Goal: Task Accomplishment & Management: Use online tool/utility

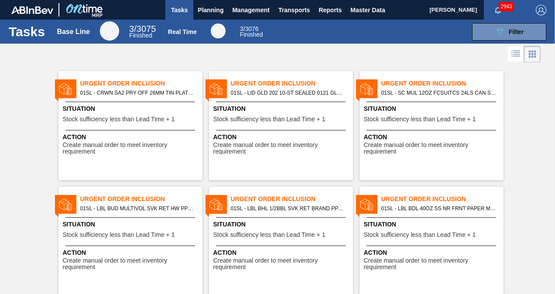
click at [499, 7] on span "2943" at bounding box center [506, 7] width 15 height 10
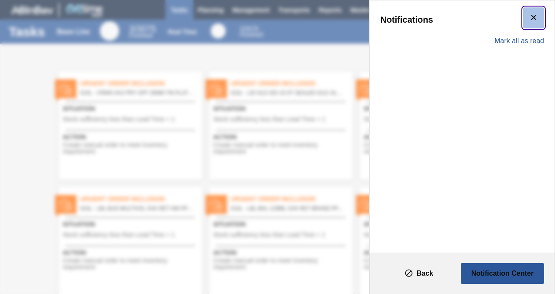
click at [534, 20] on icon "botão de ícone" at bounding box center [534, 17] width 10 height 10
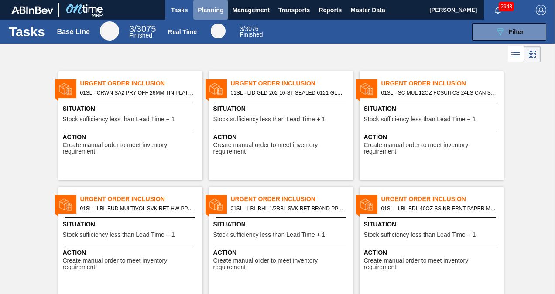
click at [203, 11] on span "Planning" at bounding box center [211, 10] width 26 height 10
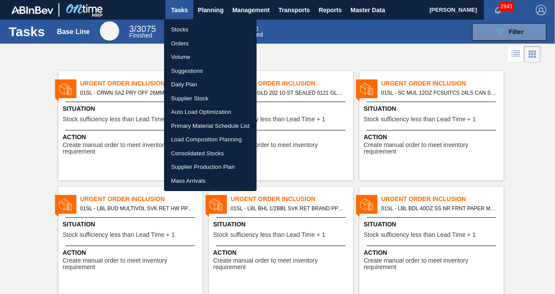
click at [313, 61] on div at bounding box center [277, 147] width 555 height 294
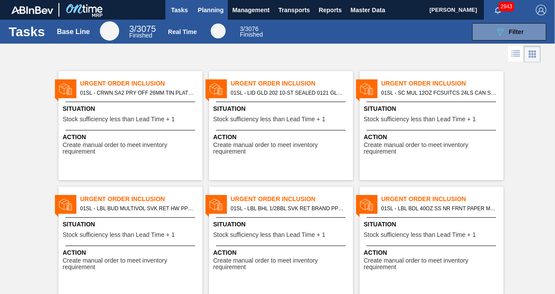
click at [205, 10] on span "Planning" at bounding box center [211, 10] width 26 height 10
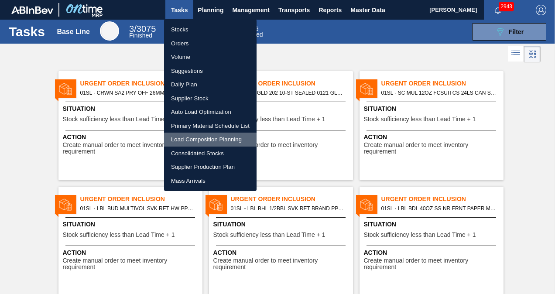
click at [202, 136] on li "Load Composition Planning" at bounding box center [210, 140] width 93 height 14
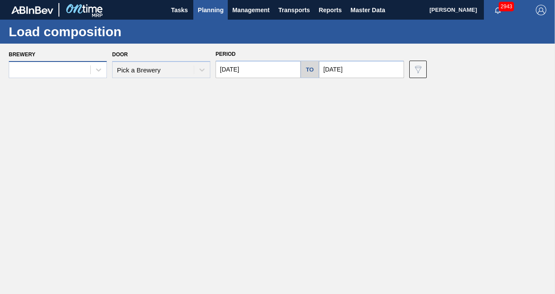
click at [62, 62] on div at bounding box center [58, 69] width 98 height 17
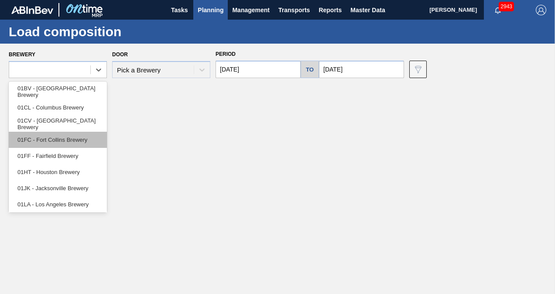
click at [51, 141] on div "01FC - Fort Collins Brewery" at bounding box center [58, 140] width 98 height 16
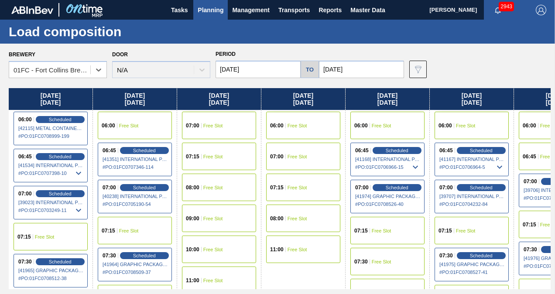
click at [264, 69] on input "[DATE]" at bounding box center [258, 69] width 85 height 17
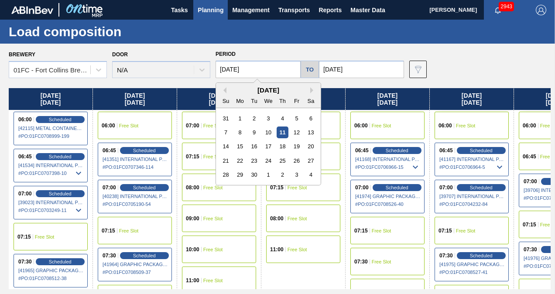
click at [366, 72] on input "[DATE]" at bounding box center [361, 69] width 85 height 17
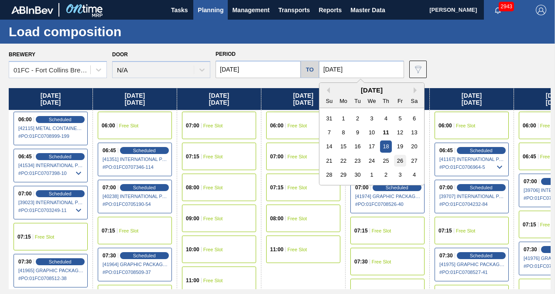
click at [403, 162] on div "26" at bounding box center [400, 161] width 12 height 12
type input "[DATE]"
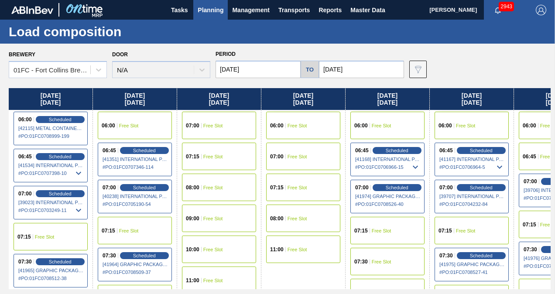
click at [258, 68] on input "[DATE]" at bounding box center [258, 69] width 85 height 17
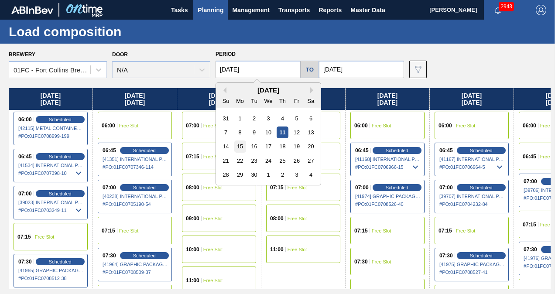
click at [240, 148] on div "15" at bounding box center [240, 147] width 12 height 12
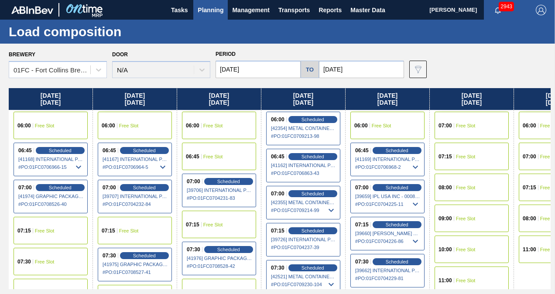
click at [186, 291] on div "Brewery 01FC - [GEOGRAPHIC_DATA][PERSON_NAME] Brewery Door N/A Period [DATE] to…" at bounding box center [277, 169] width 555 height 250
drag, startPoint x: 188, startPoint y: 291, endPoint x: 203, endPoint y: 293, distance: 15.9
click at [203, 293] on div "Brewery 01FC - [GEOGRAPHIC_DATA][PERSON_NAME] Brewery Door N/A Period [DATE] to…" at bounding box center [277, 169] width 555 height 250
click at [489, 73] on div "Brewery 01FC - [GEOGRAPHIC_DATA][PERSON_NAME] Brewery Door N/A Period [DATE] to…" at bounding box center [280, 63] width 542 height 30
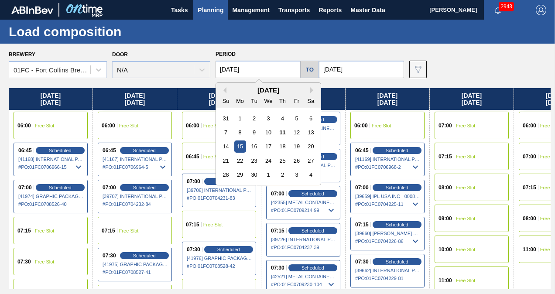
click at [252, 74] on input "[DATE]" at bounding box center [258, 69] width 85 height 17
click at [292, 148] on div "19" at bounding box center [297, 147] width 12 height 12
type input "[DATE]"
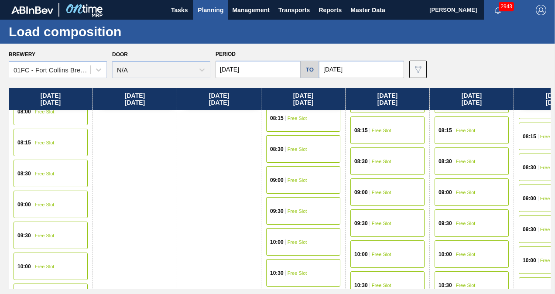
scroll to position [262, 0]
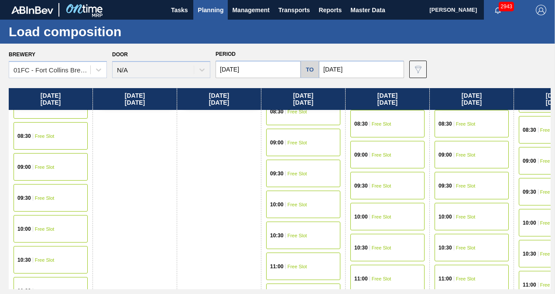
click at [59, 163] on div "09:00 Free Slot" at bounding box center [51, 167] width 74 height 28
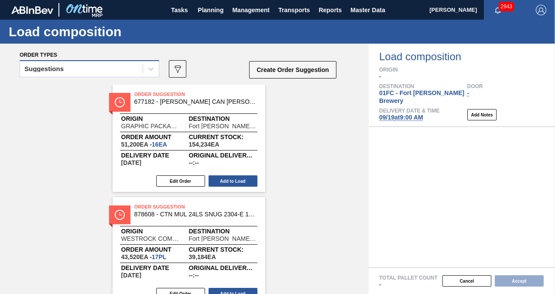
click at [134, 69] on div "Suggestions" at bounding box center [81, 69] width 123 height 13
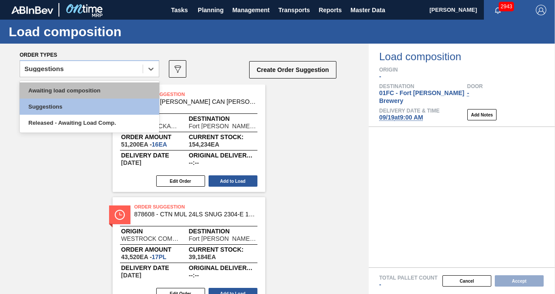
click at [49, 94] on div "Awaiting load composition" at bounding box center [90, 91] width 140 height 16
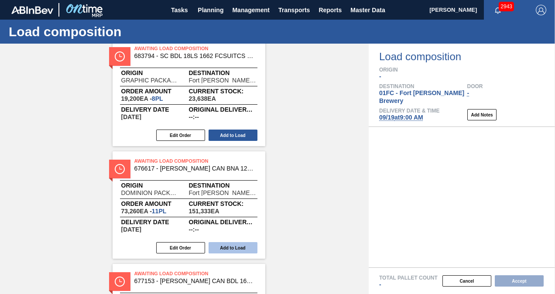
click at [230, 248] on button "Add to Load" at bounding box center [233, 247] width 49 height 11
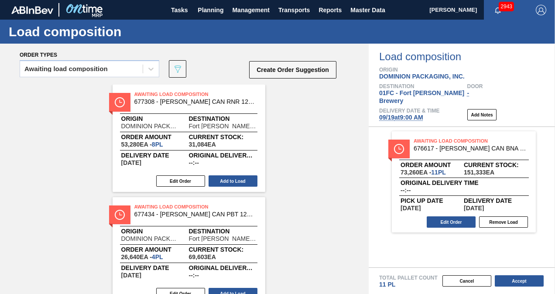
scroll to position [37, 0]
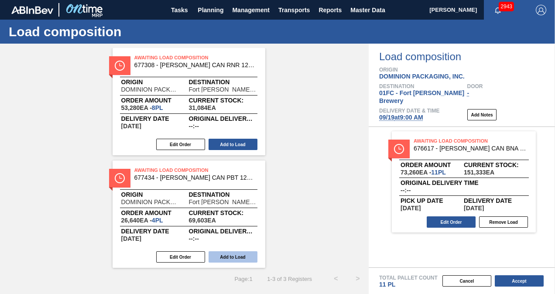
click at [236, 254] on button "Add to Load" at bounding box center [233, 256] width 49 height 11
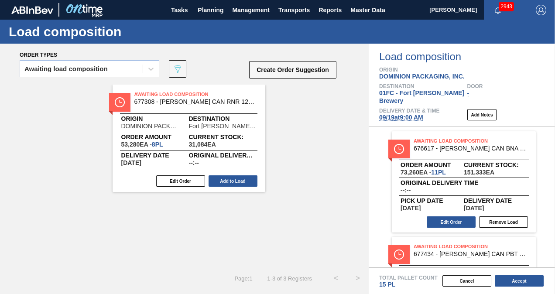
scroll to position [0, 0]
click at [234, 179] on button "Add to Load" at bounding box center [233, 181] width 49 height 11
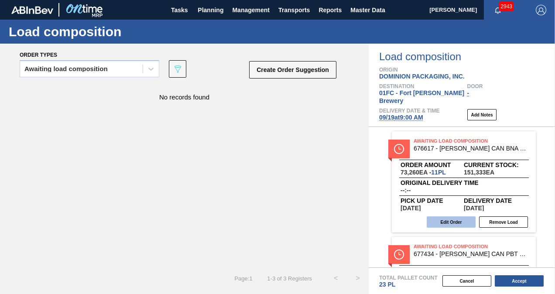
click at [449, 217] on button "Edit Order" at bounding box center [451, 222] width 49 height 11
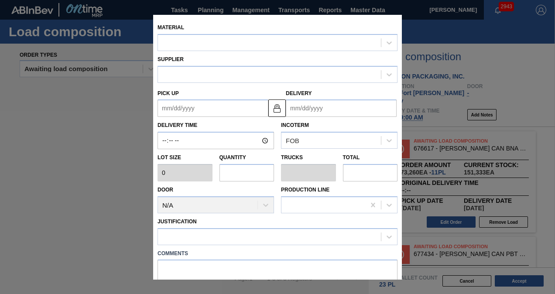
type input "6,660"
type input "11"
type input "0.423"
type input "73,260"
type up "[DATE]"
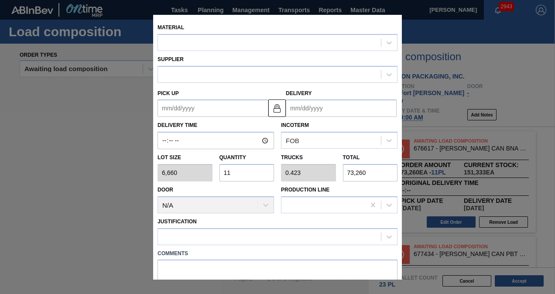
type input "[DATE]"
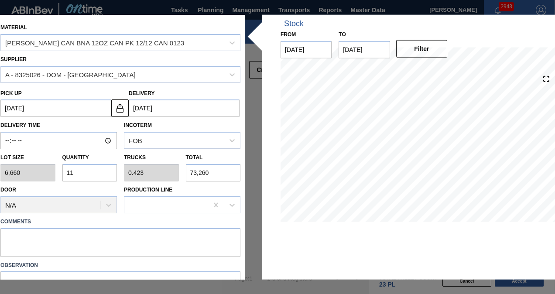
click at [101, 173] on input "11" at bounding box center [89, 172] width 55 height 17
type input "1"
type input "0.038"
type input "6,660"
type input "12"
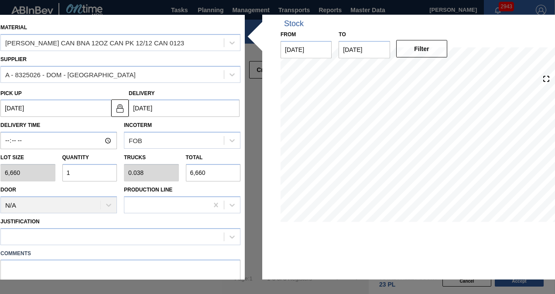
type input "0.462"
type input "79,920"
type input "12"
click at [134, 231] on div at bounding box center [112, 237] width 223 height 13
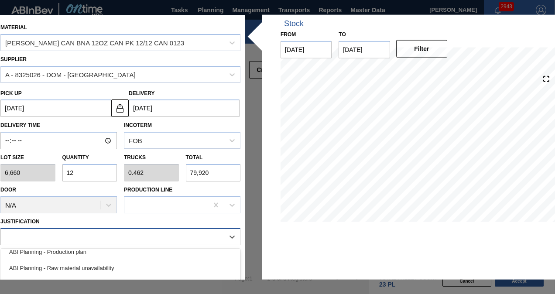
scroll to position [44, 0]
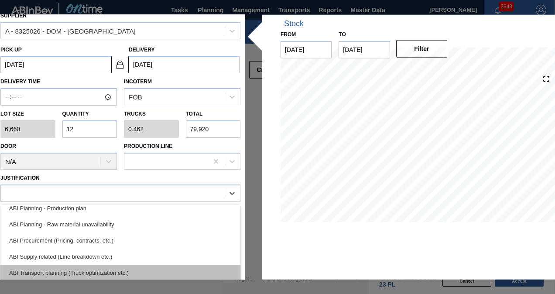
click at [108, 269] on div "ABI Transport planning (Truck optimization etc.)" at bounding box center [120, 273] width 240 height 16
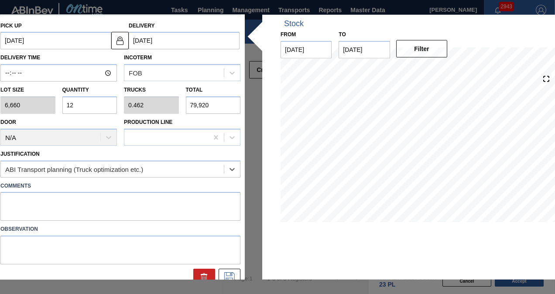
scroll to position [78, 0]
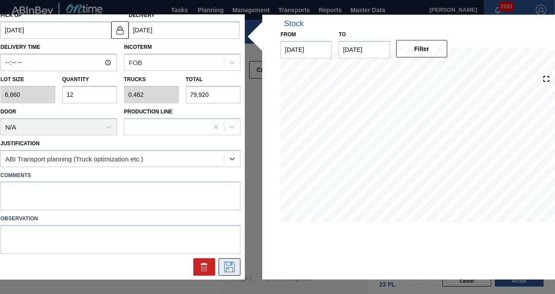
click at [230, 266] on icon at bounding box center [230, 267] width 14 height 10
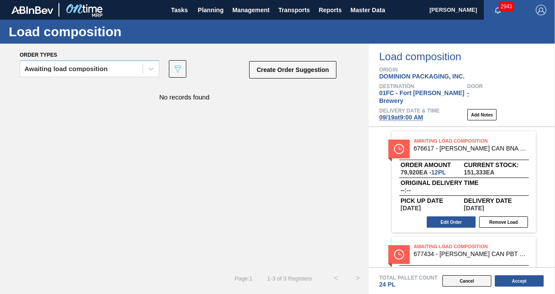
click at [465, 284] on button "Cancel" at bounding box center [467, 280] width 49 height 11
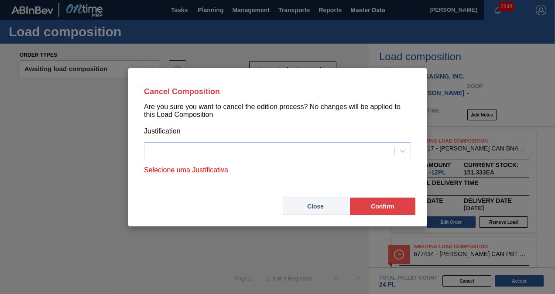
click at [303, 209] on button "Close" at bounding box center [315, 206] width 65 height 17
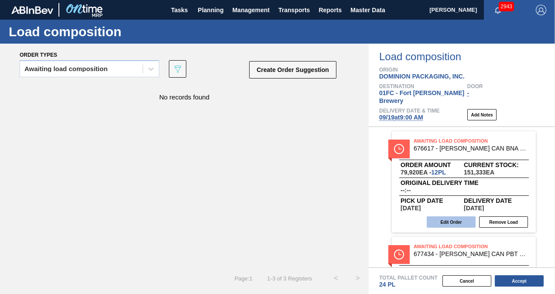
click at [453, 217] on button "Edit Order" at bounding box center [451, 222] width 49 height 11
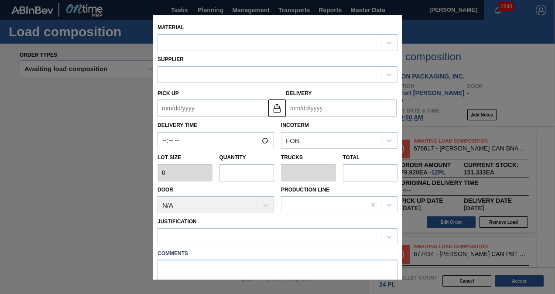
type input "6,660"
type input "12"
type input "0.462"
type input "79,920"
type up "[DATE]"
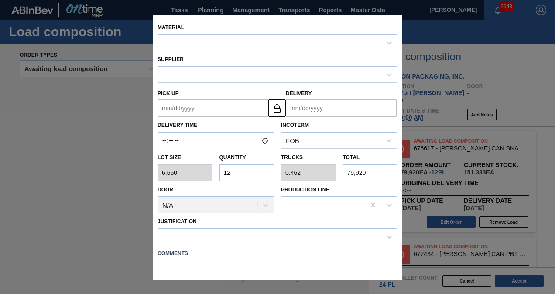
type input "[DATE]"
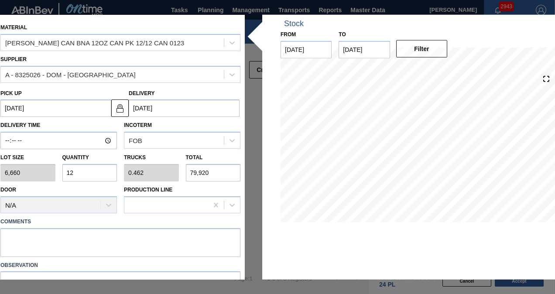
click at [256, 263] on div "Material [PERSON_NAME] CAN BNA 12OZ CAN PK 12/12 CAN 0123 Supplier A - 8325026 …" at bounding box center [277, 147] width 563 height 265
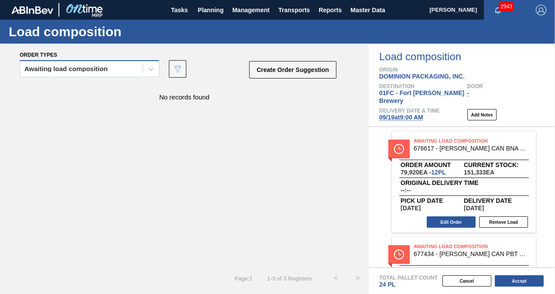
click at [131, 69] on div "Awaiting load composition" at bounding box center [81, 69] width 123 height 13
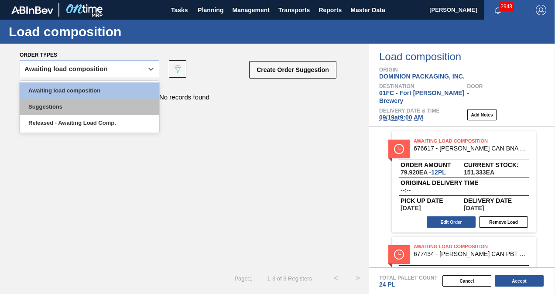
click at [72, 104] on div "Suggestions" at bounding box center [90, 107] width 140 height 16
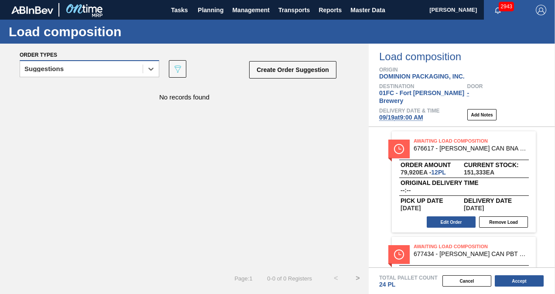
click at [77, 72] on div "Suggestions" at bounding box center [81, 69] width 123 height 13
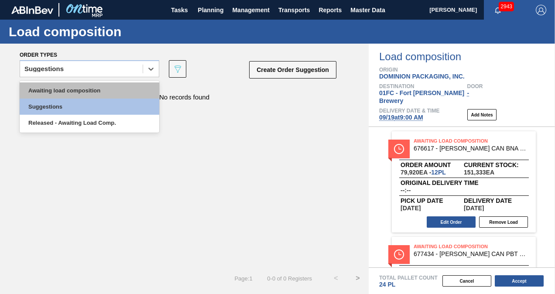
click at [70, 89] on div "Awaiting load composition" at bounding box center [90, 91] width 140 height 16
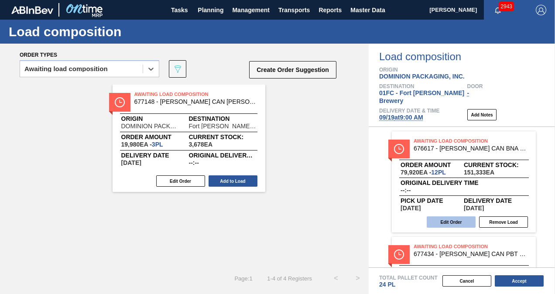
click at [451, 217] on button "Edit Order" at bounding box center [451, 222] width 49 height 11
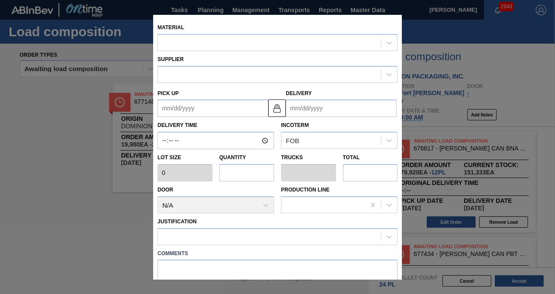
type input "6,660"
type input "12"
type input "0.462"
type input "79,920"
type up "[DATE]"
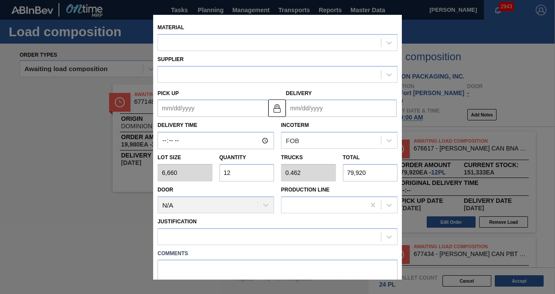
type input "[DATE]"
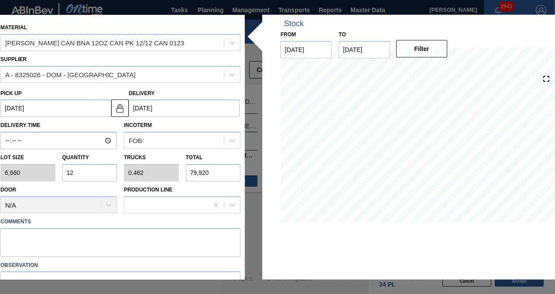
click at [84, 172] on input "12" at bounding box center [89, 172] width 55 height 17
type input "1"
type input "0.038"
type input "6,660"
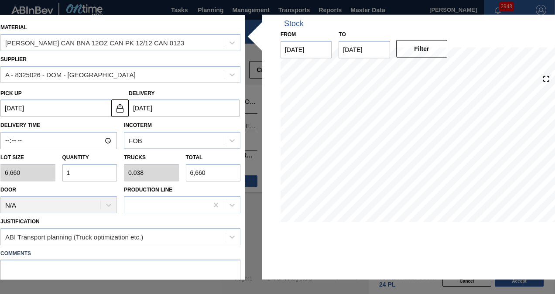
type input "11"
type input "0.423"
type input "73,260"
type input "11"
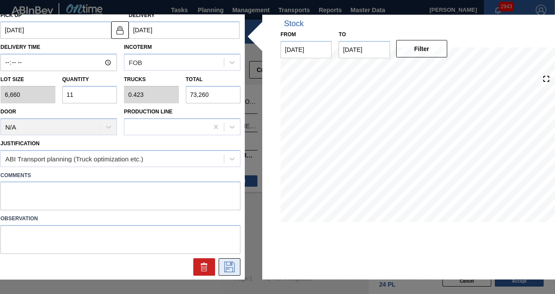
click at [227, 268] on icon at bounding box center [230, 267] width 14 height 10
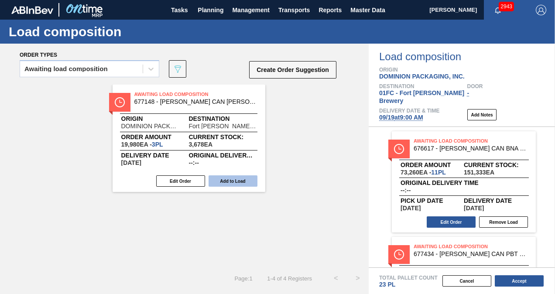
click at [231, 182] on button "Add to Load" at bounding box center [233, 181] width 49 height 11
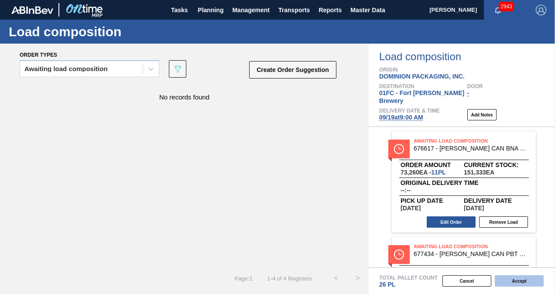
click at [530, 281] on button "Accept" at bounding box center [519, 280] width 49 height 11
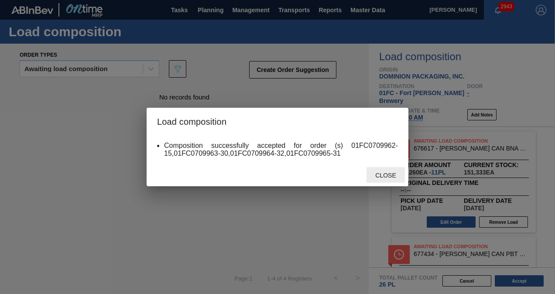
click at [382, 172] on span "Close" at bounding box center [385, 175] width 34 height 7
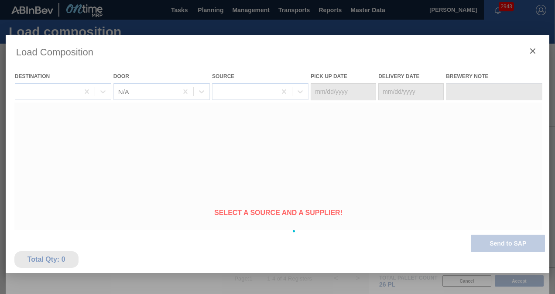
type Date "[DATE]"
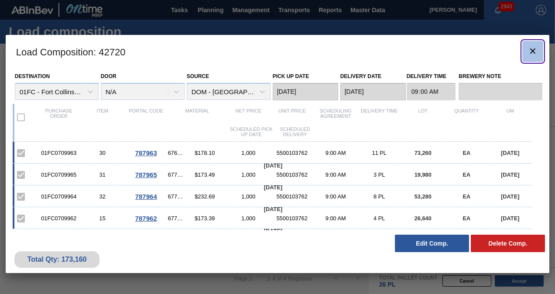
click at [533, 51] on icon "botão de ícone" at bounding box center [532, 50] width 5 height 5
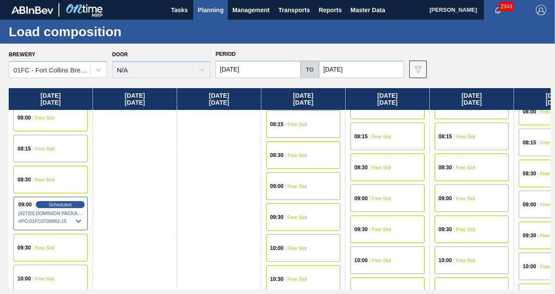
scroll to position [306, 0]
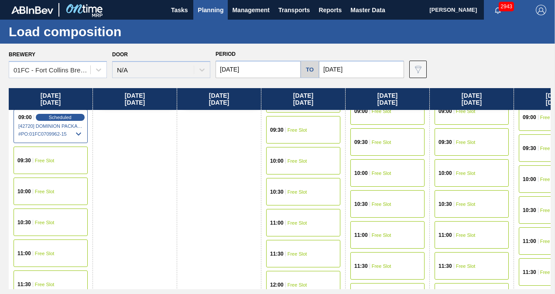
click at [48, 197] on div "10:00 Free Slot" at bounding box center [51, 192] width 74 height 28
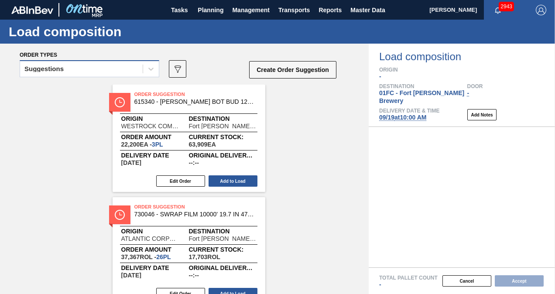
click at [87, 68] on div "Suggestions" at bounding box center [81, 69] width 123 height 13
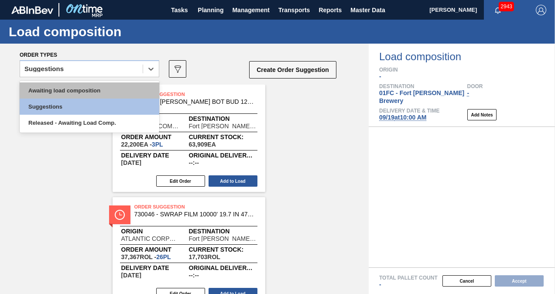
click at [48, 93] on div "Awaiting load composition" at bounding box center [90, 91] width 140 height 16
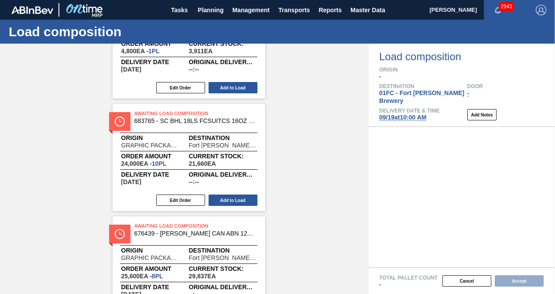
scroll to position [2064, 0]
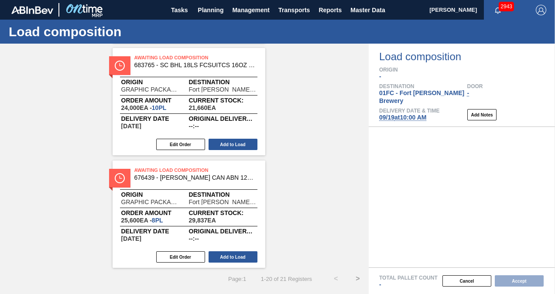
click at [351, 278] on button ">" at bounding box center [358, 279] width 22 height 22
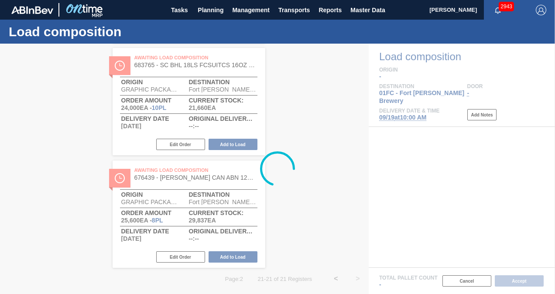
scroll to position [0, 0]
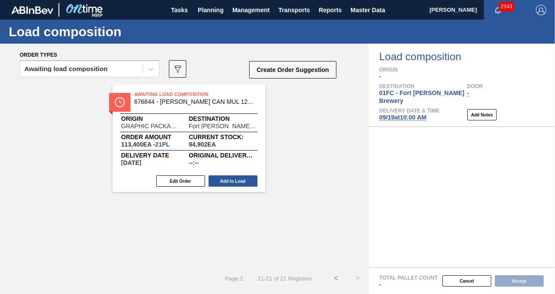
click at [228, 175] on div "Edit Order Add to Load" at bounding box center [186, 181] width 146 height 13
click at [229, 180] on button "Add to Load" at bounding box center [233, 181] width 49 height 11
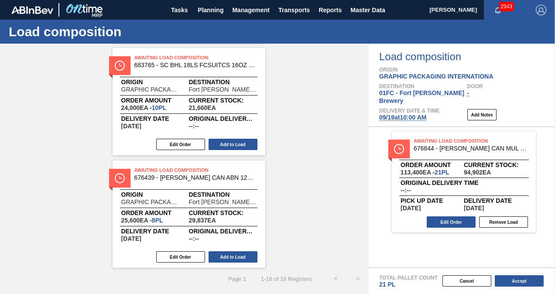
scroll to position [1673, 0]
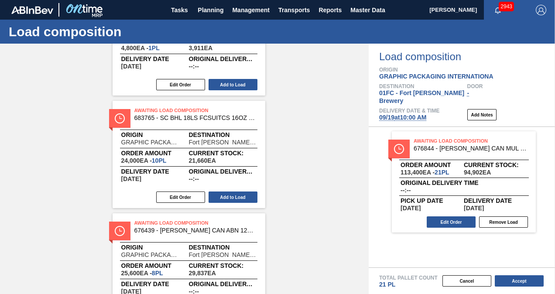
drag, startPoint x: 368, startPoint y: 269, endPoint x: 368, endPoint y: 260, distance: 8.7
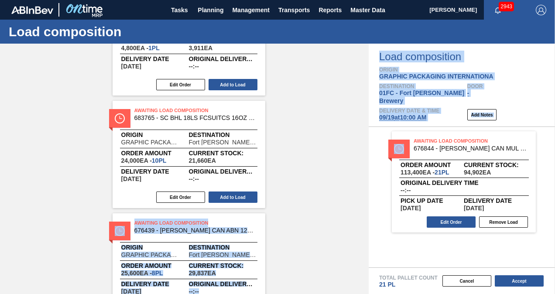
drag, startPoint x: 369, startPoint y: 262, endPoint x: 367, endPoint y: 253, distance: 9.4
click at [367, 253] on div "Order types Awaiting load composition 089F7B8B-B2A5-4AFE-B5C0-19BA573D28AC Crea…" at bounding box center [277, 169] width 555 height 251
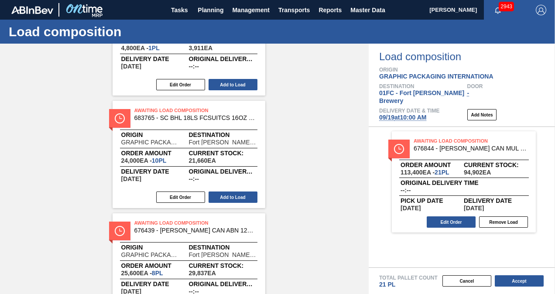
drag, startPoint x: 367, startPoint y: 253, endPoint x: 351, endPoint y: 252, distance: 16.2
click at [368, 269] on div "Order types Awaiting load composition 089F7B8B-B2A5-4AFE-B5C0-19BA573D28AC Crea…" at bounding box center [277, 169] width 555 height 251
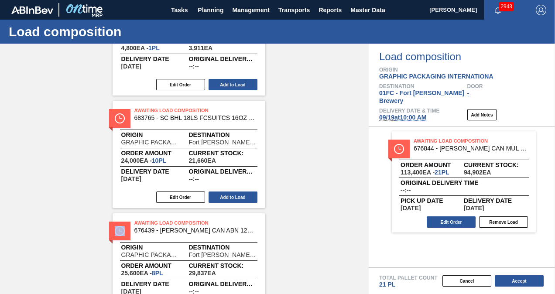
drag, startPoint x: 368, startPoint y: 269, endPoint x: 368, endPoint y: 257, distance: 12.7
drag, startPoint x: 368, startPoint y: 257, endPoint x: 294, endPoint y: 228, distance: 78.8
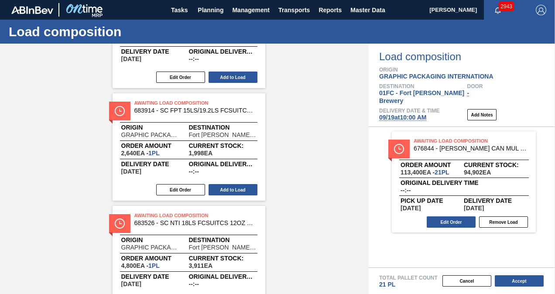
scroll to position [1455, 0]
click at [231, 186] on button "Add to Load" at bounding box center [233, 190] width 49 height 11
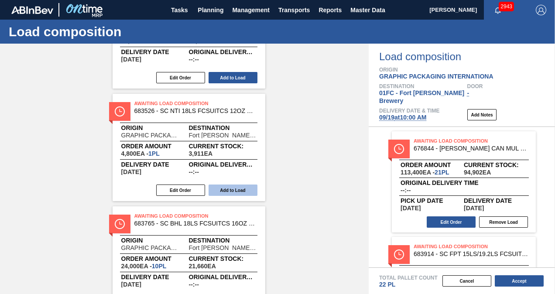
click at [239, 189] on button "Add to Load" at bounding box center [233, 190] width 49 height 11
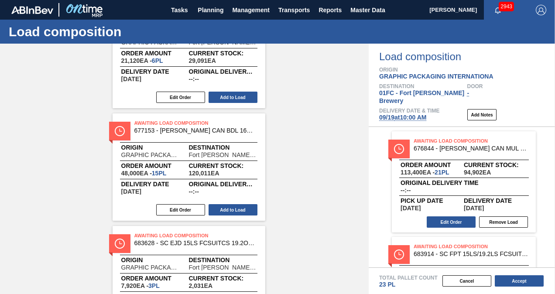
scroll to position [931, 0]
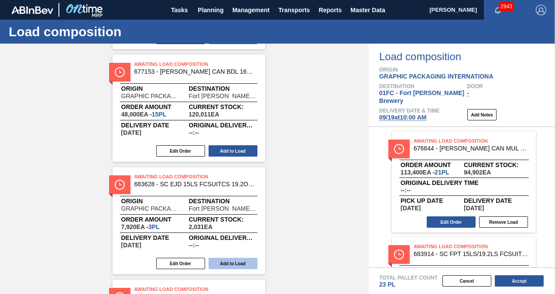
click at [236, 263] on button "Add to Load" at bounding box center [233, 263] width 49 height 11
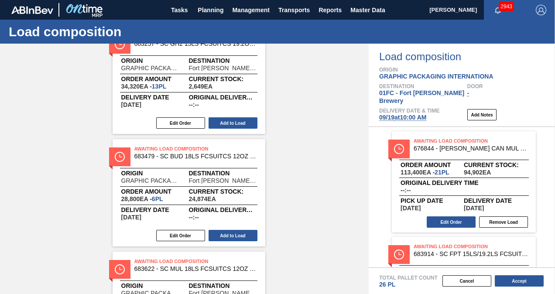
scroll to position [0, 0]
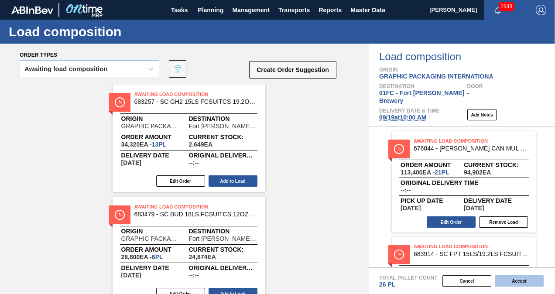
click at [513, 280] on button "Accept" at bounding box center [519, 280] width 49 height 11
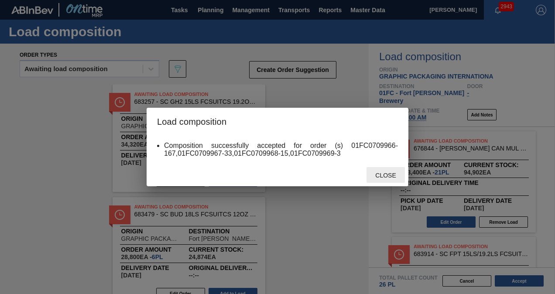
click at [380, 173] on span "Close" at bounding box center [385, 175] width 34 height 7
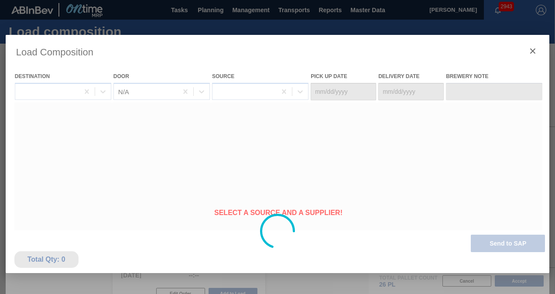
type Date "[DATE]"
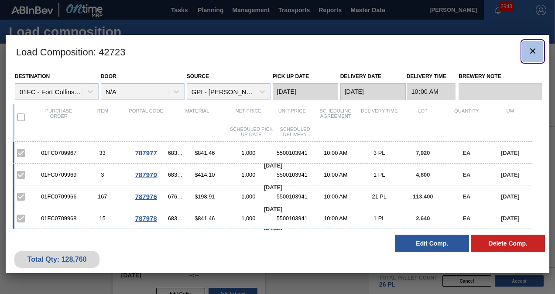
click at [537, 51] on icon "botão de ícone" at bounding box center [533, 51] width 10 height 10
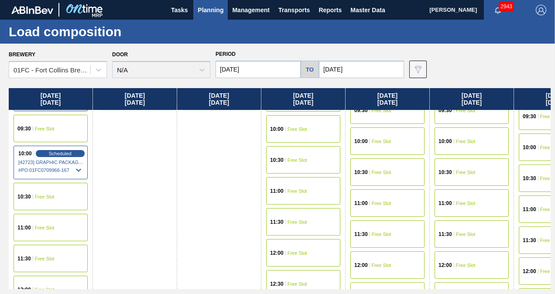
scroll to position [349, 0]
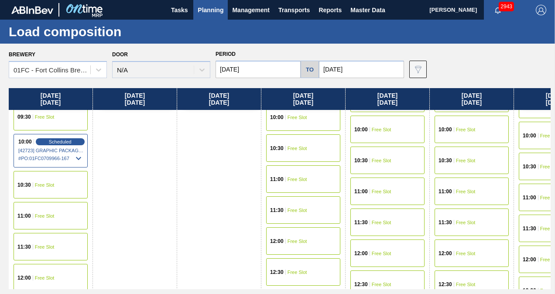
click at [45, 220] on div "11:00 Free Slot" at bounding box center [51, 216] width 74 height 28
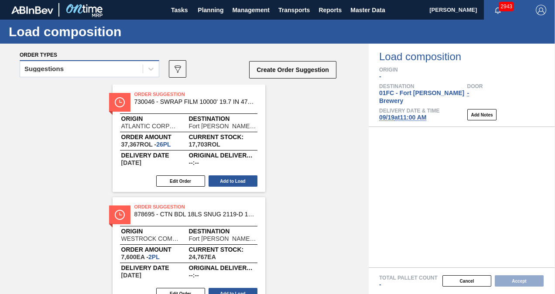
click at [86, 66] on div "Suggestions" at bounding box center [81, 69] width 123 height 13
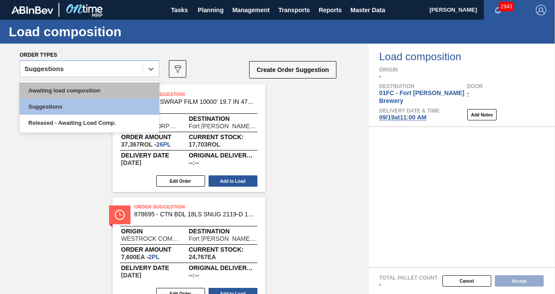
click at [68, 86] on div "Awaiting load composition" at bounding box center [90, 91] width 140 height 16
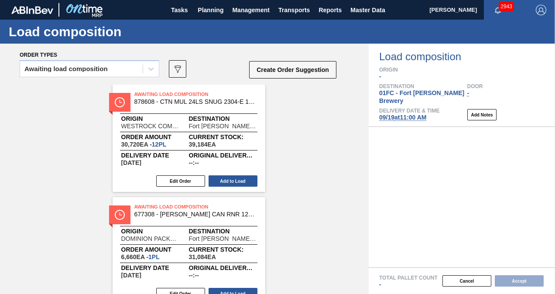
scroll to position [1510, 0]
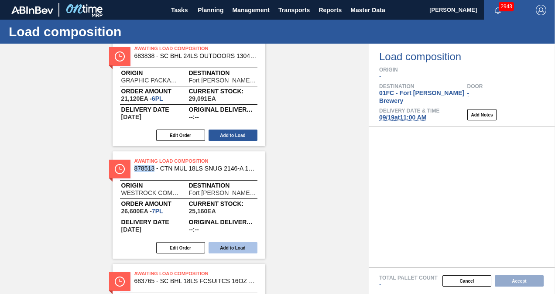
click at [233, 243] on button "Add to Load" at bounding box center [233, 247] width 49 height 11
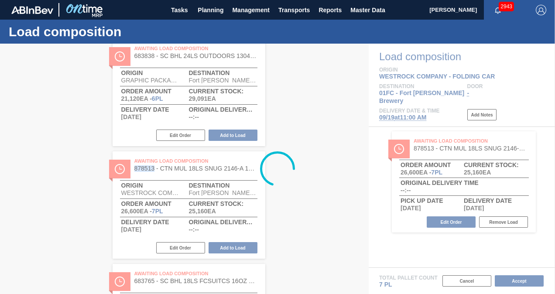
scroll to position [0, 0]
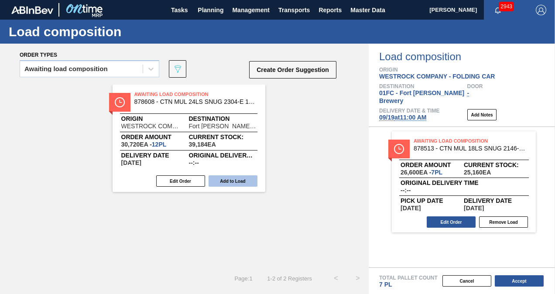
click at [234, 177] on button "Add to Load" at bounding box center [233, 181] width 49 height 11
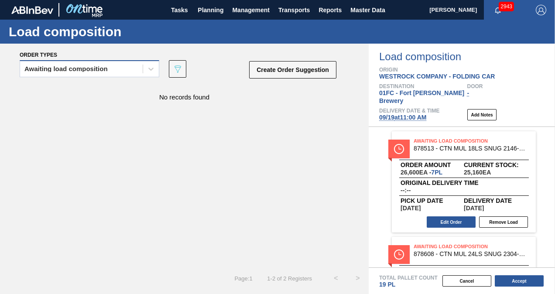
click at [107, 65] on div "Awaiting load composition" at bounding box center [81, 69] width 123 height 13
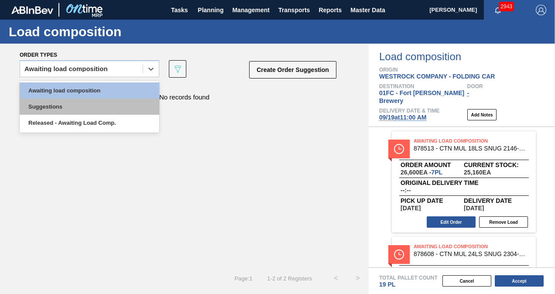
click at [92, 102] on div "Suggestions" at bounding box center [90, 107] width 140 height 16
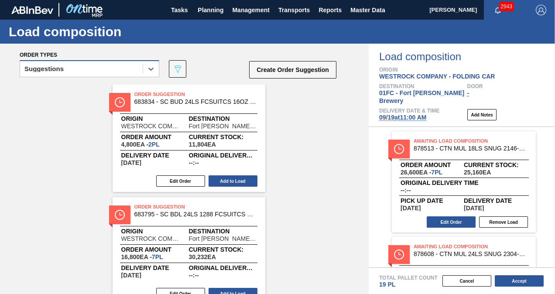
click at [99, 72] on div "Suggestions" at bounding box center [81, 69] width 123 height 13
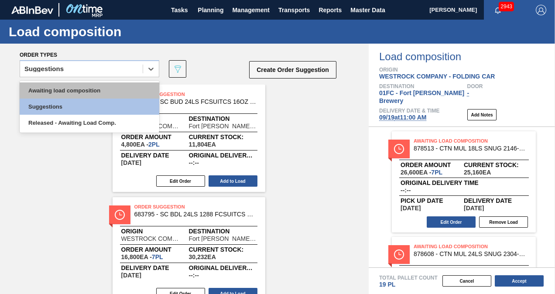
click at [73, 95] on div "Awaiting load composition" at bounding box center [90, 91] width 140 height 16
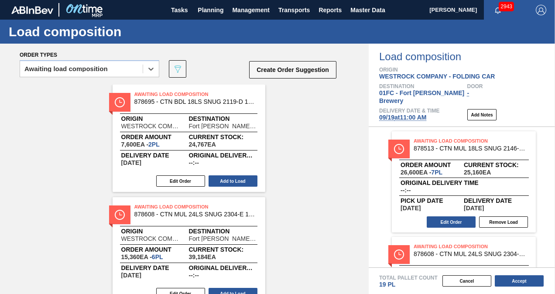
scroll to position [37, 0]
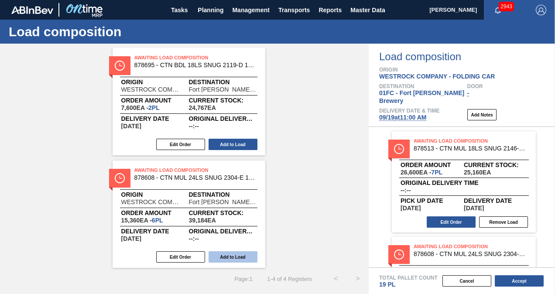
click at [230, 257] on button "Add to Load" at bounding box center [233, 256] width 49 height 11
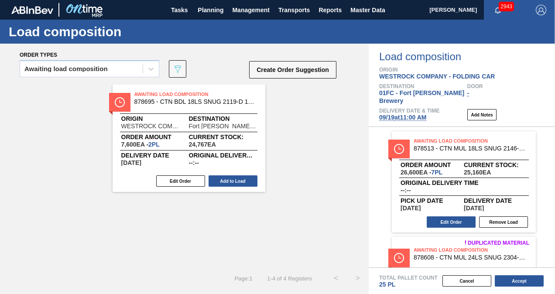
scroll to position [0, 0]
click at [184, 176] on button "Edit Order" at bounding box center [180, 181] width 49 height 11
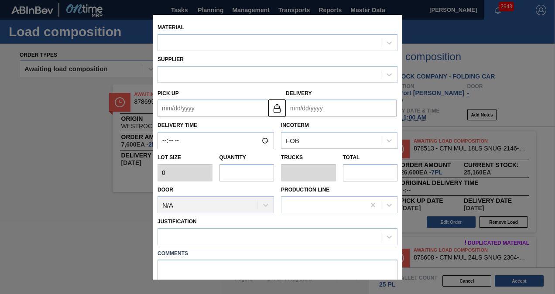
type input "3,800"
type input "2"
type input "0.083"
type input "7,600"
type up "[DATE]"
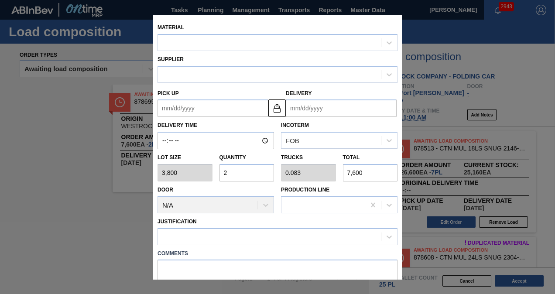
type input "[DATE]"
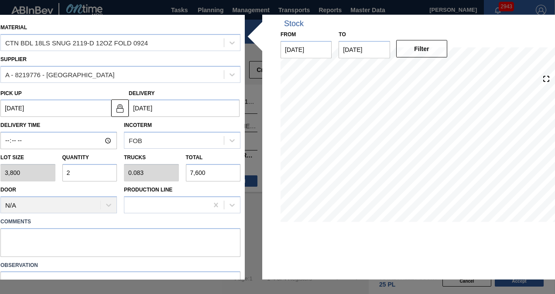
click at [102, 172] on input "2" at bounding box center [89, 172] width 55 height 17
type input "0"
type input "1"
type input "0.042"
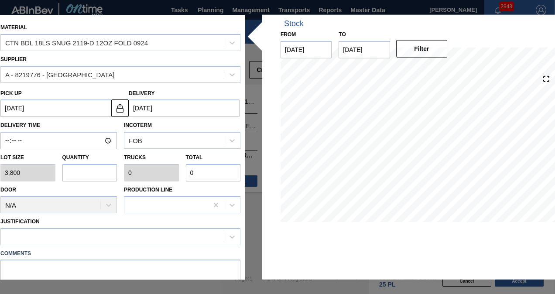
type input "3,800"
type input "1"
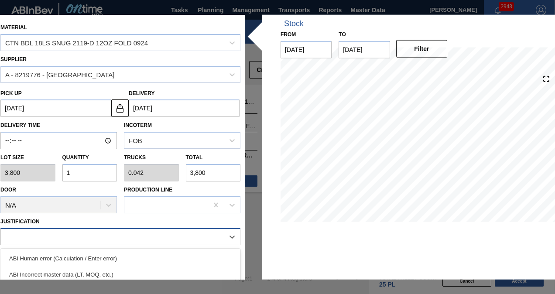
click at [117, 234] on div at bounding box center [112, 237] width 223 height 13
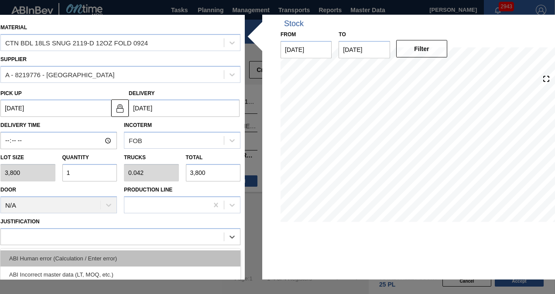
click at [98, 258] on div "ABI Human error (Calculation / Enter error)" at bounding box center [120, 258] width 240 height 16
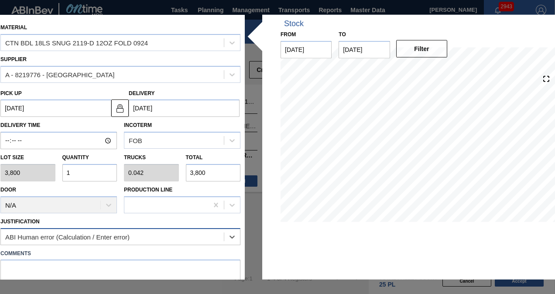
click at [94, 238] on div "ABI Human error (Calculation / Enter error)" at bounding box center [67, 236] width 124 height 7
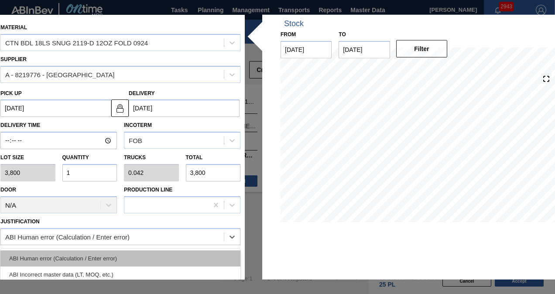
scroll to position [131, 0]
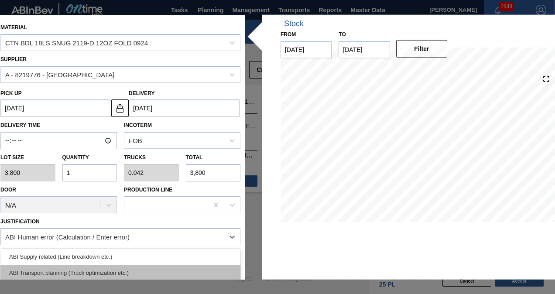
click at [102, 272] on div "ABI Transport planning (Truck optimization etc.)" at bounding box center [120, 273] width 240 height 16
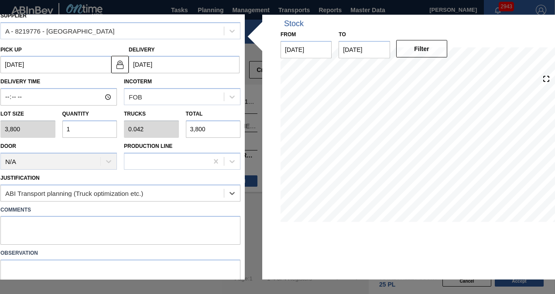
scroll to position [78, 0]
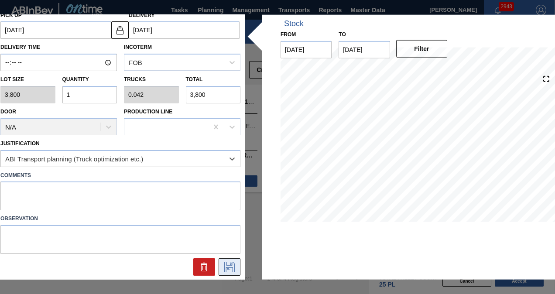
click at [225, 263] on icon at bounding box center [230, 267] width 14 height 10
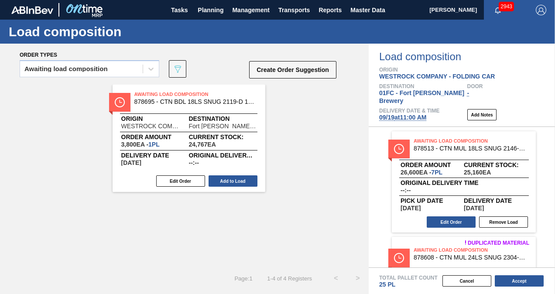
click at [222, 175] on div "Awaiting Load Composition 878695 - CTN BDL 18LS SNUG 2119-D 12OZ FOLD 0924 Orig…" at bounding box center [189, 138] width 153 height 107
click at [224, 179] on button "Add to Load" at bounding box center [233, 181] width 49 height 11
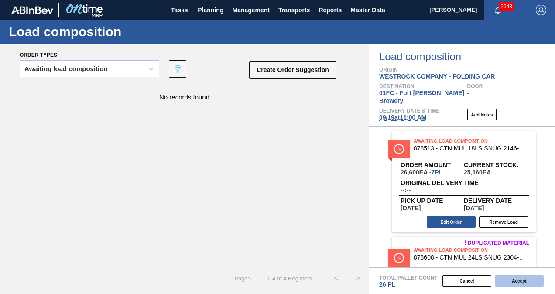
click at [518, 282] on button "Accept" at bounding box center [519, 280] width 49 height 11
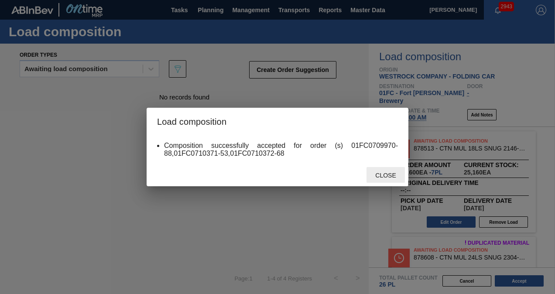
click at [390, 172] on div "Close" at bounding box center [386, 175] width 38 height 16
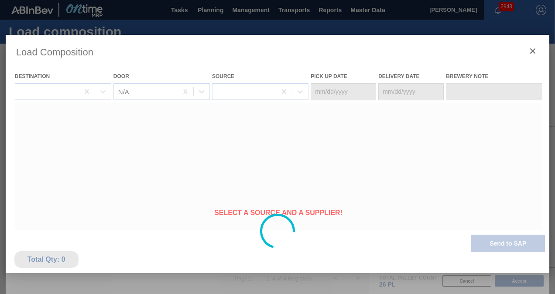
type Date "[DATE]"
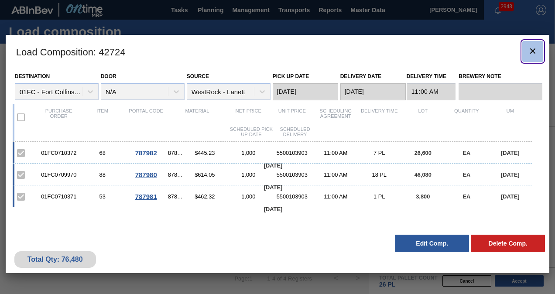
click at [534, 54] on icon "botão de ícone" at bounding box center [533, 51] width 10 height 10
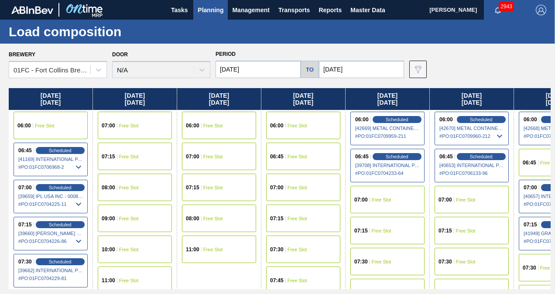
click at [307, 189] on div "07:00 Free Slot" at bounding box center [303, 188] width 74 height 28
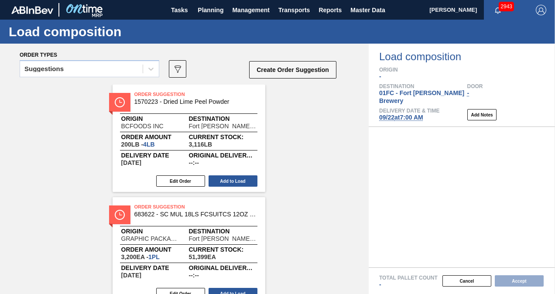
click at [72, 60] on div "Suggestions 089F7B8B-B2A5-4AFE-B5C0-19BA573D28AC Create Order Suggestion" at bounding box center [179, 72] width 318 height 26
click at [65, 76] on div "Suggestions" at bounding box center [90, 68] width 140 height 17
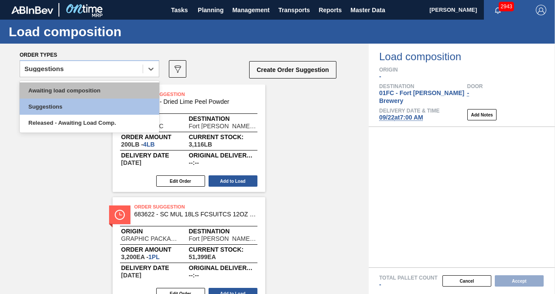
click at [55, 84] on div "Awaiting load composition" at bounding box center [90, 91] width 140 height 16
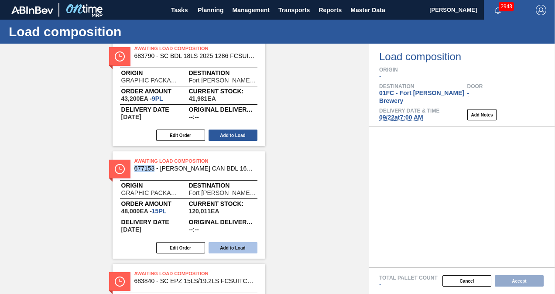
click at [242, 253] on button "Add to Load" at bounding box center [233, 247] width 49 height 11
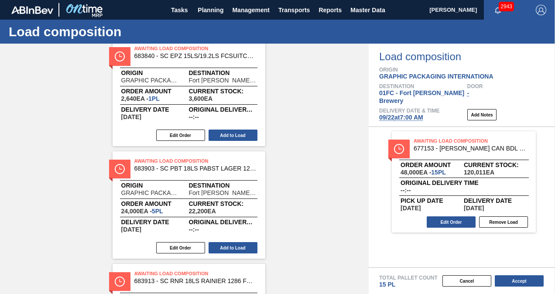
click at [310, 131] on div "Awaiting Load Composition 683257 - SC GH2 15LS FCSUITCS 19.2OZ TRANSPACK 12 Ori…" at bounding box center [184, 92] width 369 height 1459
click at [234, 247] on button "Add to Load" at bounding box center [233, 247] width 49 height 11
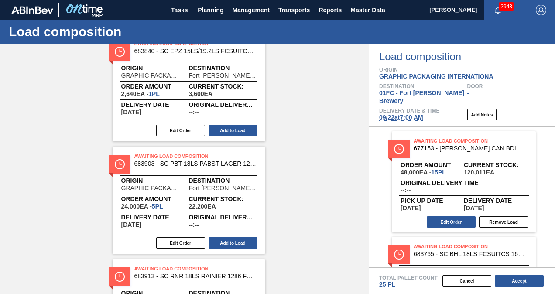
scroll to position [683, 0]
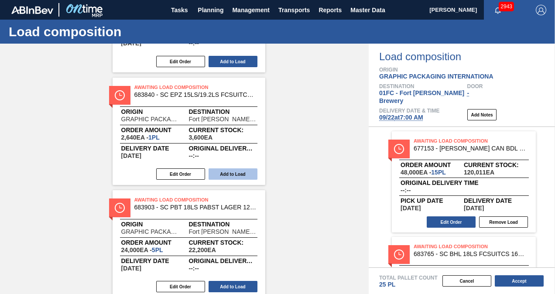
click at [221, 172] on button "Add to Load" at bounding box center [233, 174] width 49 height 11
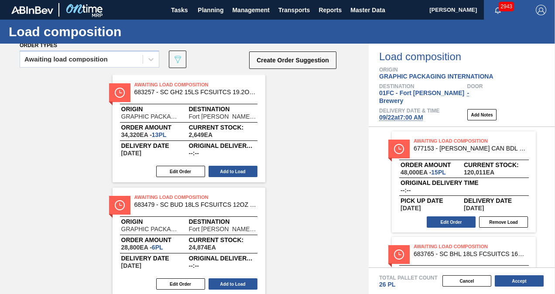
scroll to position [0, 0]
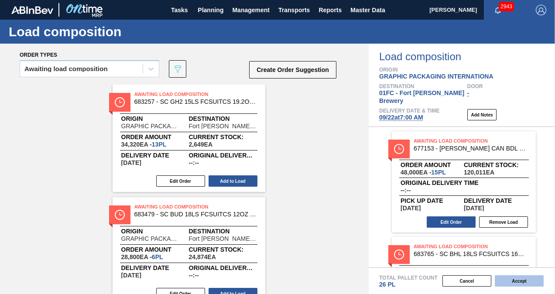
click at [515, 281] on button "Accept" at bounding box center [519, 280] width 49 height 11
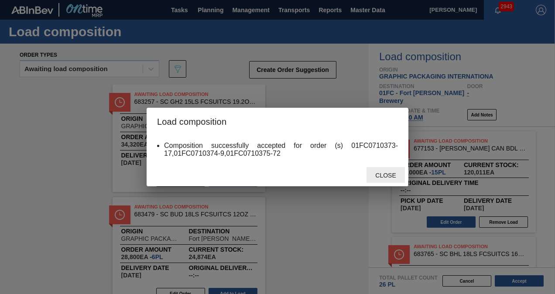
click at [389, 172] on span "Close" at bounding box center [385, 175] width 34 height 7
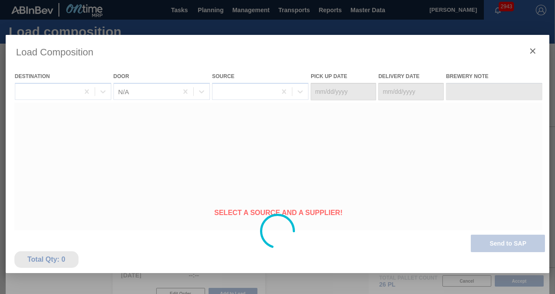
type Date "[DATE]"
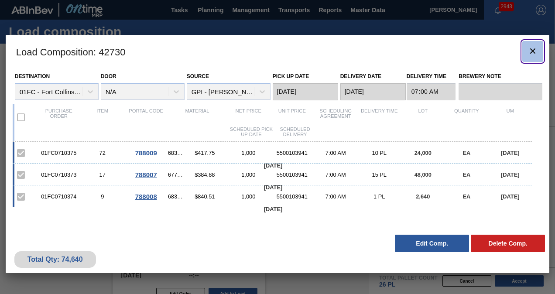
click at [528, 48] on icon "botão de ícone" at bounding box center [533, 51] width 10 height 10
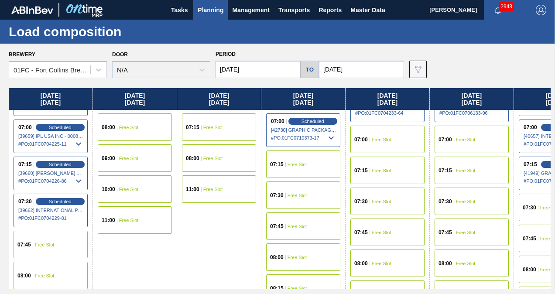
scroll to position [87, 0]
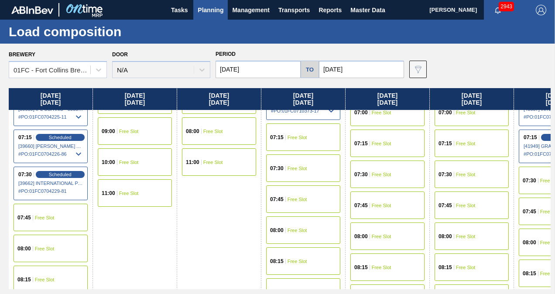
click at [249, 69] on input "[DATE]" at bounding box center [258, 69] width 85 height 17
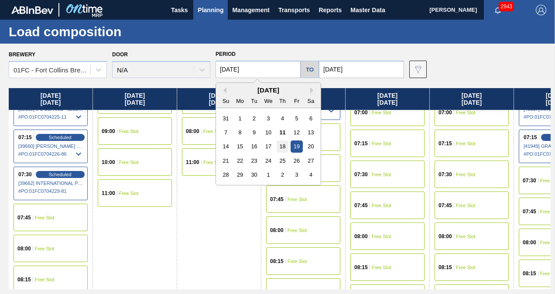
click at [283, 146] on div "18" at bounding box center [283, 147] width 12 height 12
type input "[DATE]"
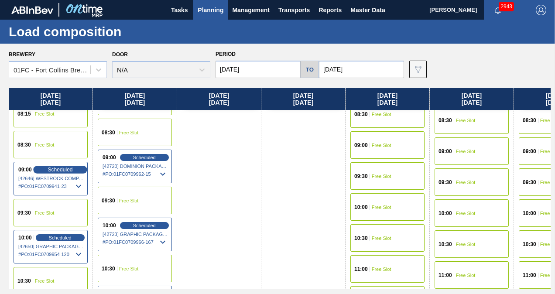
scroll to position [306, 0]
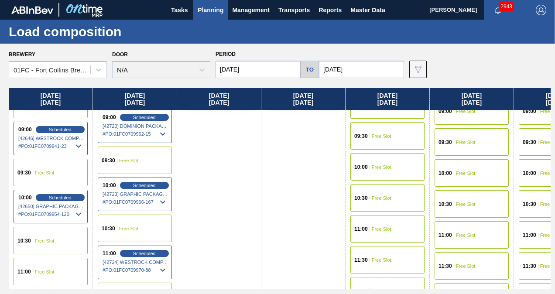
click at [53, 269] on span "Free Slot" at bounding box center [45, 271] width 20 height 5
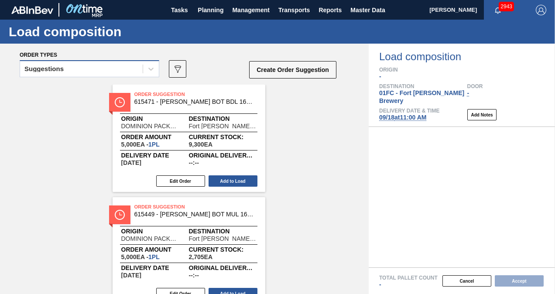
click at [92, 69] on div "Suggestions" at bounding box center [81, 69] width 123 height 13
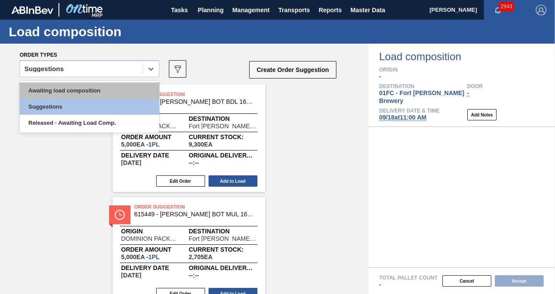
click at [67, 93] on div "Awaiting load composition" at bounding box center [90, 91] width 140 height 16
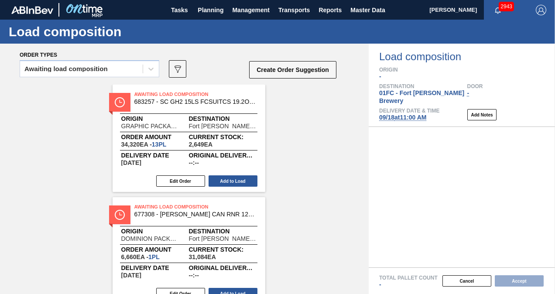
scroll to position [1060, 0]
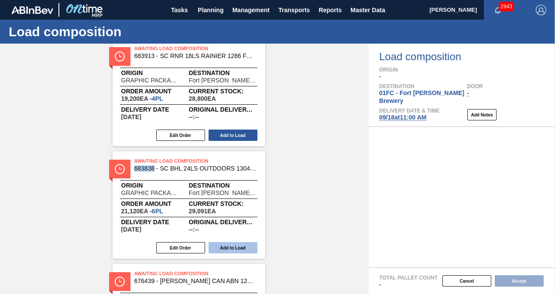
click at [238, 245] on button "Add to Load" at bounding box center [233, 247] width 49 height 11
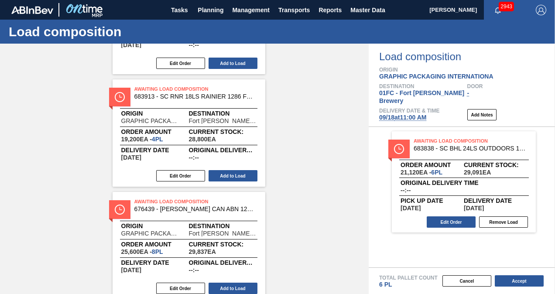
scroll to position [938, 0]
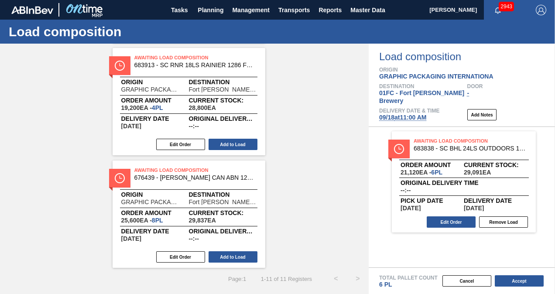
drag, startPoint x: 368, startPoint y: 262, endPoint x: 361, endPoint y: 211, distance: 50.7
click at [369, 260] on div "Awaiting Load Composition 683838 - SC BHL 24LS OUTDOORS 1304 FCSUITCS 12OZ Orde…" at bounding box center [462, 197] width 186 height 141
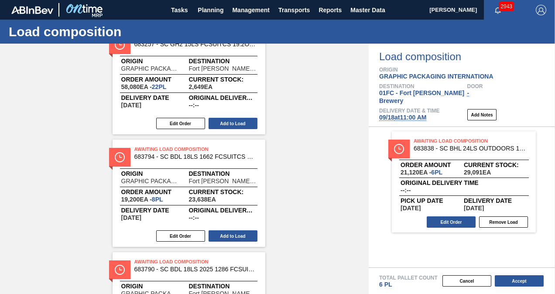
scroll to position [501, 0]
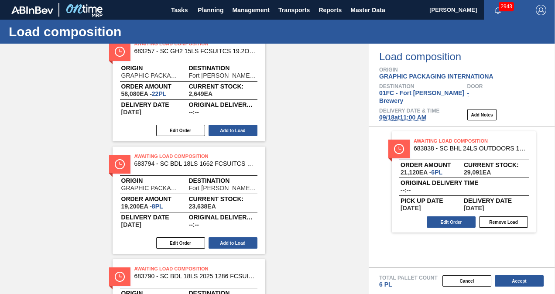
click at [374, 178] on div "Awaiting Load Composition 683838 - SC BHL 24LS OUTDOORS 1304 FCSUITCS 12OZ Orde…" at bounding box center [462, 181] width 186 height 101
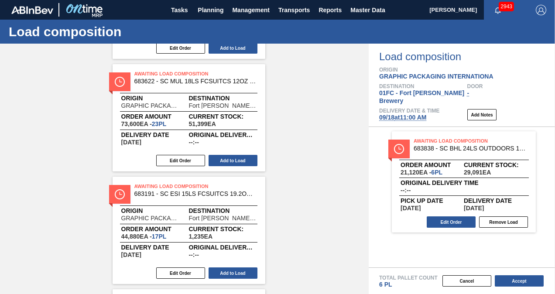
scroll to position [344, 0]
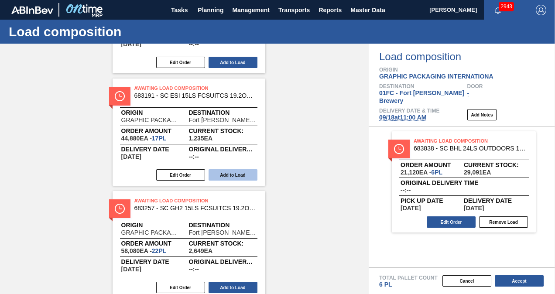
click at [231, 174] on button "Add to Load" at bounding box center [233, 174] width 49 height 11
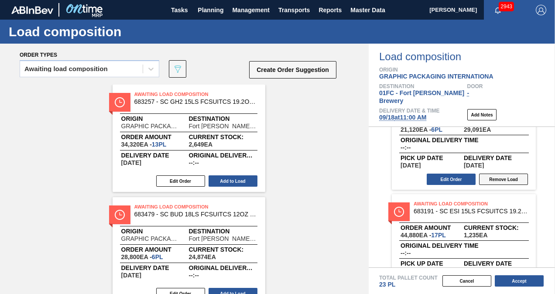
scroll to position [68, 0]
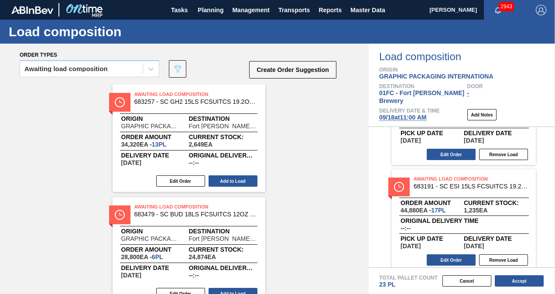
drag, startPoint x: 506, startPoint y: 255, endPoint x: 446, endPoint y: 226, distance: 66.8
click at [506, 255] on button "Remove Load" at bounding box center [503, 260] width 49 height 11
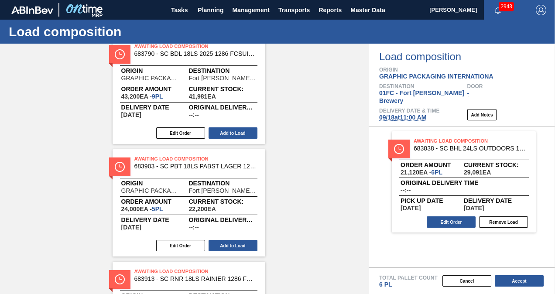
scroll to position [742, 0]
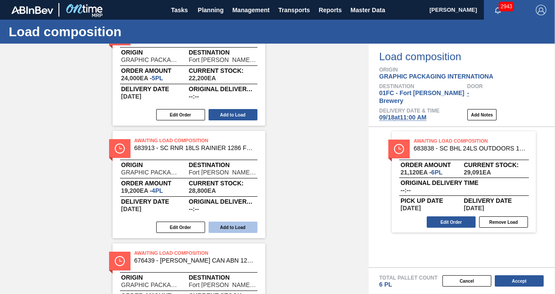
click at [231, 229] on button "Add to Load" at bounding box center [233, 227] width 49 height 11
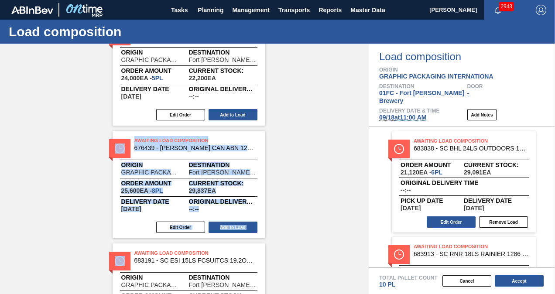
drag, startPoint x: 367, startPoint y: 238, endPoint x: 363, endPoint y: 262, distance: 25.3
drag, startPoint x: 363, startPoint y: 262, endPoint x: 323, endPoint y: 228, distance: 52.6
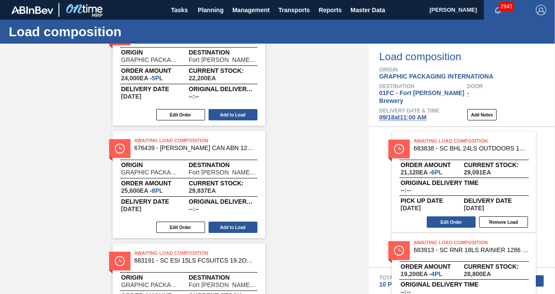
drag, startPoint x: 369, startPoint y: 248, endPoint x: 368, endPoint y: 256, distance: 7.9
click at [369, 256] on div "Awaiting Load Composition 683838 - SC BHL 24LS OUTDOORS 1304 FCSUITCS 12OZ Orde…" at bounding box center [462, 197] width 186 height 141
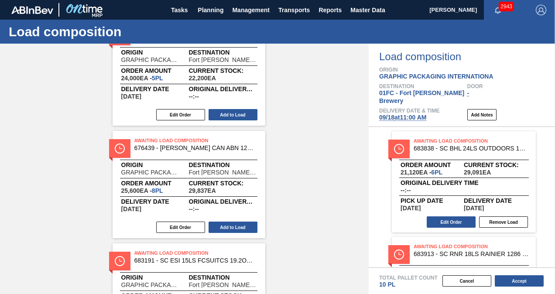
drag, startPoint x: 367, startPoint y: 251, endPoint x: 365, endPoint y: 256, distance: 5.4
click at [368, 266] on div "Order types Awaiting load composition 089F7B8B-B2A5-4AFE-B5C0-19BA573D28AC Crea…" at bounding box center [184, 169] width 369 height 251
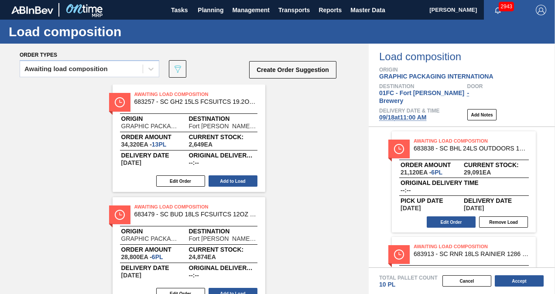
scroll to position [44, 0]
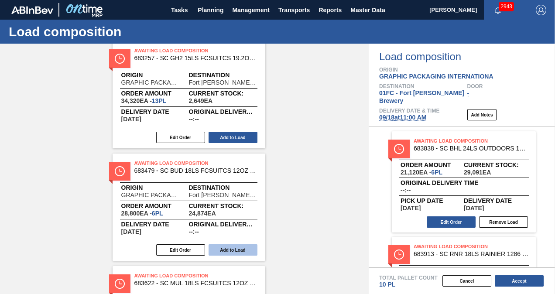
click at [227, 252] on button "Add to Load" at bounding box center [233, 249] width 49 height 11
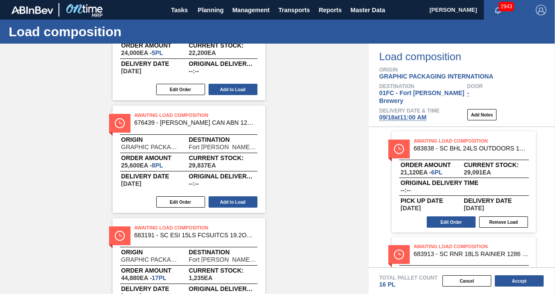
scroll to position [713, 0]
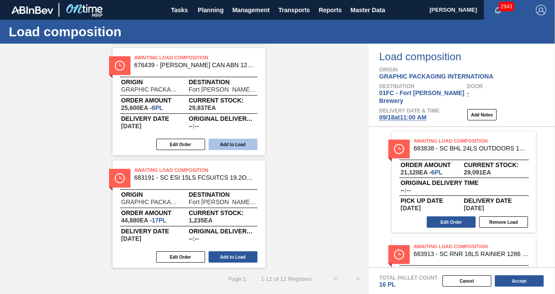
click at [253, 147] on button "Add to Load" at bounding box center [233, 144] width 49 height 11
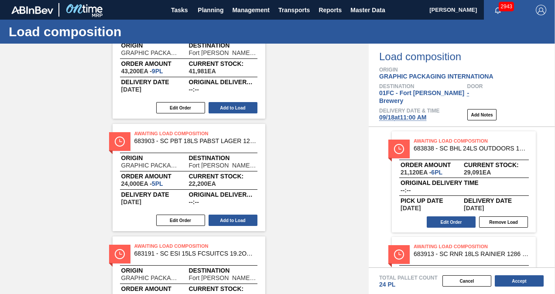
scroll to position [600, 0]
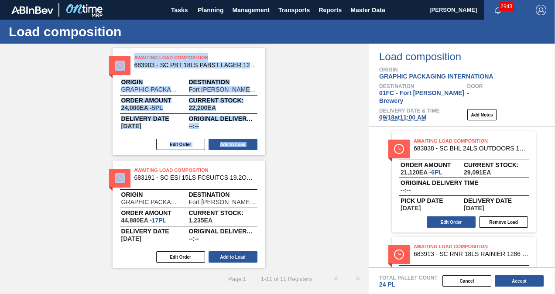
drag, startPoint x: 368, startPoint y: 252, endPoint x: 361, endPoint y: 121, distance: 131.6
drag, startPoint x: 361, startPoint y: 121, endPoint x: 372, endPoint y: 247, distance: 126.2
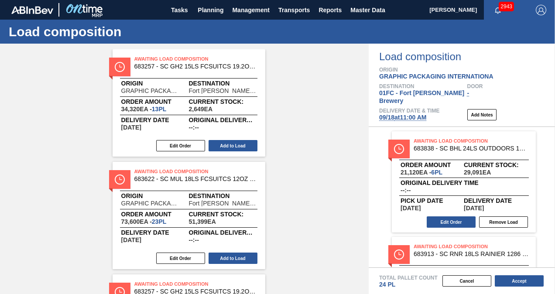
scroll to position [0, 0]
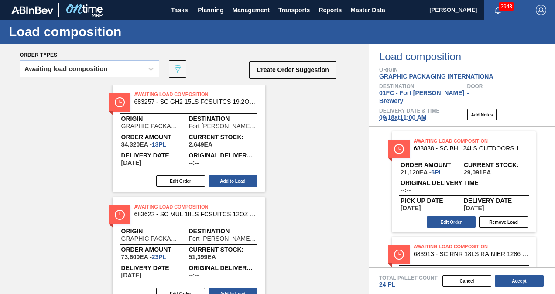
click at [314, 72] on button "Create Order Suggestion" at bounding box center [292, 69] width 87 height 17
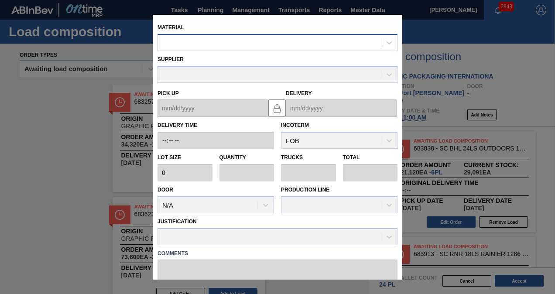
click at [287, 45] on div at bounding box center [269, 42] width 223 height 13
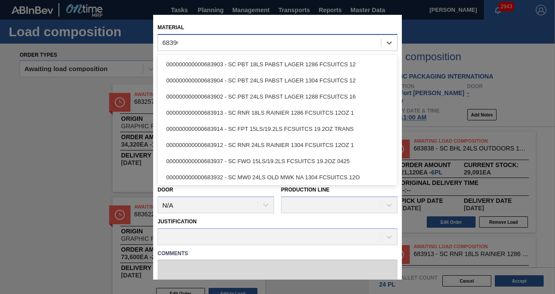
type input "683903"
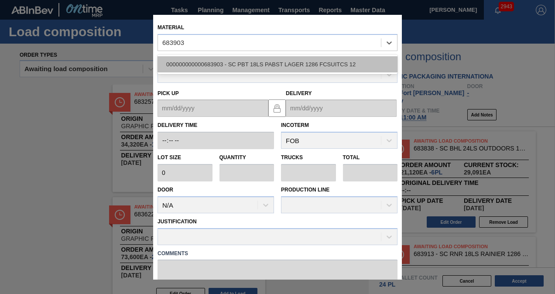
click at [283, 59] on div "000000000000683903 - SC PBT 18LS PABST LAGER 1286 FCSUITCS 12" at bounding box center [278, 64] width 240 height 16
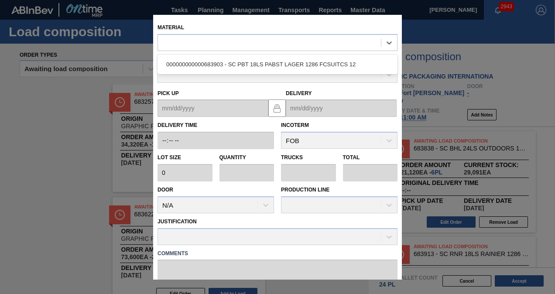
type input "4,800"
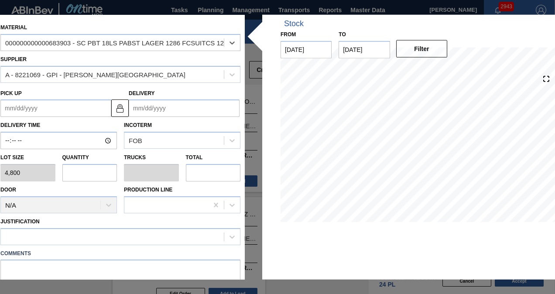
click at [94, 175] on input "text" at bounding box center [89, 172] width 55 height 17
type input "3"
type input "0.115"
type input "14,400"
type input "3"
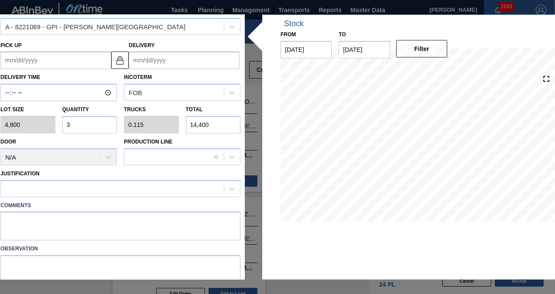
scroll to position [78, 0]
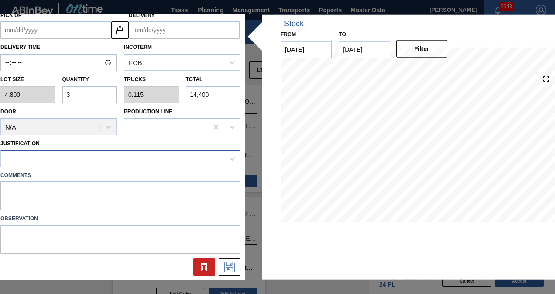
click at [126, 160] on div at bounding box center [112, 158] width 223 height 13
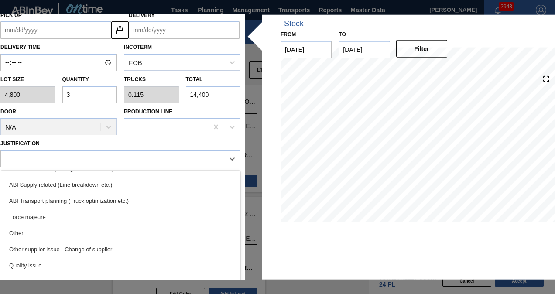
scroll to position [131, 0]
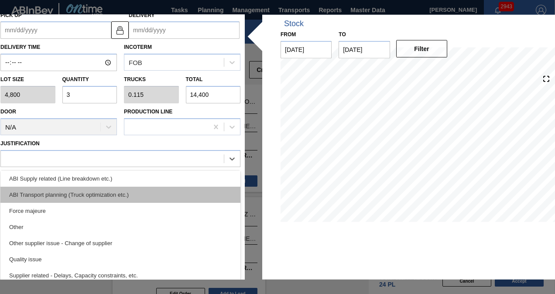
click at [95, 196] on div "ABI Transport planning (Truck optimization etc.)" at bounding box center [120, 194] width 240 height 16
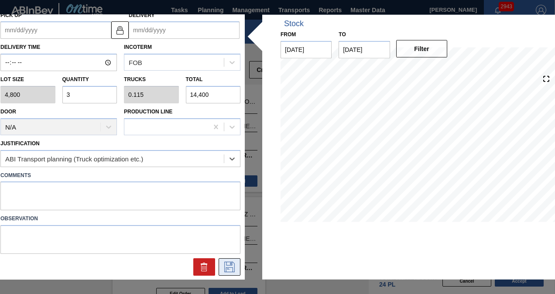
click at [224, 262] on icon at bounding box center [230, 267] width 14 height 10
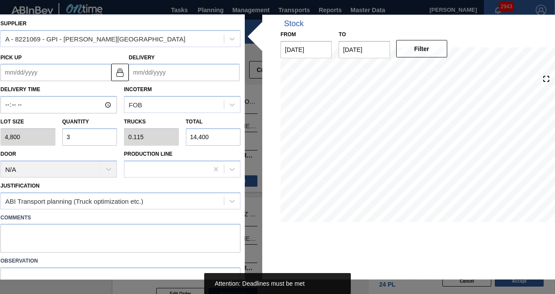
scroll to position [0, 0]
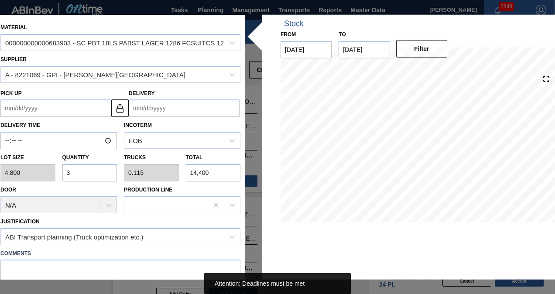
click at [161, 113] on input "Delivery" at bounding box center [184, 108] width 111 height 17
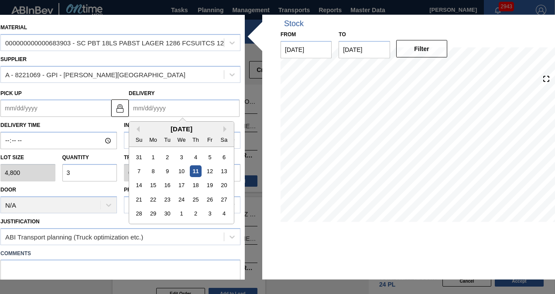
click at [170, 95] on div "Delivery Previous Month Next Month [DATE] Su Mo Tu We Th Fr Sa 31 1 2 3 4 5 6 7…" at bounding box center [184, 102] width 111 height 30
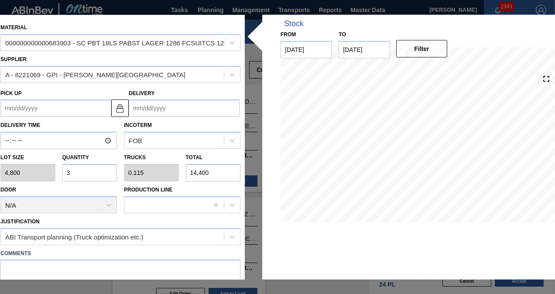
click at [168, 114] on input "Delivery" at bounding box center [184, 108] width 111 height 17
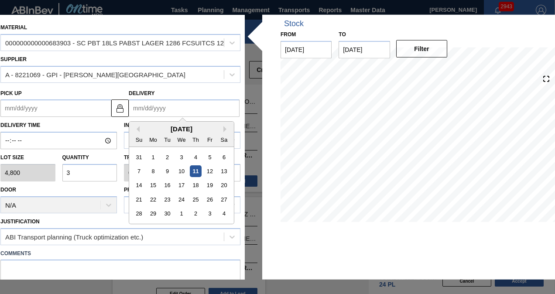
click at [139, 123] on div "[DATE] Su Mo Tu We Th Fr Sa" at bounding box center [181, 134] width 105 height 25
click at [197, 187] on div "18" at bounding box center [196, 186] width 12 height 12
type up "[DATE]"
type input "[DATE]"
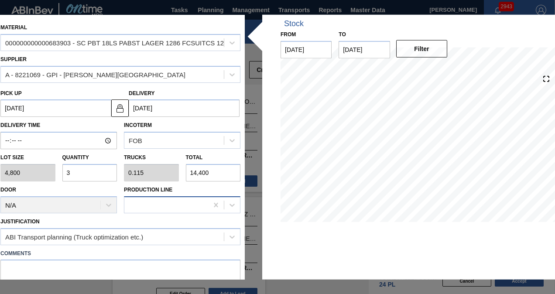
scroll to position [78, 0]
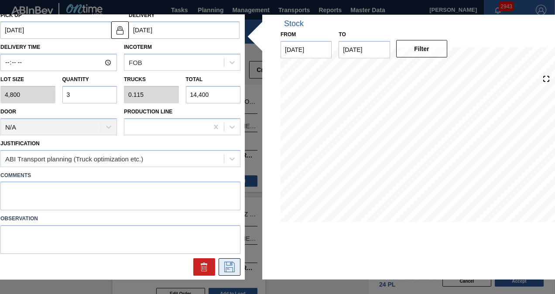
click at [225, 263] on icon at bounding box center [230, 267] width 14 height 10
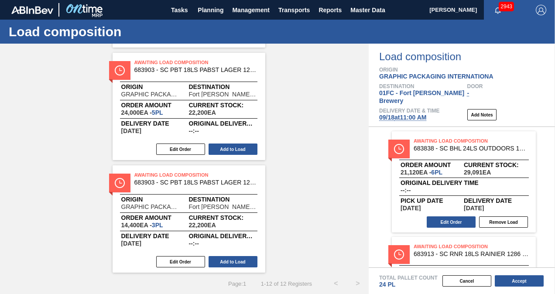
scroll to position [713, 0]
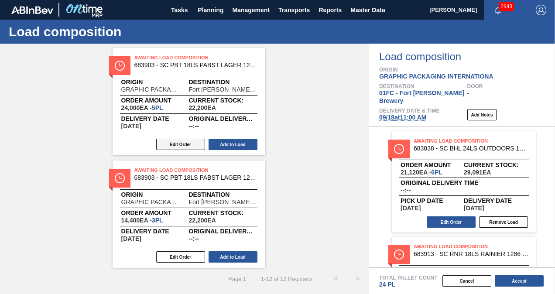
click at [184, 146] on button "Edit Order" at bounding box center [180, 144] width 49 height 11
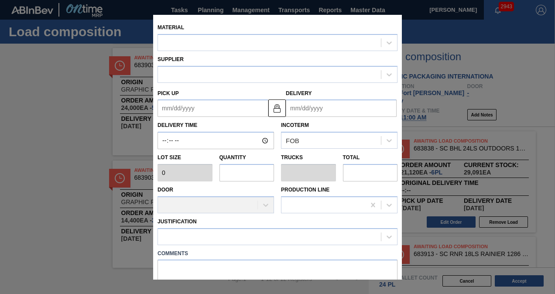
click at [229, 173] on input "text" at bounding box center [247, 172] width 55 height 17
type input "4,800"
type input "5"
type input "0.192"
type input "24,000"
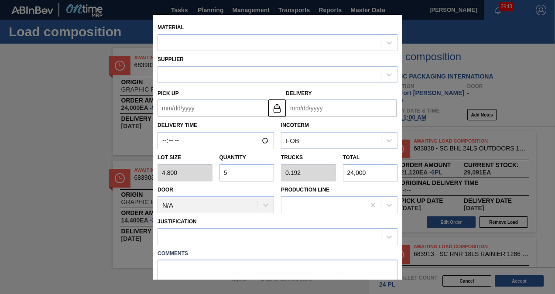
type up "[DATE]"
type input "[DATE]"
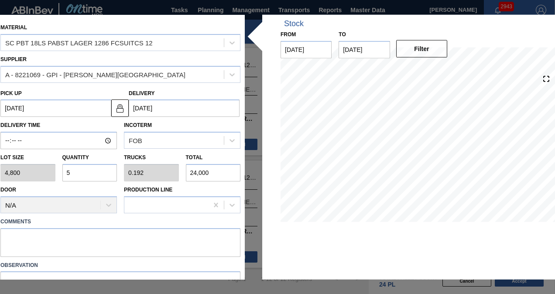
click at [79, 174] on input "5" at bounding box center [89, 172] width 55 height 17
type input "5"
type input "0"
type input "2"
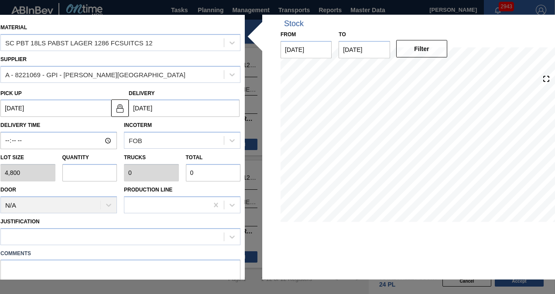
type input "0.077"
type input "9,600"
type input "2"
click at [114, 228] on div at bounding box center [120, 236] width 240 height 17
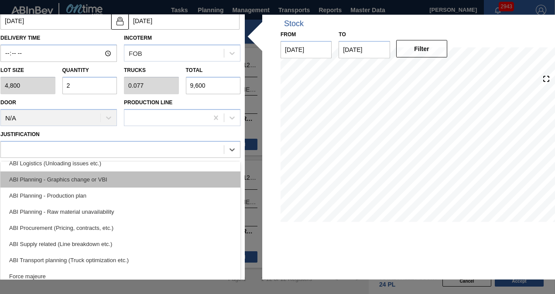
scroll to position [87, 0]
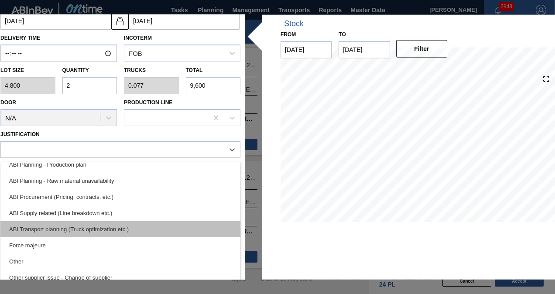
click at [95, 227] on div "ABI Transport planning (Truck optimization etc.)" at bounding box center [120, 229] width 240 height 16
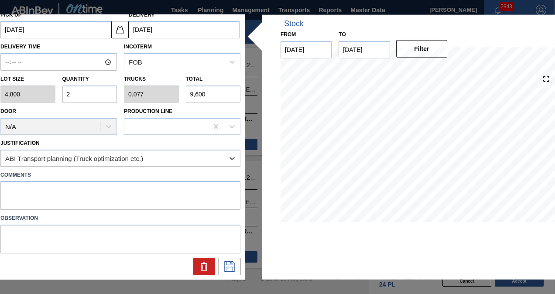
scroll to position [78, 0]
click at [224, 264] on icon at bounding box center [229, 267] width 10 height 10
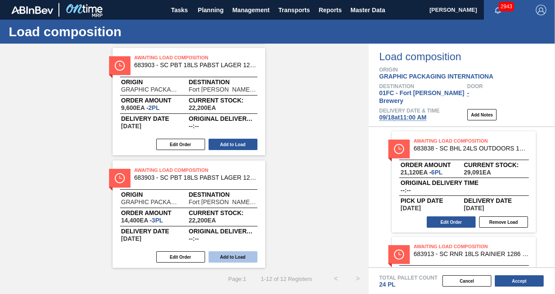
click at [236, 257] on button "Add to Load" at bounding box center [233, 256] width 49 height 11
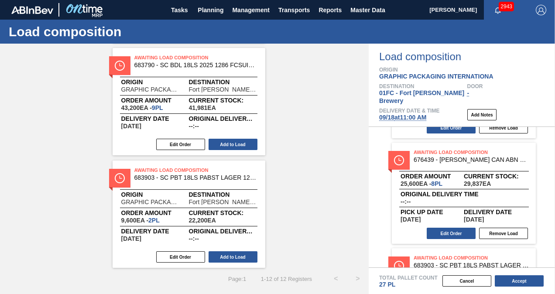
scroll to position [385, 0]
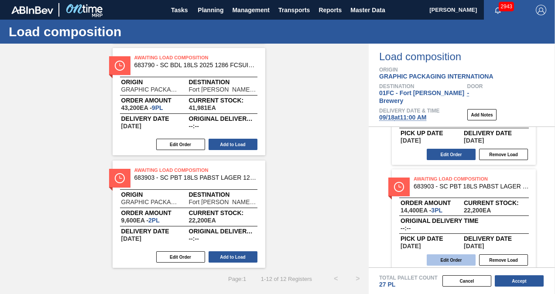
click at [442, 255] on button "Edit Order" at bounding box center [451, 260] width 49 height 11
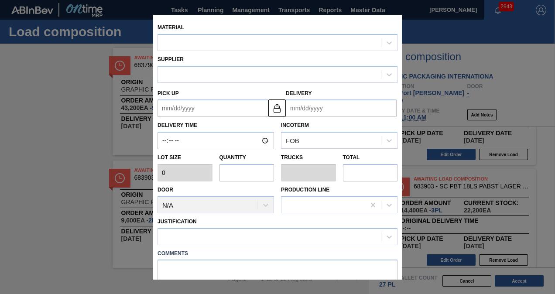
type input "4,800"
type input "3"
type input "0.115"
type input "14,400"
type up "[DATE]"
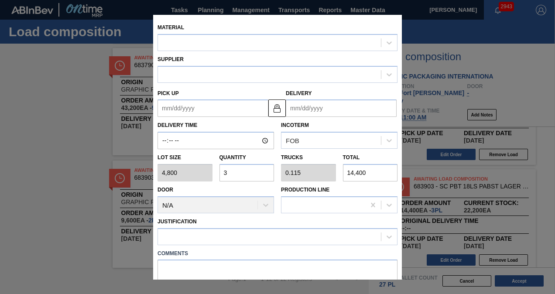
type input "[DATE]"
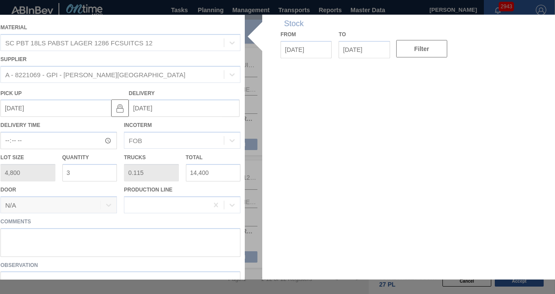
click at [255, 251] on div at bounding box center [277, 147] width 563 height 265
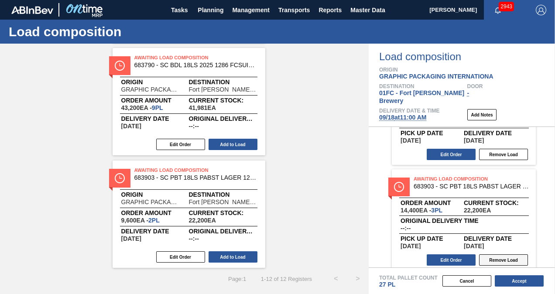
click at [496, 255] on button "Remove Load" at bounding box center [503, 260] width 49 height 11
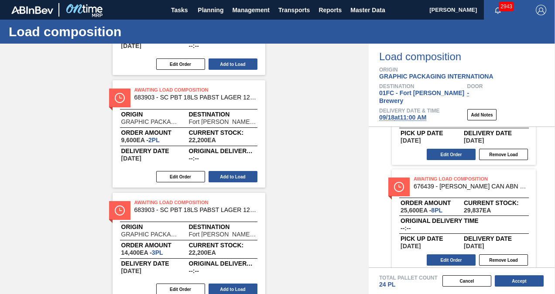
scroll to position [713, 0]
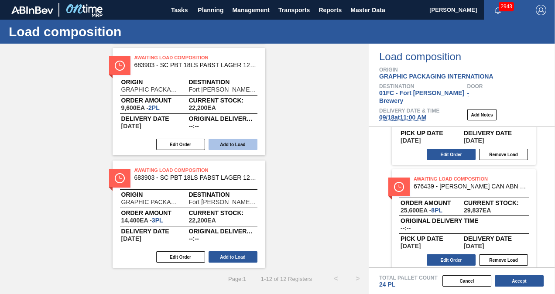
click at [236, 145] on button "Add to Load" at bounding box center [233, 144] width 49 height 11
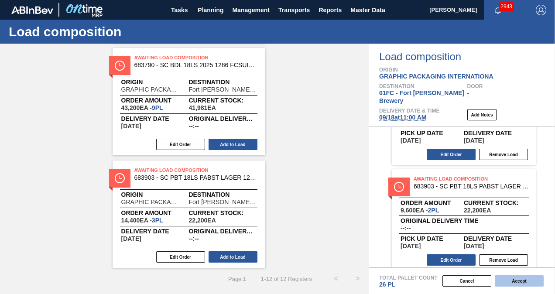
click at [522, 279] on button "Accept" at bounding box center [519, 280] width 49 height 11
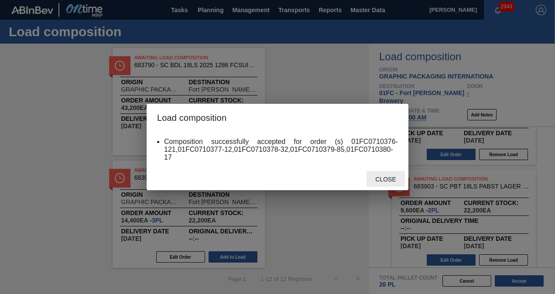
click at [388, 180] on span "Close" at bounding box center [385, 179] width 34 height 7
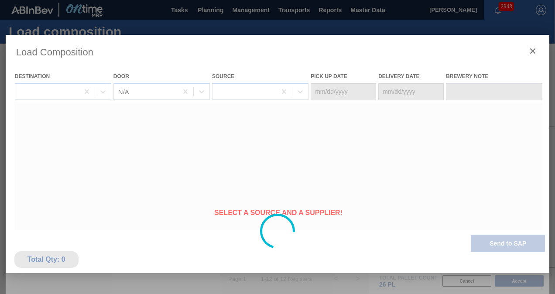
type Date "[DATE]"
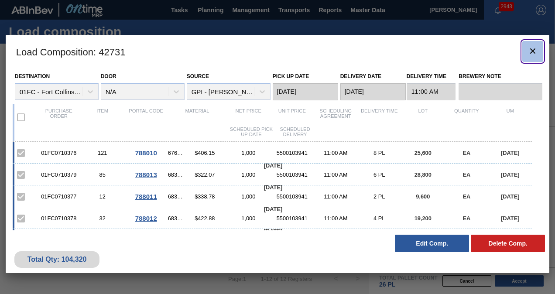
click at [530, 51] on icon "botão de ícone" at bounding box center [533, 51] width 10 height 10
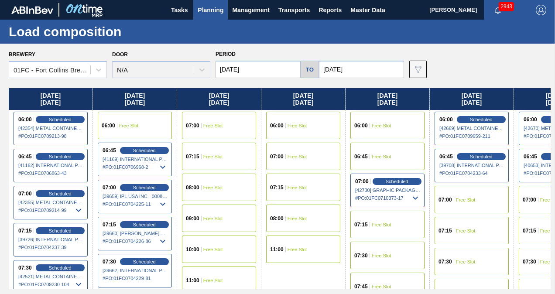
scroll to position [131, 0]
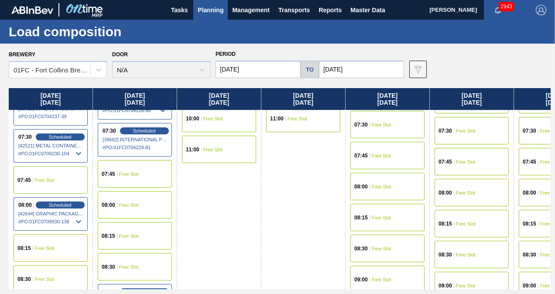
click at [382, 184] on span "Free Slot" at bounding box center [382, 186] width 20 height 5
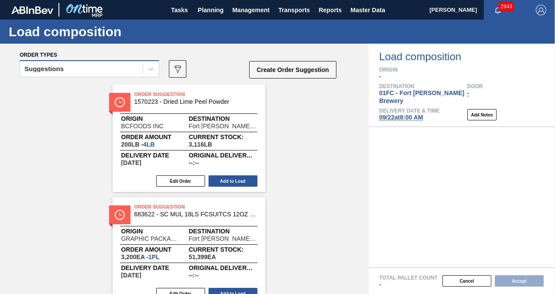
click at [70, 62] on div "Suggestions" at bounding box center [90, 68] width 140 height 17
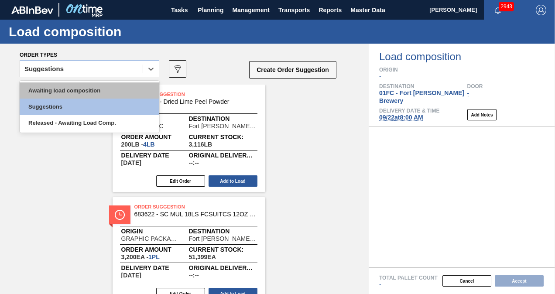
click at [58, 88] on div "Awaiting load composition" at bounding box center [90, 91] width 140 height 16
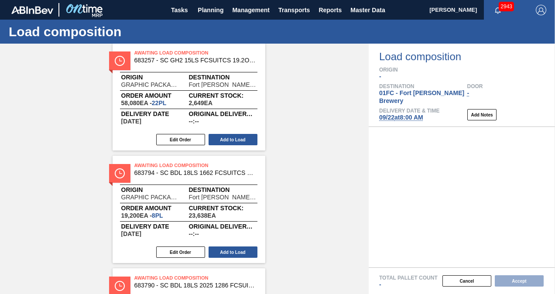
scroll to position [437, 0]
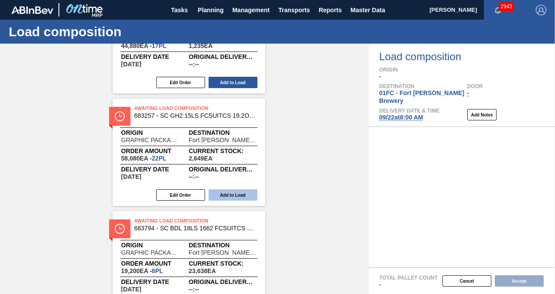
click at [230, 195] on button "Add to Load" at bounding box center [233, 194] width 49 height 11
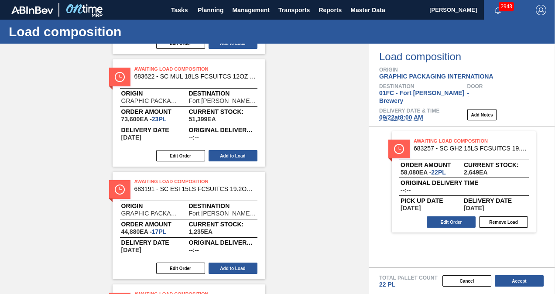
scroll to position [7, 0]
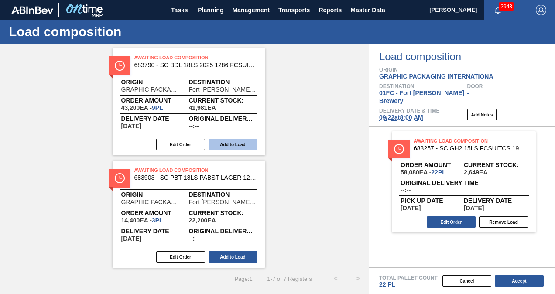
click at [238, 253] on button "Add to Load" at bounding box center [233, 256] width 49 height 11
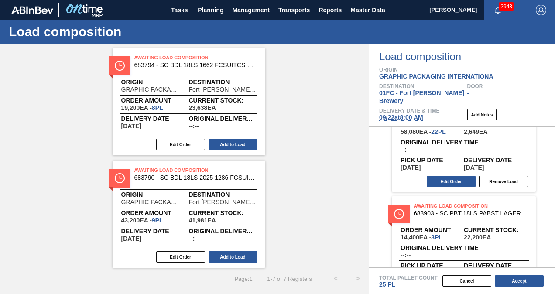
scroll to position [68, 0]
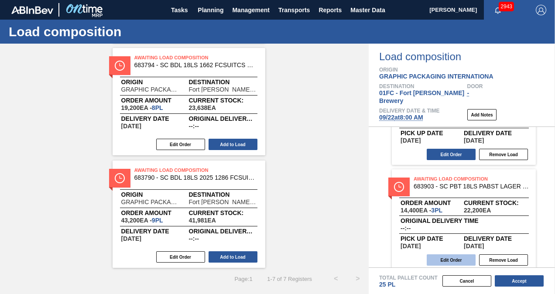
click at [446, 255] on button "Edit Order" at bounding box center [451, 260] width 49 height 11
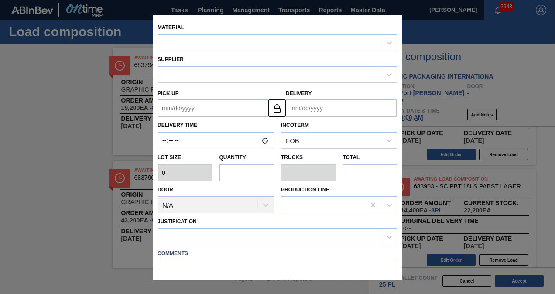
type input "4,800"
type input "3"
type input "0.115"
type input "14,400"
type up "[DATE]"
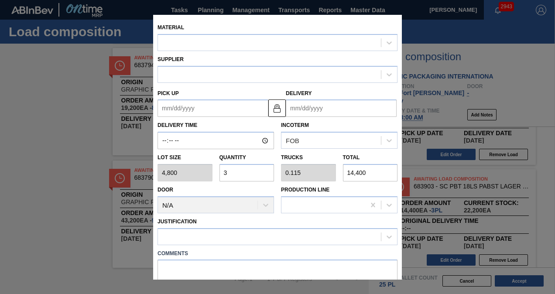
type input "[DATE]"
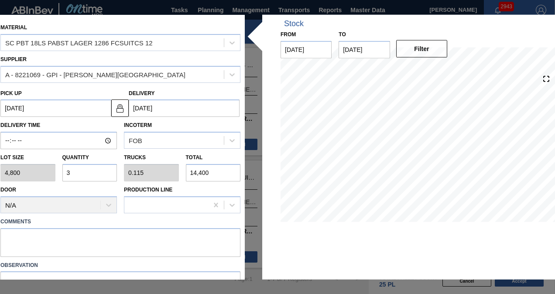
click at [85, 173] on input "3" at bounding box center [89, 172] width 55 height 17
type input "0"
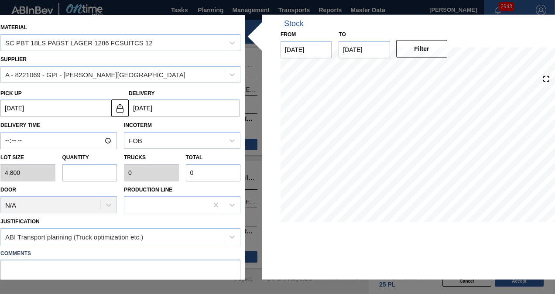
type input "4"
type input "0.154"
type input "19,200"
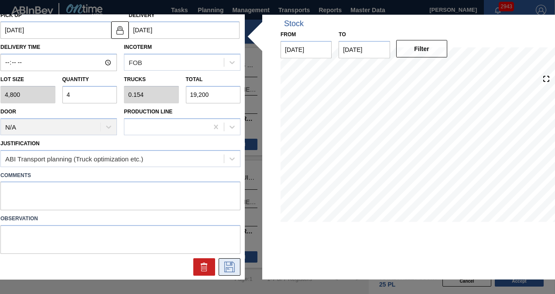
type input "4"
click at [226, 271] on icon at bounding box center [230, 267] width 14 height 10
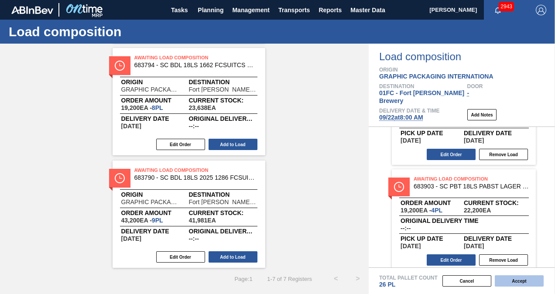
click at [512, 283] on button "Accept" at bounding box center [519, 280] width 49 height 11
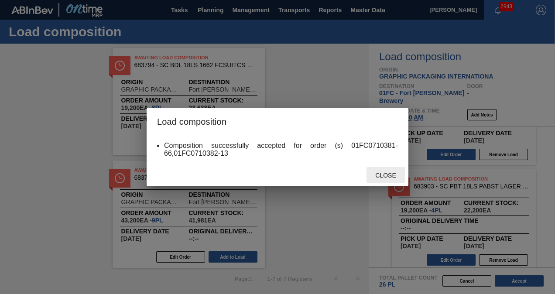
click at [383, 175] on span "Close" at bounding box center [385, 175] width 34 height 7
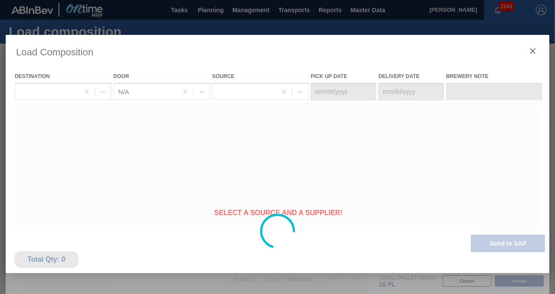
type Date "[DATE]"
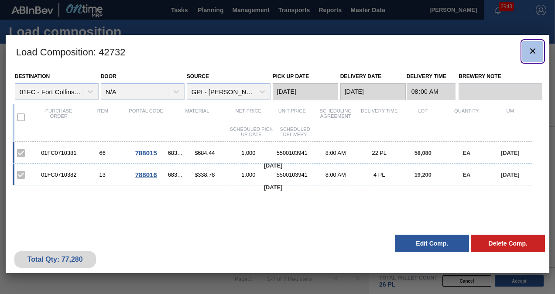
click at [530, 48] on icon "botão de ícone" at bounding box center [532, 50] width 5 height 5
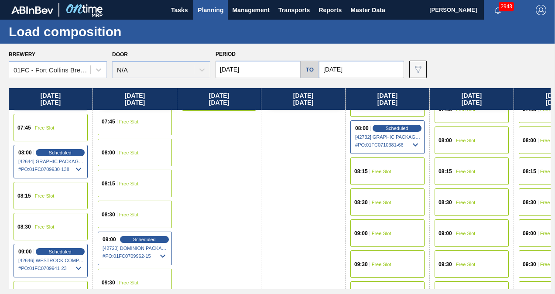
scroll to position [218, 0]
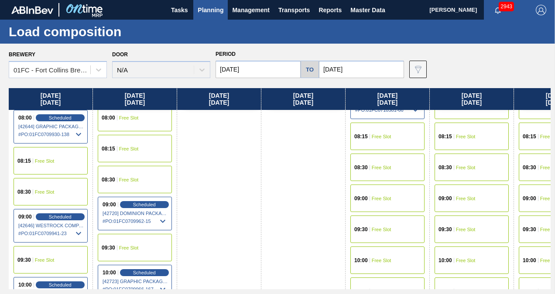
click at [388, 201] on div "09:00 Free Slot" at bounding box center [388, 199] width 74 height 28
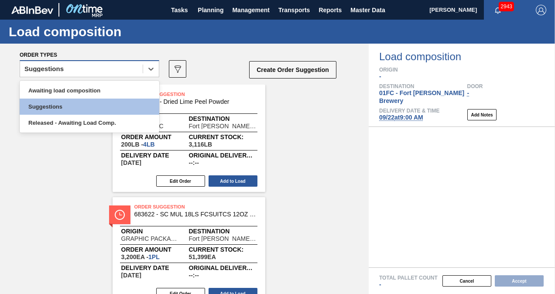
click at [111, 69] on div "Suggestions" at bounding box center [81, 69] width 123 height 13
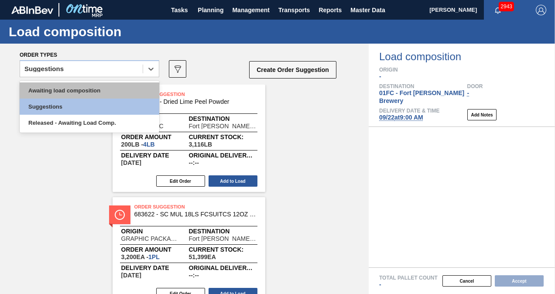
click at [69, 88] on div "Awaiting load composition" at bounding box center [90, 91] width 140 height 16
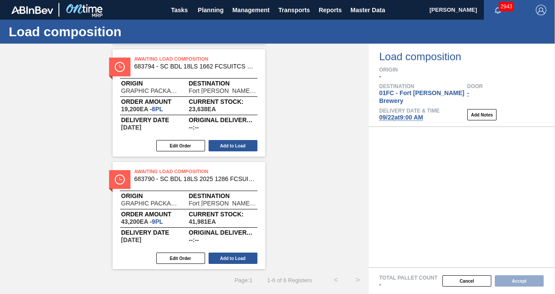
scroll to position [487, 0]
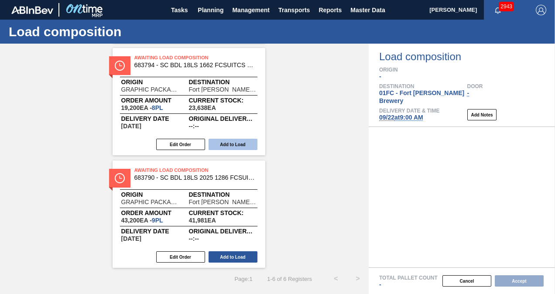
click at [222, 145] on button "Add to Load" at bounding box center [233, 144] width 49 height 11
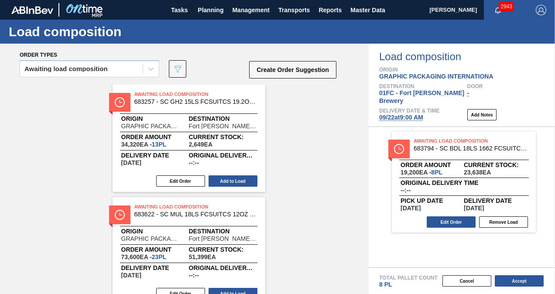
scroll to position [0, 0]
click at [221, 180] on button "Add to Load" at bounding box center [233, 181] width 49 height 11
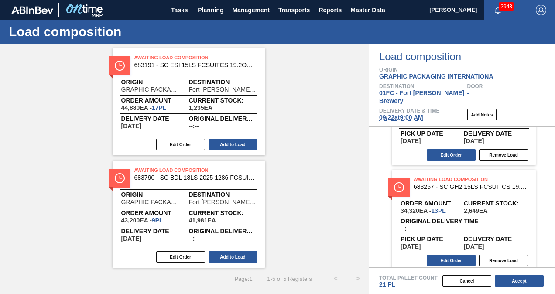
scroll to position [68, 0]
click at [244, 255] on button "Add to Load" at bounding box center [233, 256] width 49 height 11
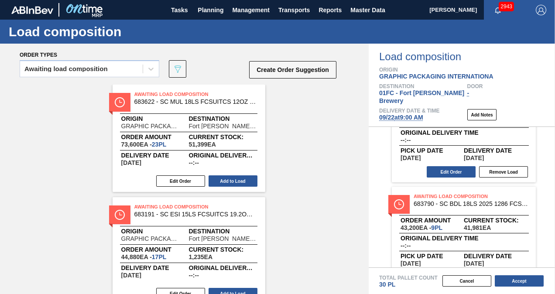
scroll to position [173, 0]
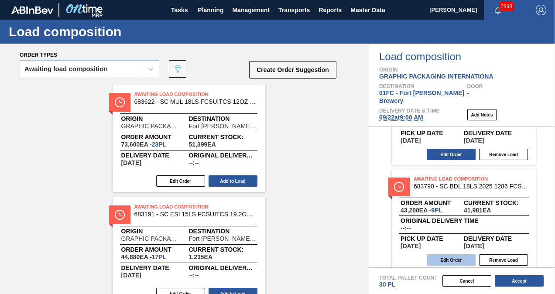
click at [451, 255] on button "Edit Order" at bounding box center [451, 260] width 49 height 11
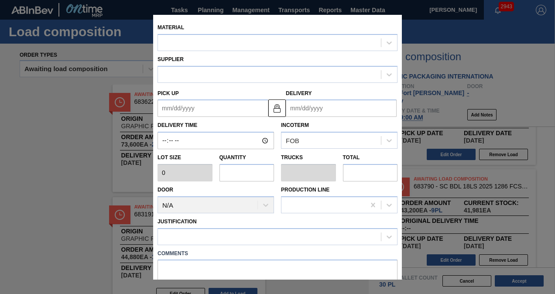
type input "4,800"
type input "9"
type input "0.346"
type input "43,200"
type up "[DATE]"
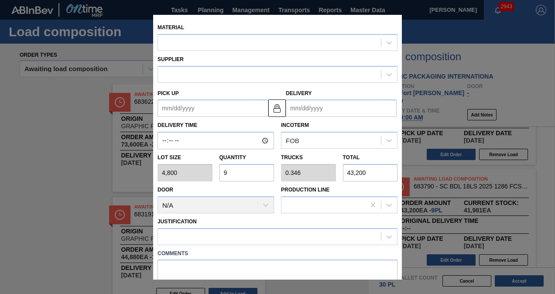
type input "[DATE]"
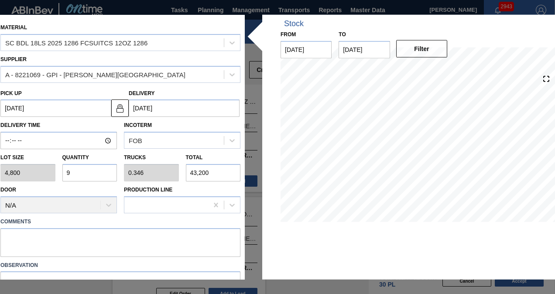
click at [86, 174] on input "9" at bounding box center [89, 172] width 55 height 17
type input "0"
type input "7"
type input "0.269"
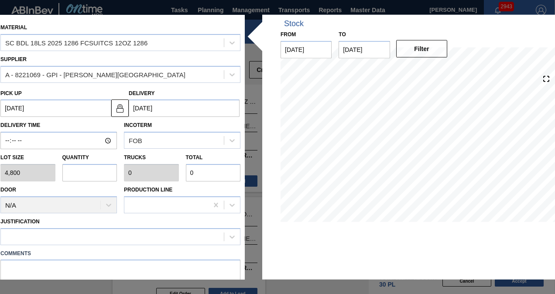
type input "33,600"
type input "7"
click at [78, 174] on input "7" at bounding box center [89, 172] width 55 height 17
type input "0"
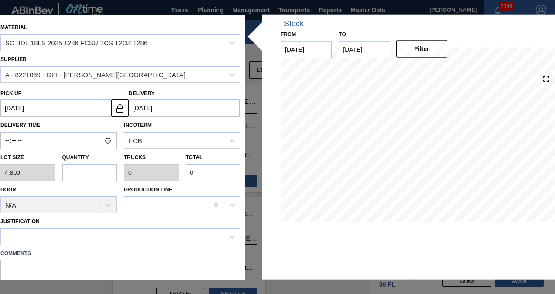
type input "6"
type input "0.231"
type input "28,800"
type input "6"
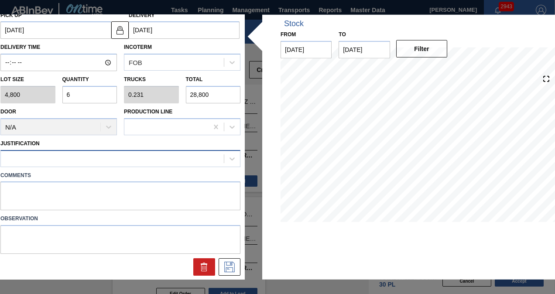
click at [62, 154] on div at bounding box center [112, 158] width 223 height 13
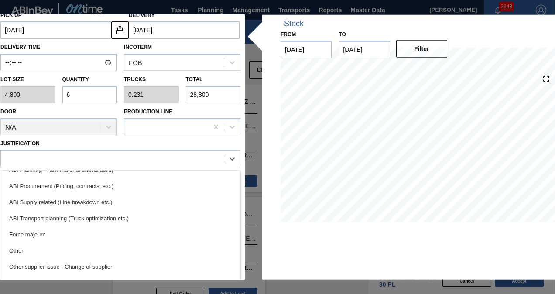
scroll to position [131, 0]
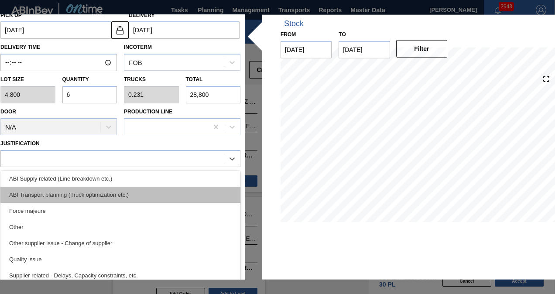
click at [87, 193] on div "ABI Transport planning (Truck optimization etc.)" at bounding box center [120, 194] width 240 height 16
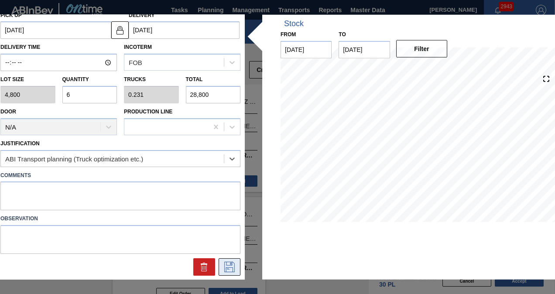
click at [223, 265] on icon at bounding box center [230, 267] width 14 height 10
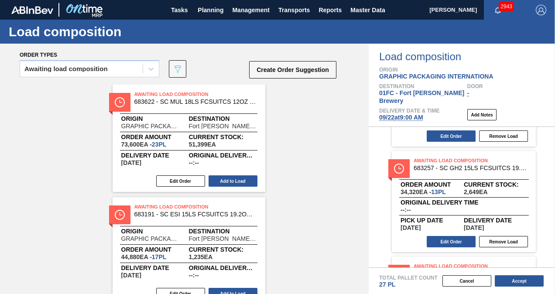
scroll to position [173, 0]
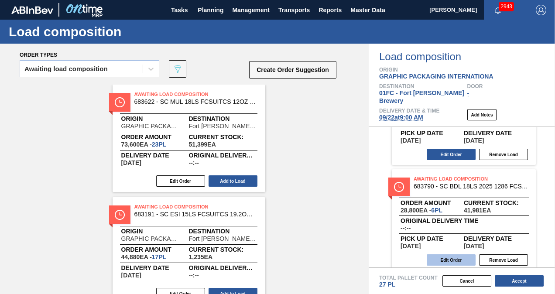
click at [459, 255] on button "Edit Order" at bounding box center [451, 260] width 49 height 11
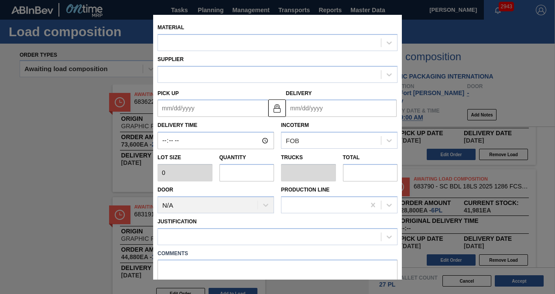
type input "4,800"
type input "6"
type input "0.231"
type input "28,800"
type up "[DATE]"
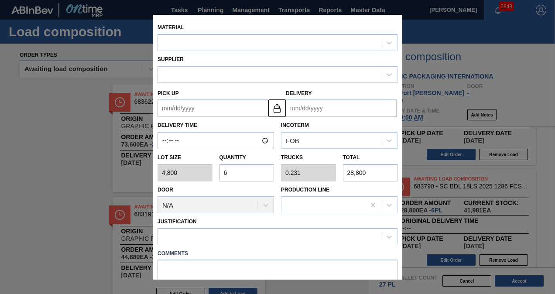
type input "[DATE]"
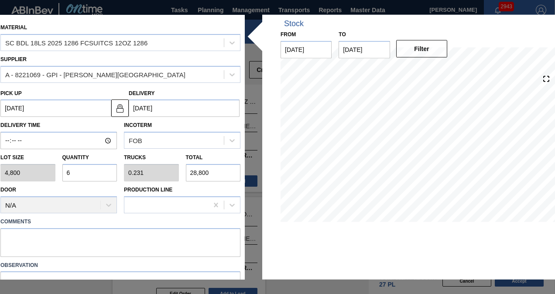
click at [88, 173] on input "6" at bounding box center [89, 172] width 55 height 17
type input "0"
type input "5"
type input "0.192"
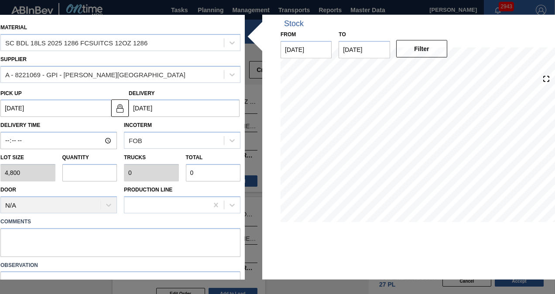
type input "24,000"
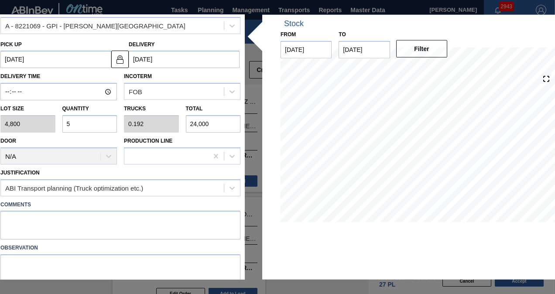
scroll to position [78, 0]
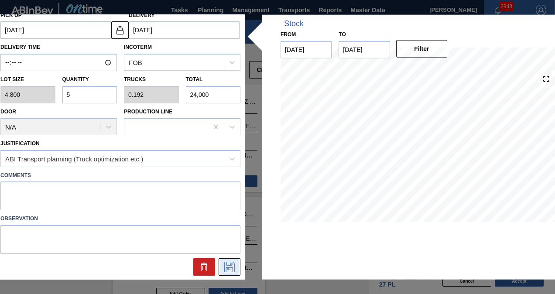
type input "5"
click at [225, 262] on icon at bounding box center [229, 267] width 10 height 10
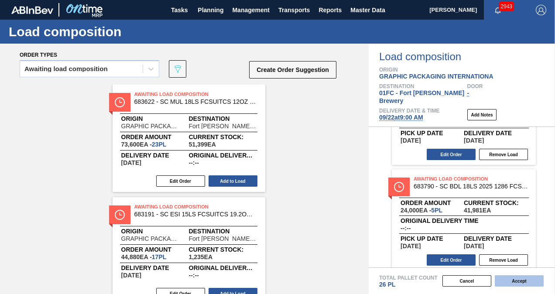
click at [510, 286] on button "Accept" at bounding box center [519, 280] width 49 height 11
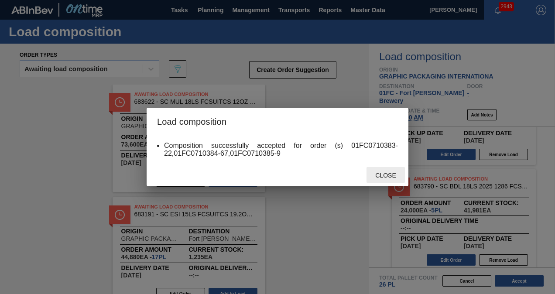
click at [386, 173] on span "Close" at bounding box center [385, 175] width 34 height 7
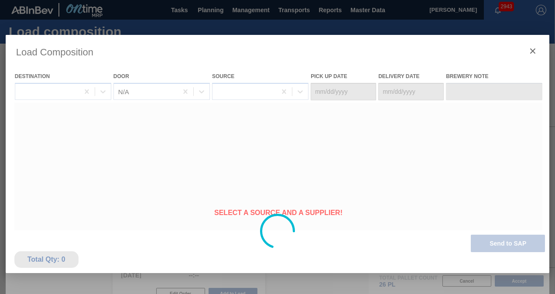
type Date "[DATE]"
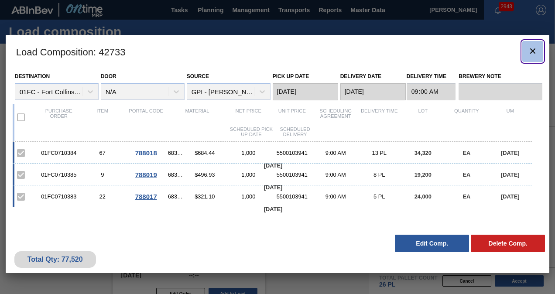
click at [533, 55] on icon "botão de ícone" at bounding box center [533, 51] width 10 height 10
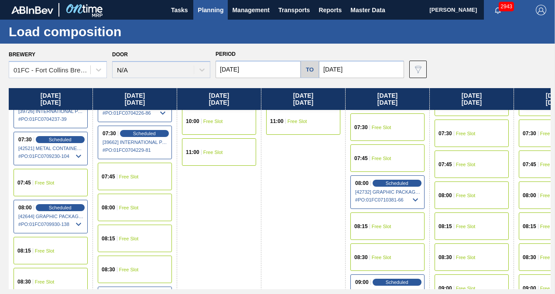
scroll to position [175, 0]
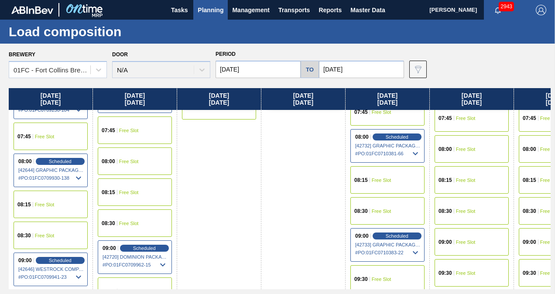
click at [470, 151] on div "08:00 Free Slot" at bounding box center [472, 149] width 74 height 28
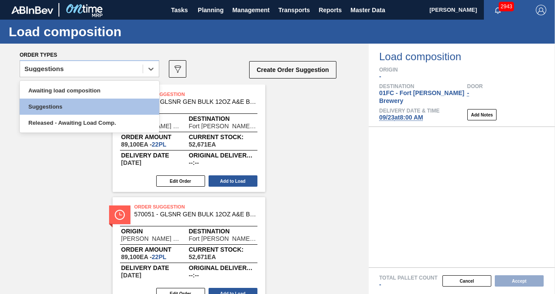
click at [64, 69] on div "Suggestions" at bounding box center [81, 69] width 123 height 13
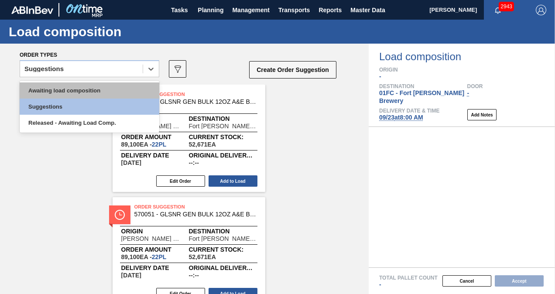
click at [59, 90] on div "Awaiting load composition" at bounding box center [90, 91] width 140 height 16
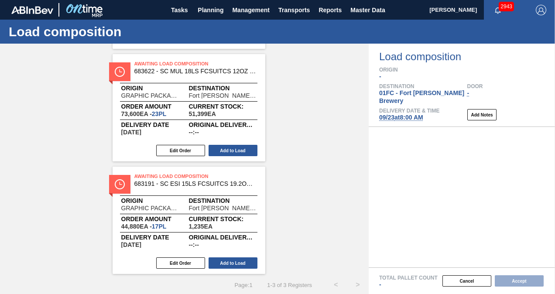
scroll to position [149, 0]
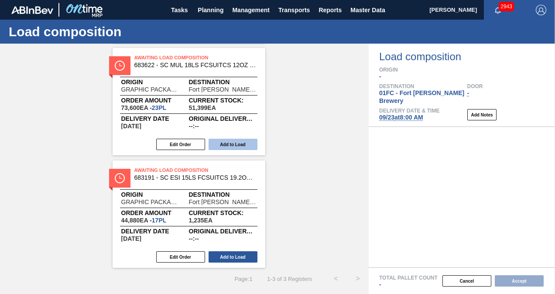
click at [227, 144] on button "Add to Load" at bounding box center [233, 144] width 49 height 11
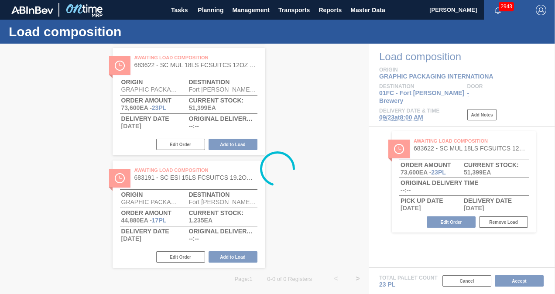
scroll to position [0, 0]
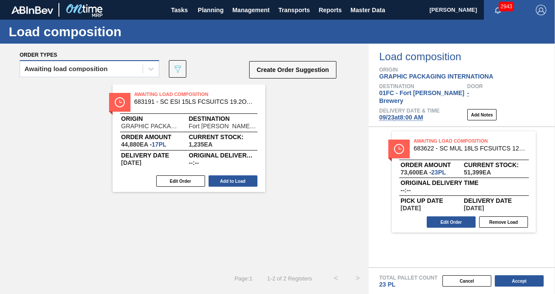
click at [84, 69] on div "Awaiting load composition" at bounding box center [65, 69] width 83 height 6
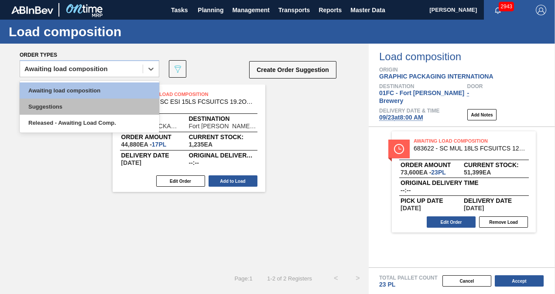
click at [61, 107] on div "Suggestions" at bounding box center [90, 107] width 140 height 16
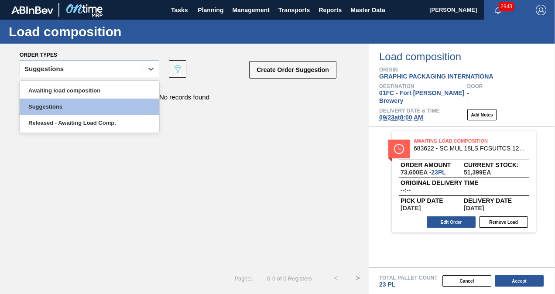
click at [69, 72] on div "Suggestions" at bounding box center [81, 69] width 123 height 13
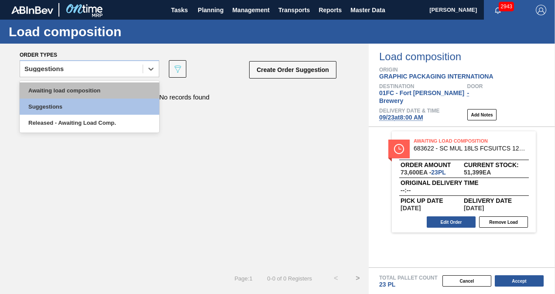
click at [62, 88] on div "Awaiting load composition" at bounding box center [90, 91] width 140 height 16
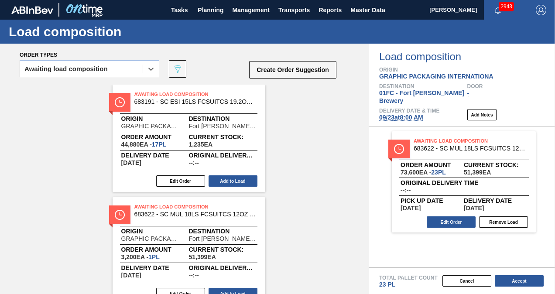
scroll to position [87, 0]
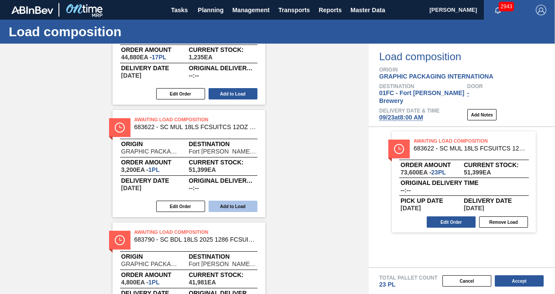
click at [238, 209] on button "Add to Load" at bounding box center [233, 206] width 49 height 11
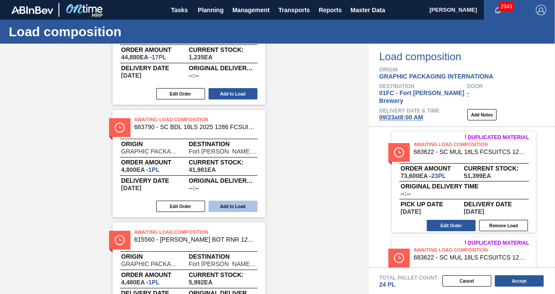
click at [233, 209] on button "Add to Load" at bounding box center [233, 206] width 49 height 11
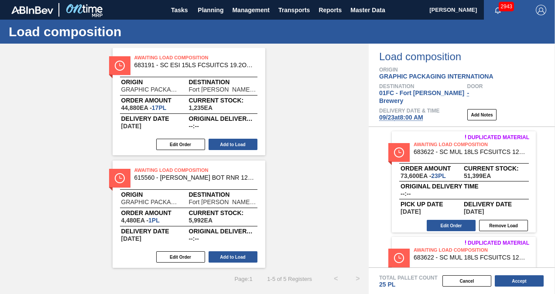
scroll to position [37, 0]
click at [232, 253] on button "Add to Load" at bounding box center [233, 256] width 49 height 11
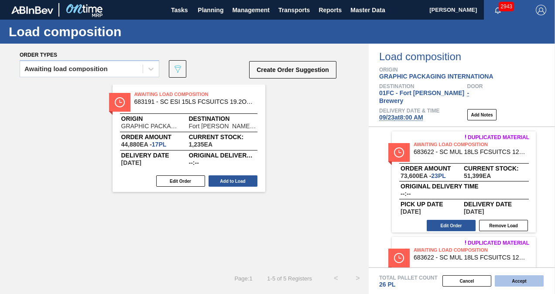
click at [523, 280] on button "Accept" at bounding box center [519, 280] width 49 height 11
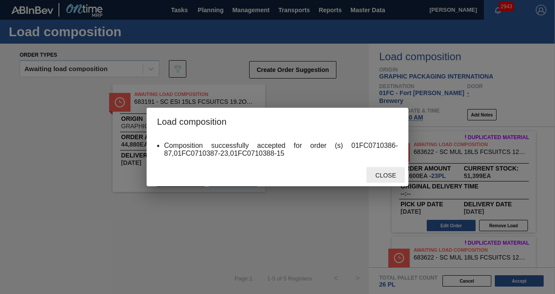
click at [390, 176] on span "Close" at bounding box center [385, 175] width 34 height 7
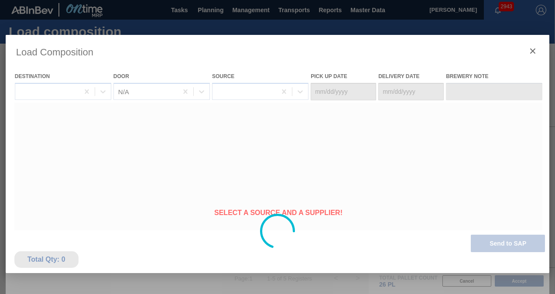
type Date "[DATE]"
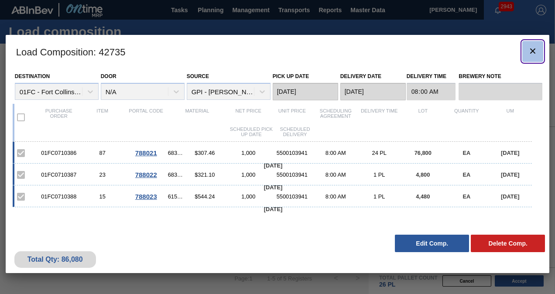
click at [532, 52] on icon "botão de ícone" at bounding box center [532, 50] width 5 height 5
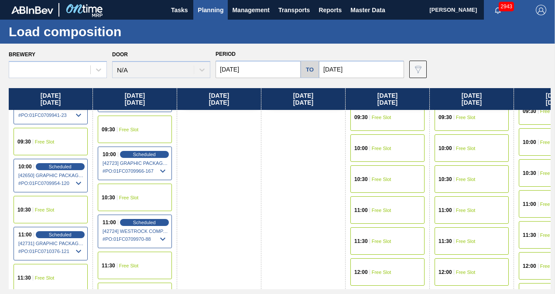
scroll to position [349, 0]
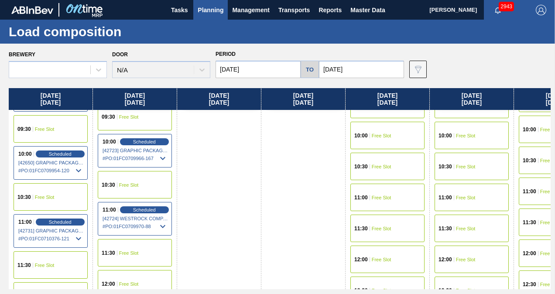
click at [474, 142] on div "10:00 Free Slot" at bounding box center [472, 136] width 74 height 28
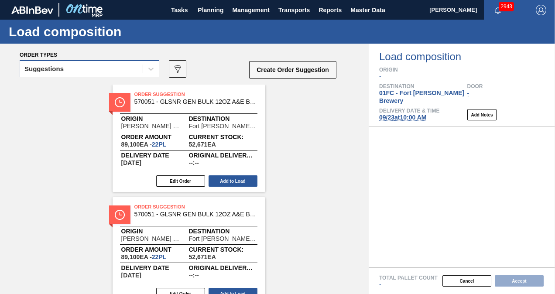
click at [101, 65] on div "Suggestions" at bounding box center [81, 69] width 123 height 13
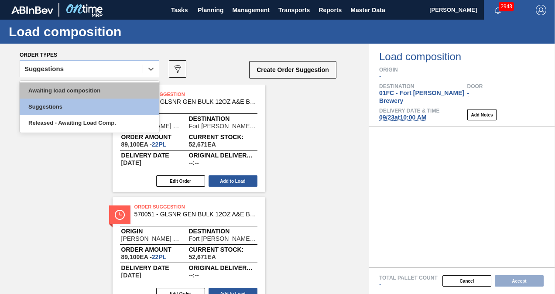
click at [85, 90] on div "Awaiting load composition" at bounding box center [90, 91] width 140 height 16
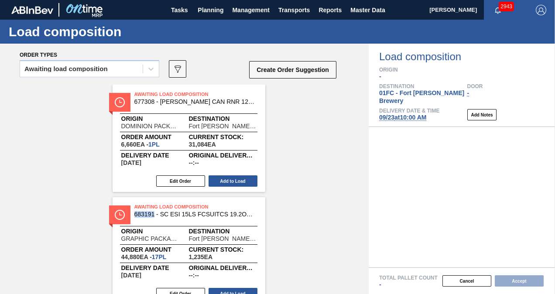
scroll to position [37, 0]
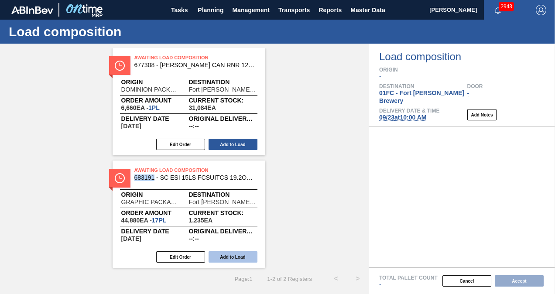
click at [226, 258] on button "Add to Load" at bounding box center [233, 256] width 49 height 11
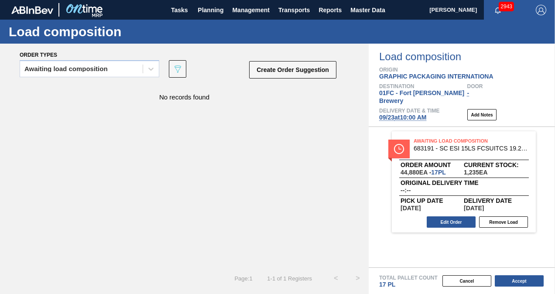
scroll to position [0, 0]
click at [519, 283] on button "Accept" at bounding box center [519, 280] width 49 height 11
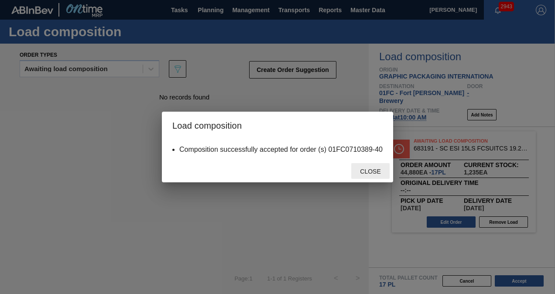
click at [369, 170] on span "Close" at bounding box center [370, 171] width 34 height 7
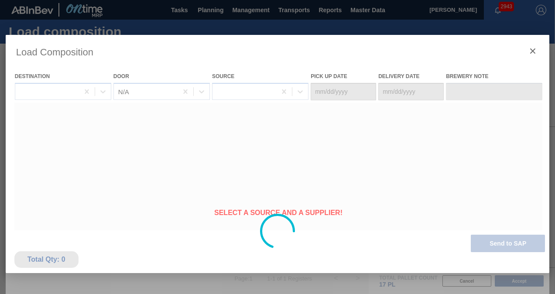
type Date "[DATE]"
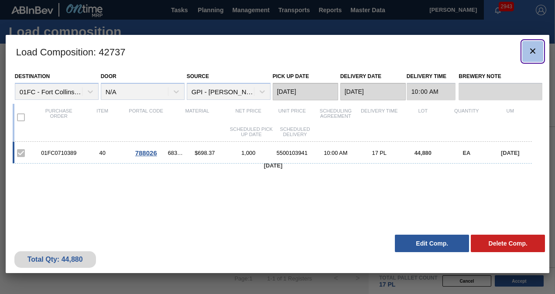
click at [530, 48] on icon "botão de ícone" at bounding box center [533, 51] width 10 height 10
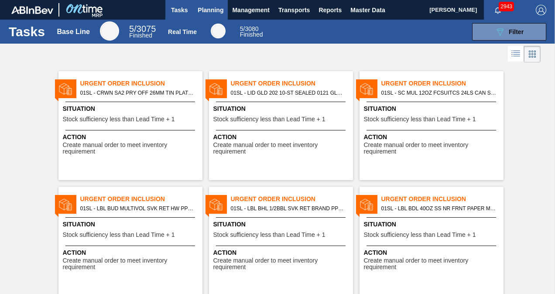
click at [216, 8] on span "Planning" at bounding box center [211, 10] width 26 height 10
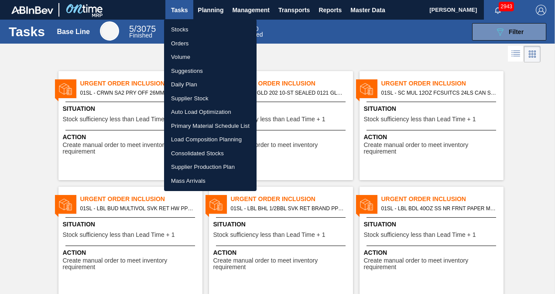
click at [189, 70] on li "Suggestions" at bounding box center [210, 71] width 93 height 14
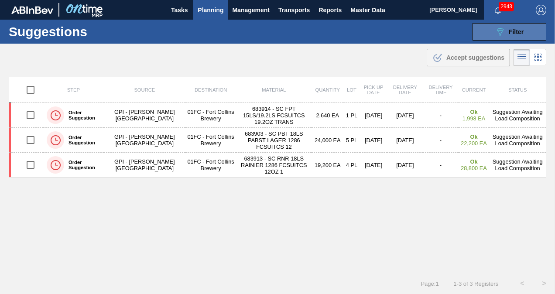
click at [499, 28] on icon at bounding box center [500, 31] width 7 height 7
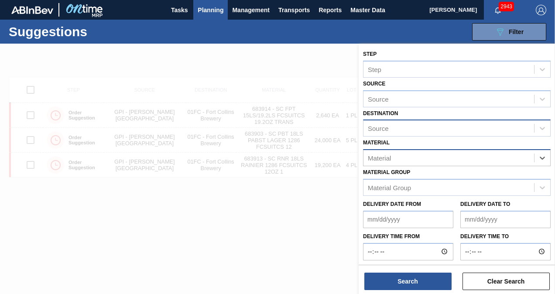
click at [483, 133] on div "Source" at bounding box center [449, 128] width 171 height 13
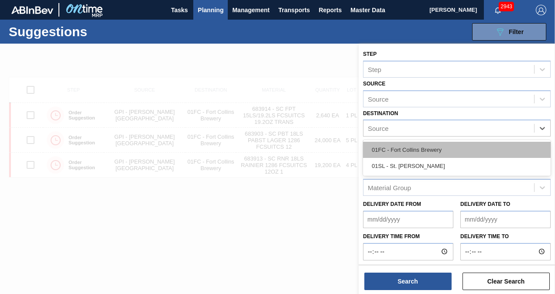
click at [418, 149] on div "01FC - Fort Collins Brewery" at bounding box center [457, 150] width 188 height 16
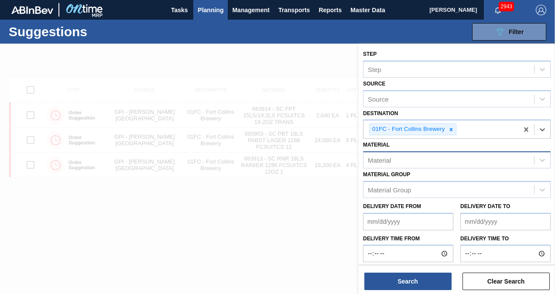
click at [382, 157] on div "Material" at bounding box center [379, 160] width 23 height 7
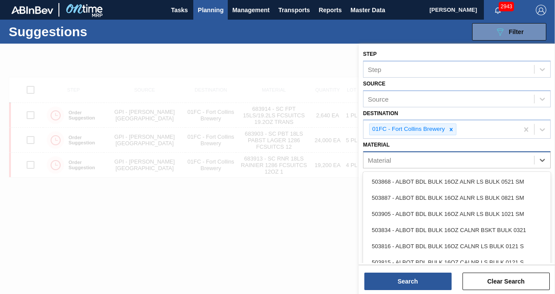
click at [454, 158] on div "Material" at bounding box center [449, 160] width 171 height 13
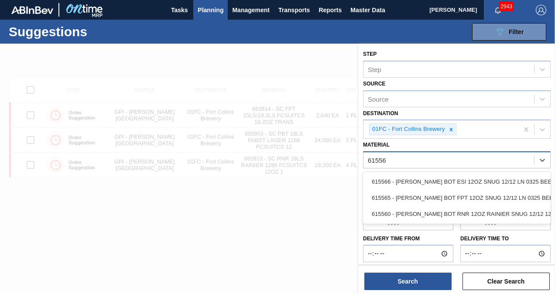
type input "615560"
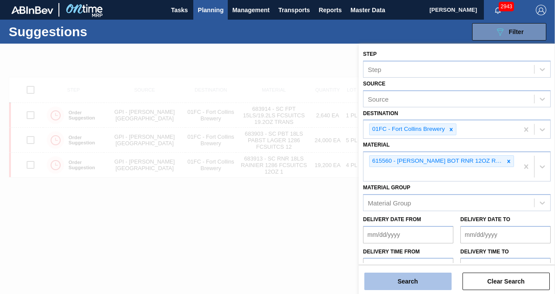
click at [411, 277] on button "Search" at bounding box center [408, 281] width 87 height 17
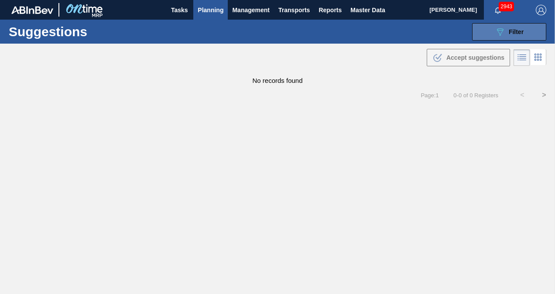
click at [500, 34] on icon "089F7B8B-B2A5-4AFE-B5C0-19BA573D28AC" at bounding box center [500, 32] width 10 height 10
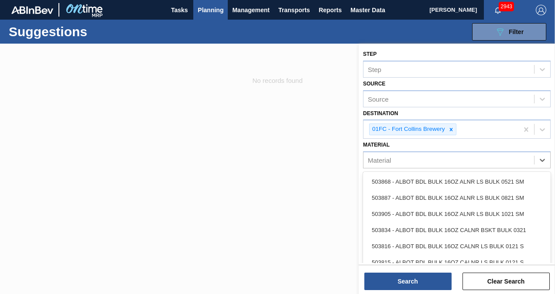
click at [489, 157] on div "Material" at bounding box center [449, 160] width 171 height 13
type input "676617"
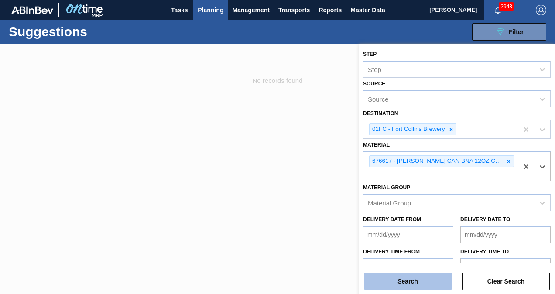
click at [410, 286] on button "Search" at bounding box center [408, 281] width 87 height 17
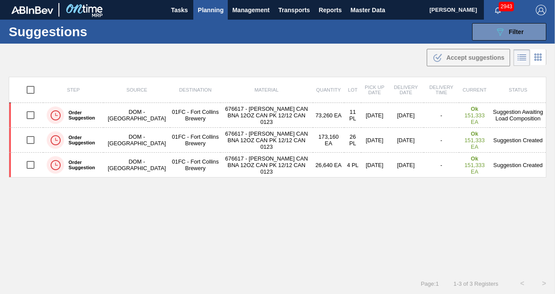
drag, startPoint x: 492, startPoint y: 37, endPoint x: 494, endPoint y: 43, distance: 7.1
click at [492, 37] on button "089F7B8B-B2A5-4AFE-B5C0-19BA573D28AC Filter" at bounding box center [509, 31] width 74 height 17
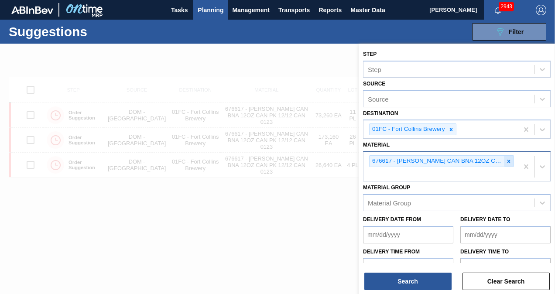
click at [510, 159] on icon at bounding box center [509, 161] width 6 height 6
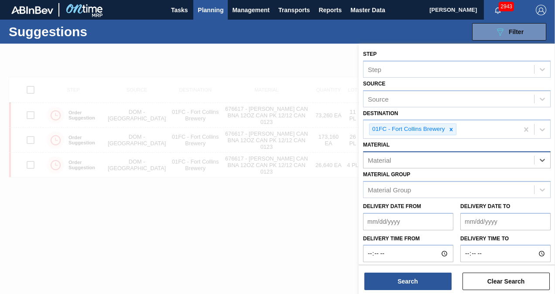
click at [442, 162] on div "Material" at bounding box center [449, 160] width 171 height 13
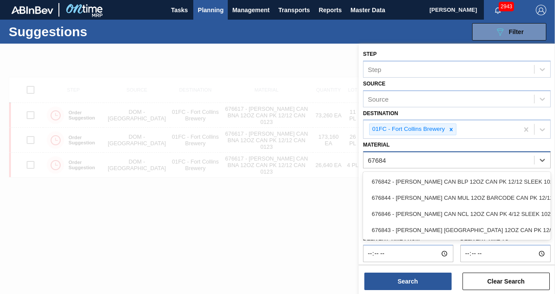
type input "676844"
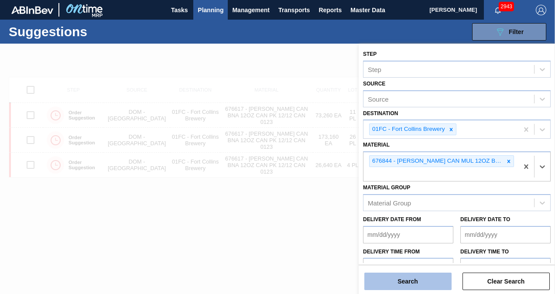
click at [413, 275] on button "Search" at bounding box center [408, 281] width 87 height 17
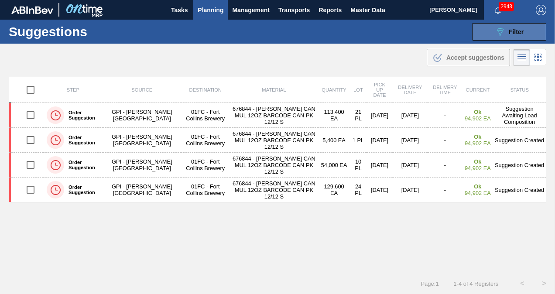
click at [489, 35] on button "089F7B8B-B2A5-4AFE-B5C0-19BA573D28AC Filter" at bounding box center [509, 31] width 74 height 17
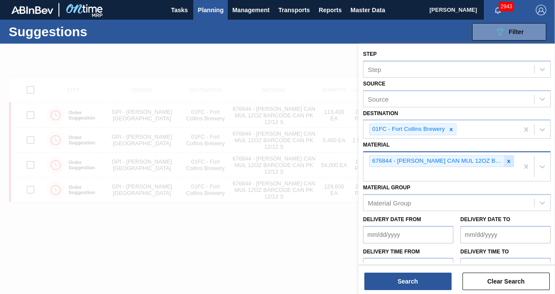
click at [507, 162] on icon at bounding box center [509, 161] width 6 height 6
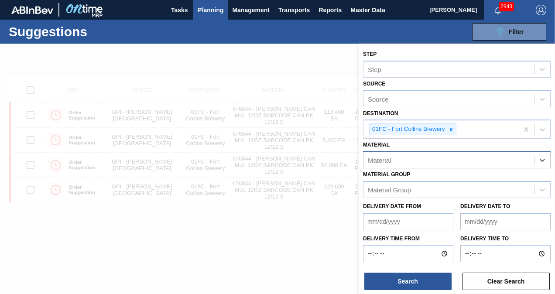
click at [456, 159] on div "Material" at bounding box center [449, 160] width 171 height 13
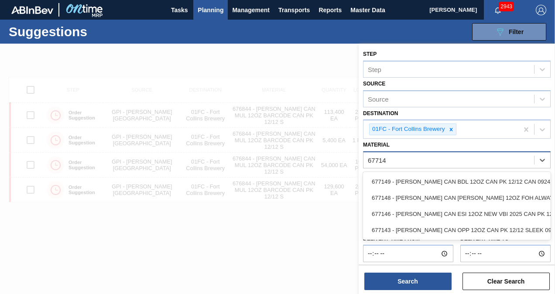
type input "677148"
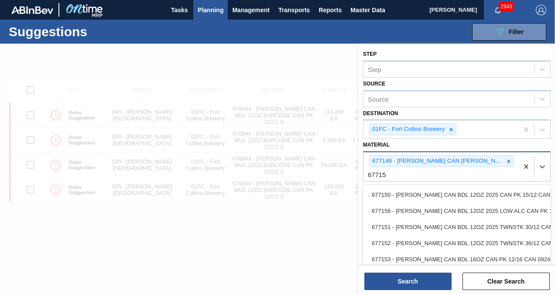
type input "677153"
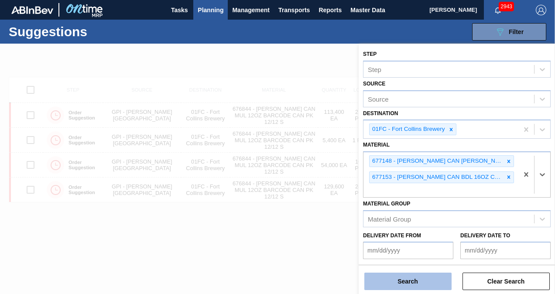
click at [417, 286] on button "Search" at bounding box center [408, 281] width 87 height 17
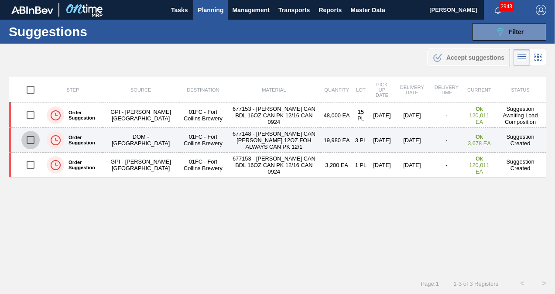
click at [24, 137] on input "checkbox" at bounding box center [30, 140] width 18 height 18
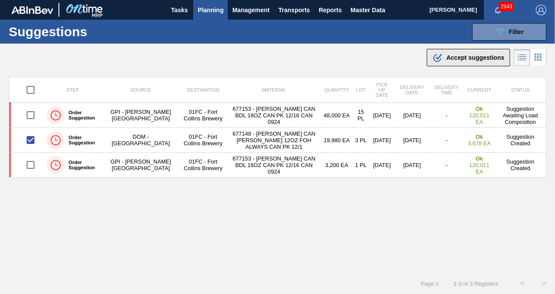
click at [464, 59] on span "Accept suggestions" at bounding box center [476, 57] width 58 height 7
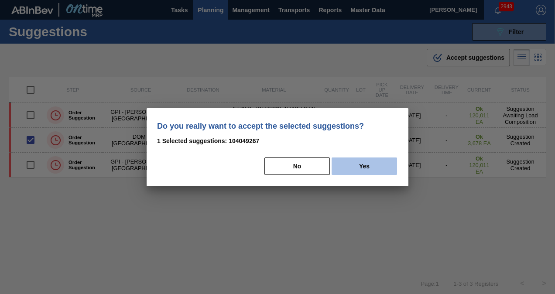
click at [372, 168] on button "Yes" at bounding box center [364, 166] width 65 height 17
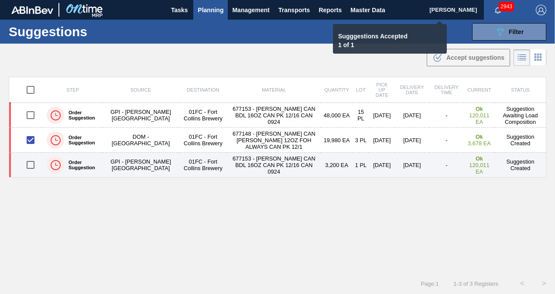
checkbox input "false"
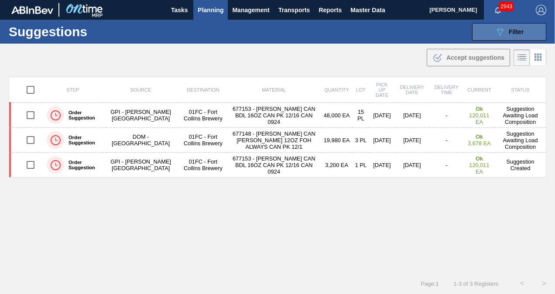
click at [490, 32] on button "089F7B8B-B2A5-4AFE-B5C0-19BA573D28AC Filter" at bounding box center [509, 31] width 74 height 17
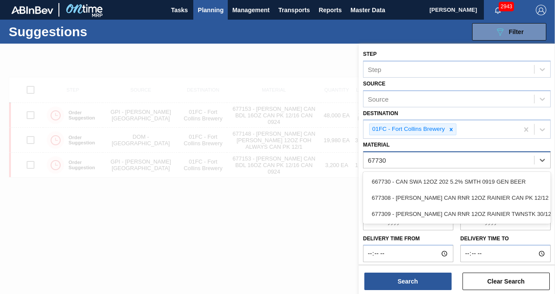
type input "677308"
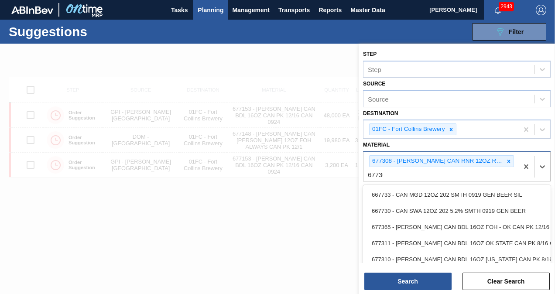
type input "677365"
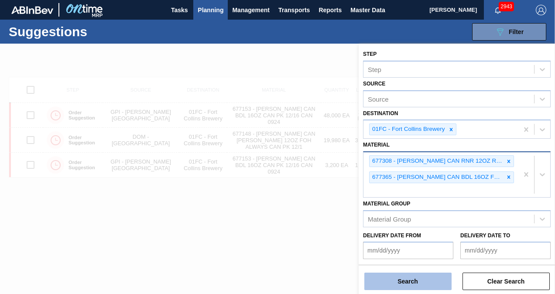
click at [412, 283] on button "Search" at bounding box center [408, 281] width 87 height 17
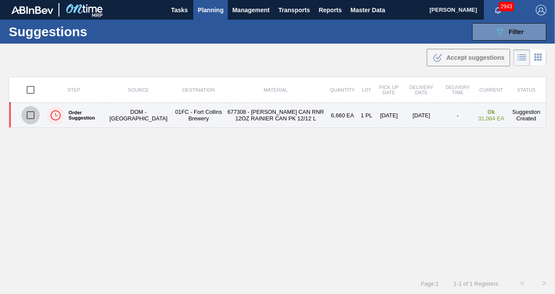
drag, startPoint x: 29, startPoint y: 115, endPoint x: 35, endPoint y: 115, distance: 6.6
click at [29, 115] on input "checkbox" at bounding box center [30, 115] width 18 height 18
checkbox input "true"
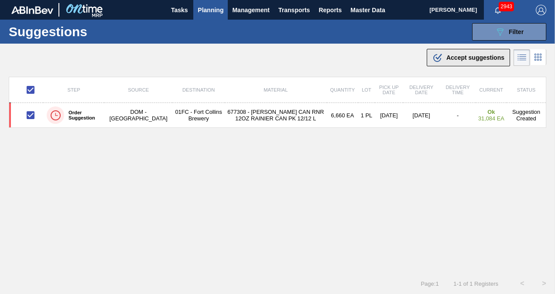
click at [471, 57] on span "Accept suggestions" at bounding box center [476, 57] width 58 height 7
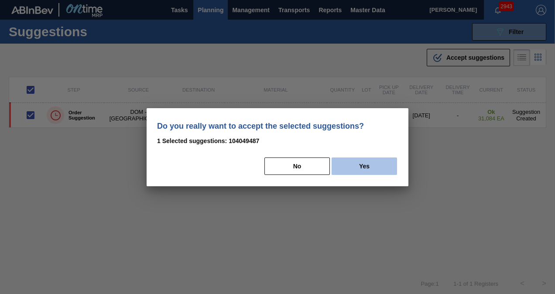
click at [371, 159] on button "Yes" at bounding box center [364, 166] width 65 height 17
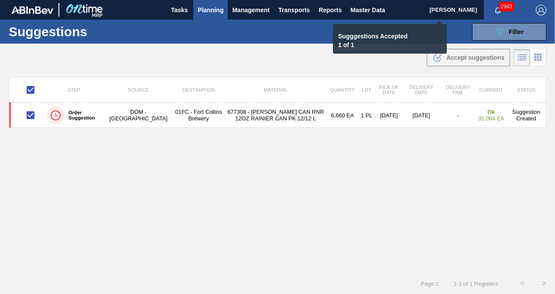
checkbox input "false"
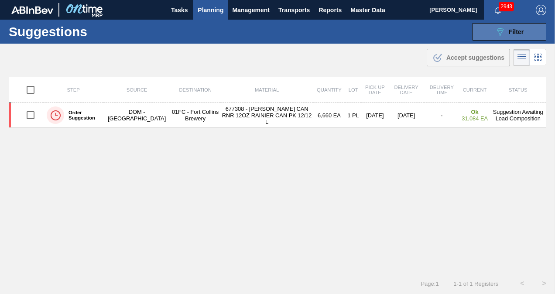
click at [476, 35] on button "089F7B8B-B2A5-4AFE-B5C0-19BA573D28AC Filter" at bounding box center [509, 31] width 74 height 17
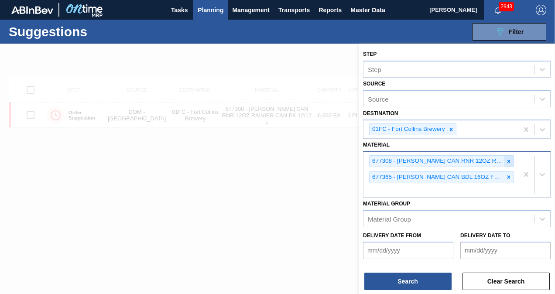
click at [508, 160] on icon at bounding box center [509, 161] width 3 height 3
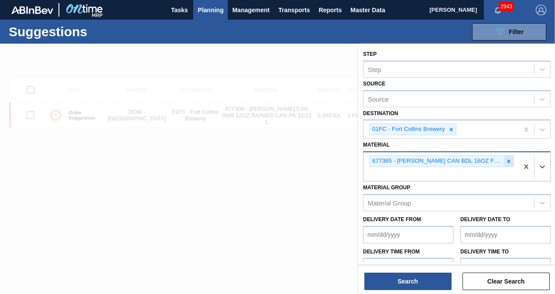
click at [509, 164] on div at bounding box center [509, 161] width 10 height 11
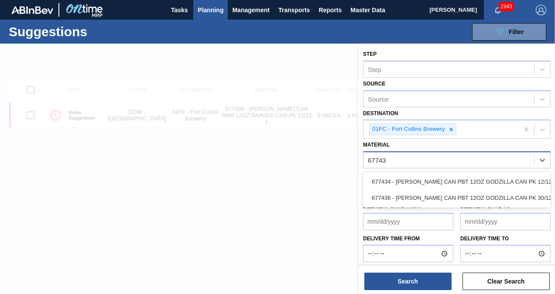
type input "677434"
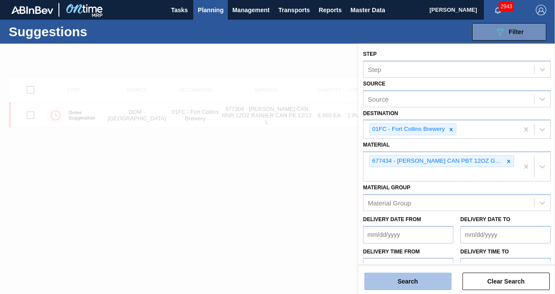
click at [412, 281] on button "Search" at bounding box center [408, 281] width 87 height 17
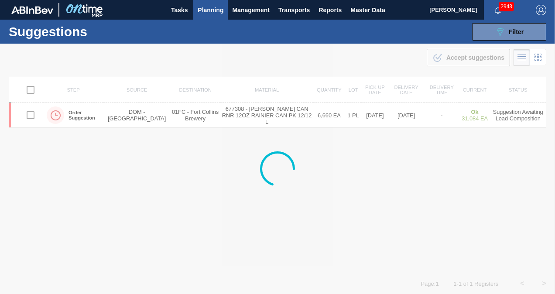
click at [365, 53] on div at bounding box center [277, 169] width 555 height 251
click at [506, 38] on button "089F7B8B-B2A5-4AFE-B5C0-19BA573D28AC Filter" at bounding box center [509, 31] width 74 height 17
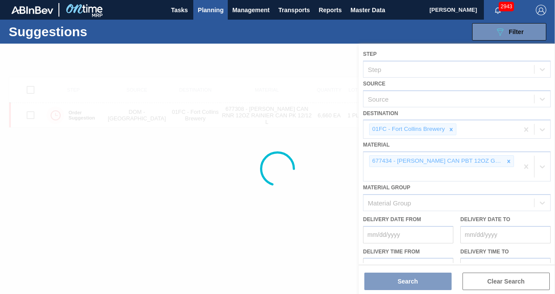
click at [506, 161] on div at bounding box center [277, 169] width 555 height 251
click at [206, 7] on span "Planning" at bounding box center [211, 10] width 26 height 10
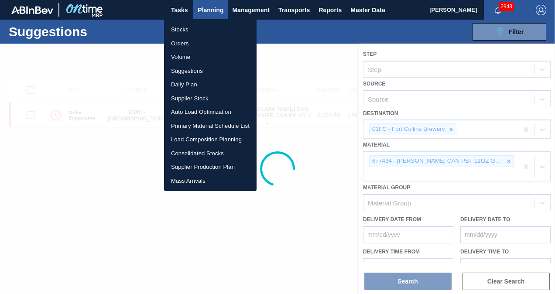
click at [185, 72] on li "Suggestions" at bounding box center [210, 71] width 93 height 14
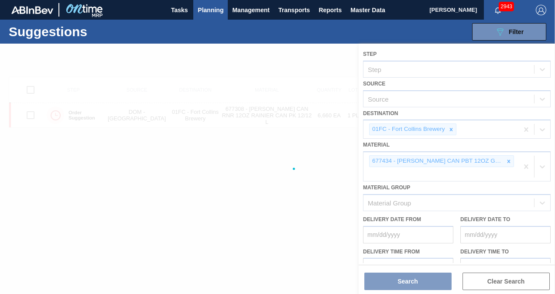
click at [200, 13] on span "Planning" at bounding box center [211, 10] width 26 height 10
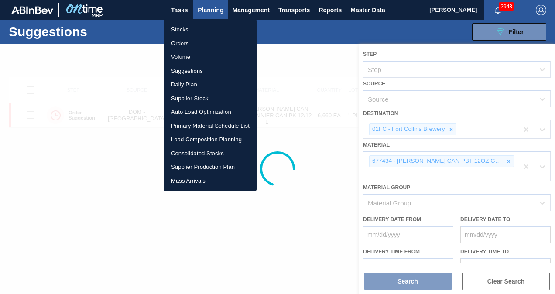
click at [210, 93] on li "Supplier Stock" at bounding box center [210, 99] width 93 height 14
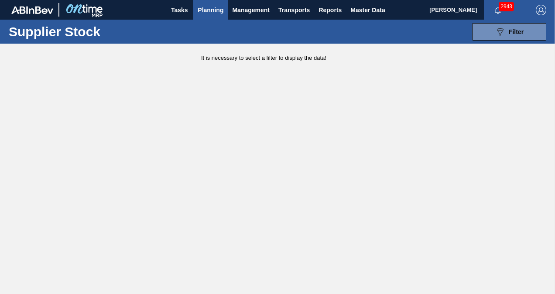
click at [215, 14] on span "Planning" at bounding box center [211, 10] width 26 height 10
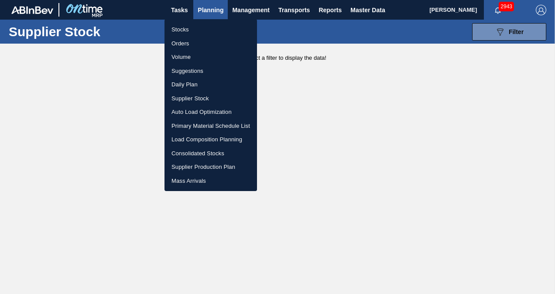
click at [192, 69] on li "Suggestions" at bounding box center [211, 71] width 93 height 14
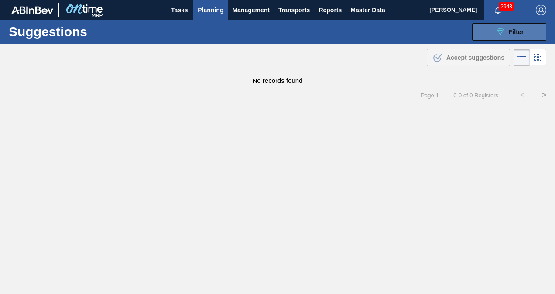
click at [492, 33] on button "089F7B8B-B2A5-4AFE-B5C0-19BA573D28AC Filter" at bounding box center [509, 31] width 74 height 17
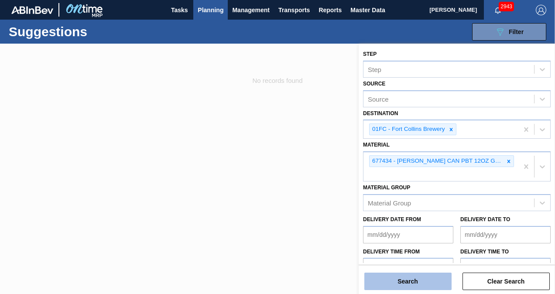
click at [413, 276] on button "Search" at bounding box center [408, 281] width 87 height 17
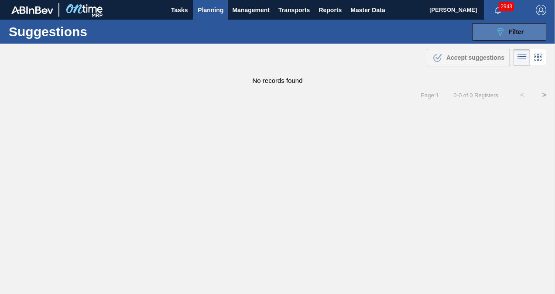
click at [502, 30] on icon "089F7B8B-B2A5-4AFE-B5C0-19BA573D28AC" at bounding box center [500, 32] width 10 height 10
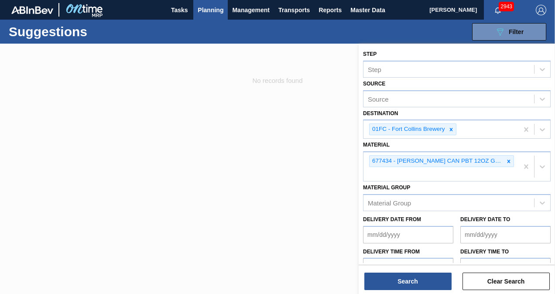
scroll to position [15, 0]
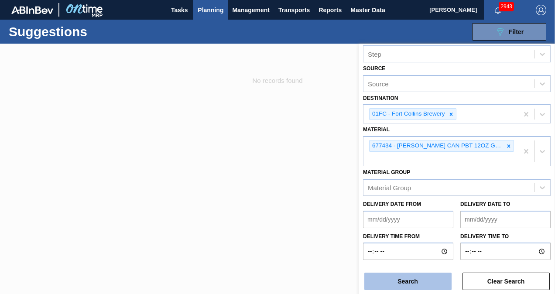
click at [419, 278] on button "Search" at bounding box center [408, 281] width 87 height 17
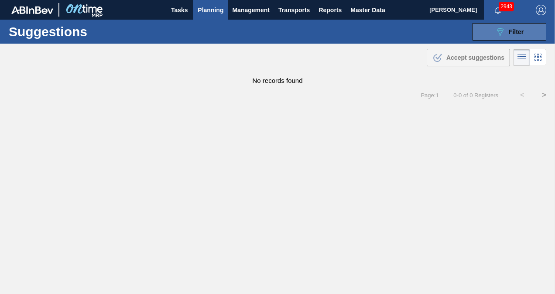
click at [481, 30] on button "089F7B8B-B2A5-4AFE-B5C0-19BA573D28AC Filter" at bounding box center [509, 31] width 74 height 17
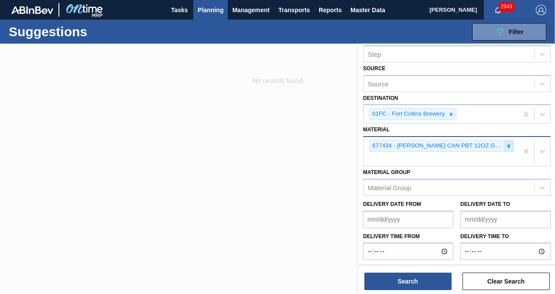
click at [509, 145] on icon at bounding box center [509, 146] width 6 height 6
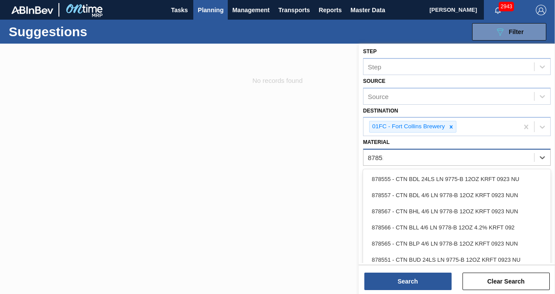
type input "878513"
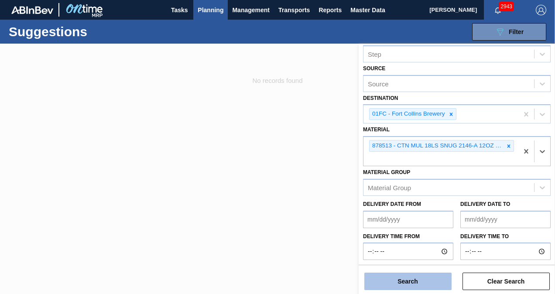
click at [399, 279] on button "Search" at bounding box center [408, 281] width 87 height 17
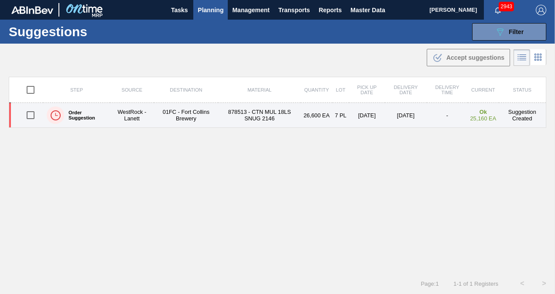
drag, startPoint x: 26, startPoint y: 114, endPoint x: 43, endPoint y: 110, distance: 17.5
click at [26, 114] on input "checkbox" at bounding box center [30, 115] width 18 height 18
checkbox input "true"
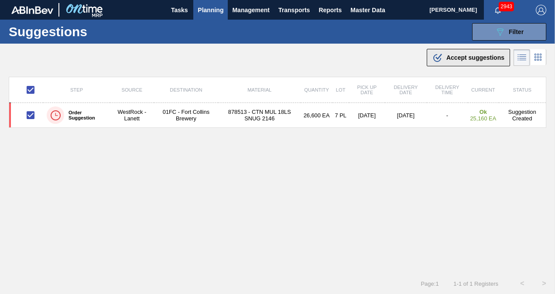
click at [469, 57] on span "Accept suggestions" at bounding box center [476, 57] width 58 height 7
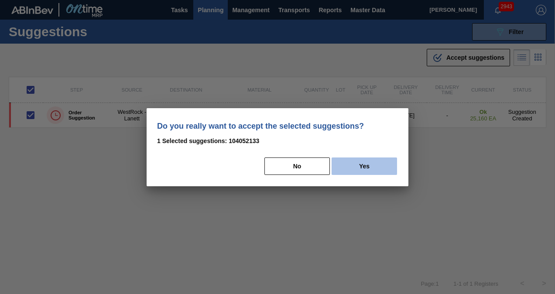
click at [364, 165] on button "Yes" at bounding box center [364, 166] width 65 height 17
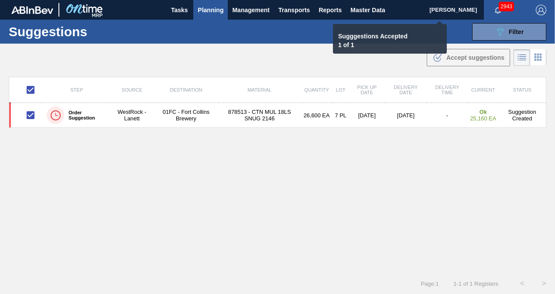
checkbox input "false"
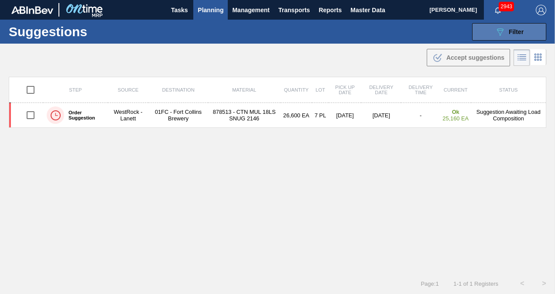
click at [497, 33] on icon "089F7B8B-B2A5-4AFE-B5C0-19BA573D28AC" at bounding box center [500, 32] width 10 height 10
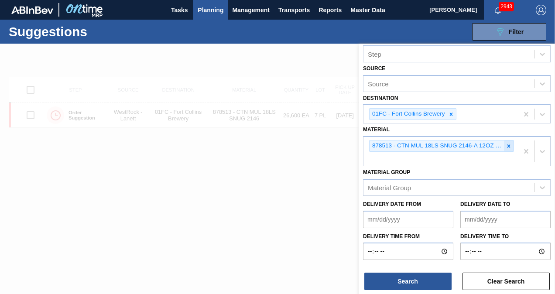
click at [509, 143] on icon at bounding box center [509, 146] width 6 height 6
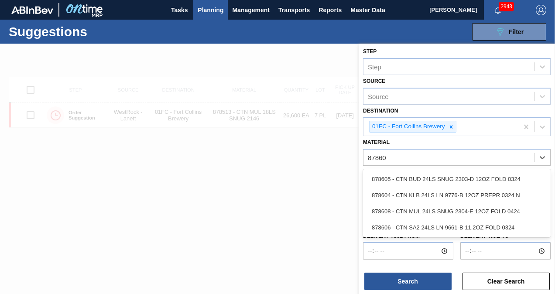
type input "878608"
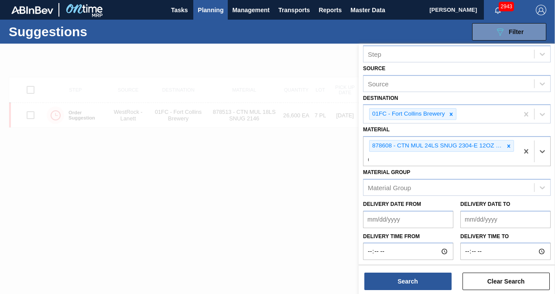
scroll to position [0, 0]
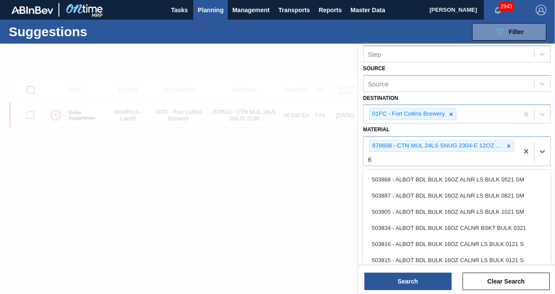
type input "6"
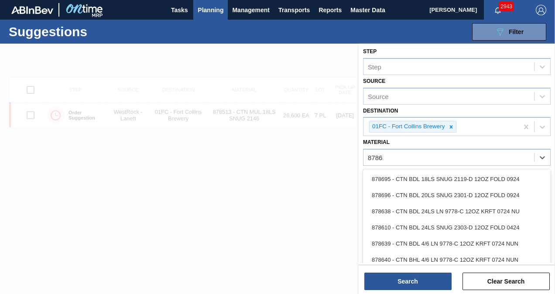
type input "878610"
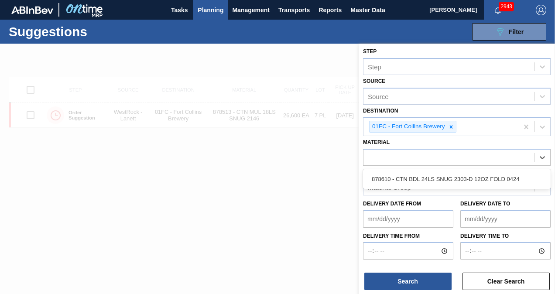
scroll to position [15, 0]
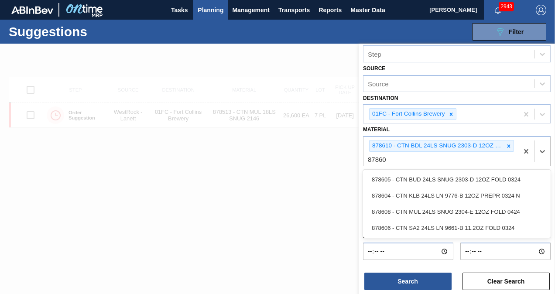
type input "878608"
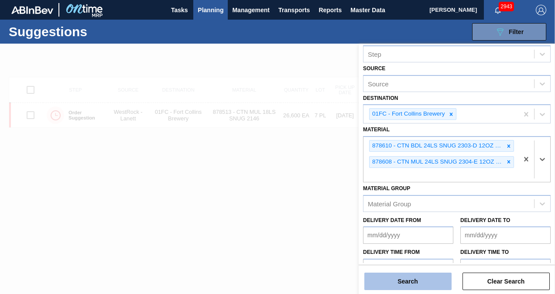
click at [389, 276] on button "Search" at bounding box center [408, 281] width 87 height 17
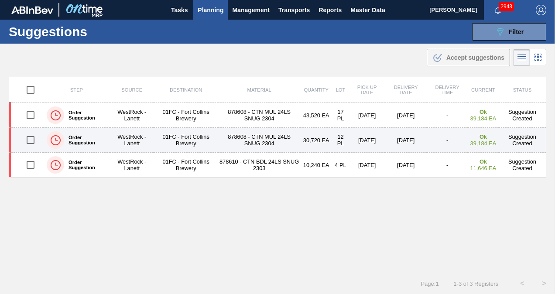
click at [28, 139] on input "checkbox" at bounding box center [30, 140] width 18 height 18
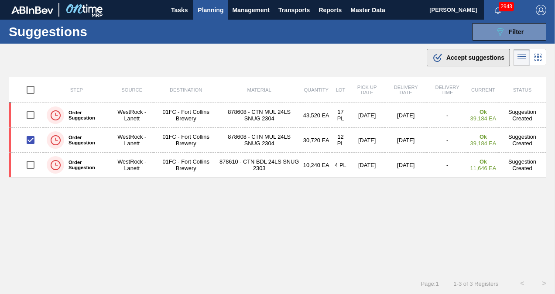
click at [439, 56] on icon ".b{fill:var(--color-action-default)}" at bounding box center [438, 57] width 10 height 10
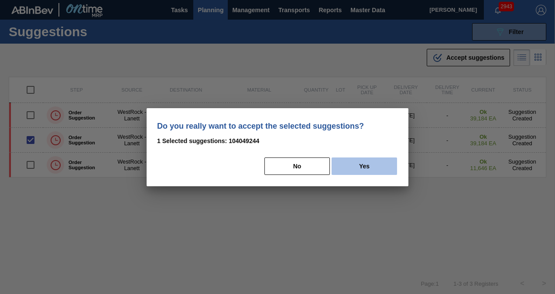
click at [340, 168] on button "Yes" at bounding box center [364, 166] width 65 height 17
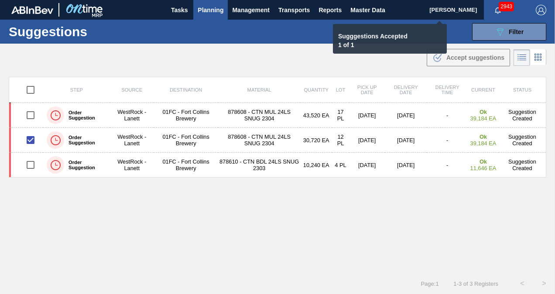
checkbox input "false"
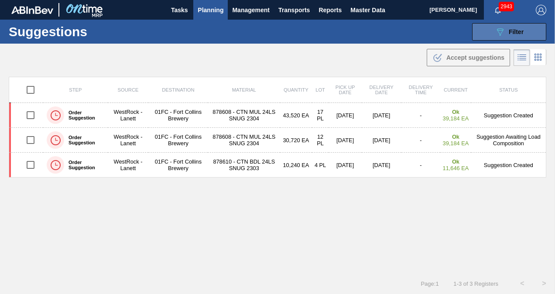
click at [499, 31] on icon "089F7B8B-B2A5-4AFE-B5C0-19BA573D28AC" at bounding box center [500, 32] width 10 height 10
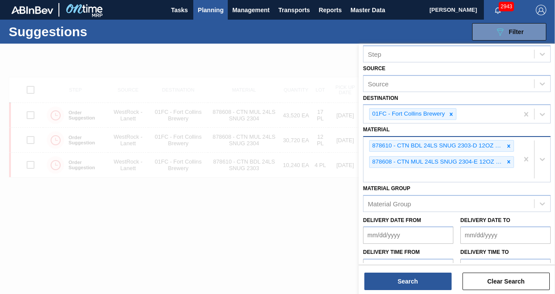
click at [516, 156] on div "878610 - CTN BDL 24LS SNUG 2303-D 12OZ FOLD 0424 878608 - CTN MUL 24LS SNUG 230…" at bounding box center [441, 159] width 155 height 45
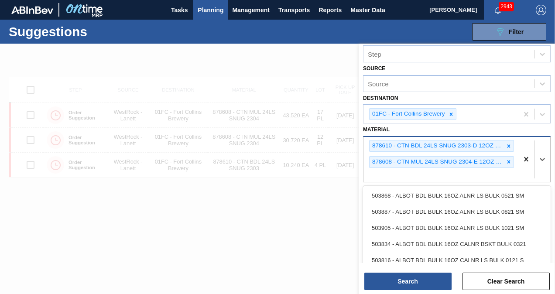
scroll to position [3, 0]
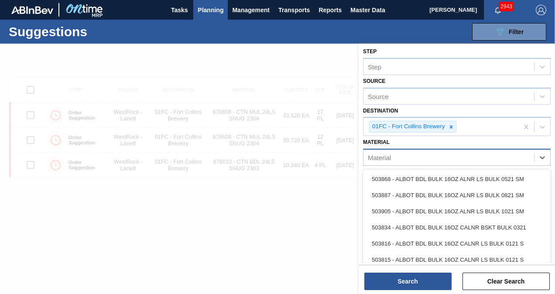
click at [458, 151] on div "Material" at bounding box center [449, 157] width 171 height 13
type input "683257"
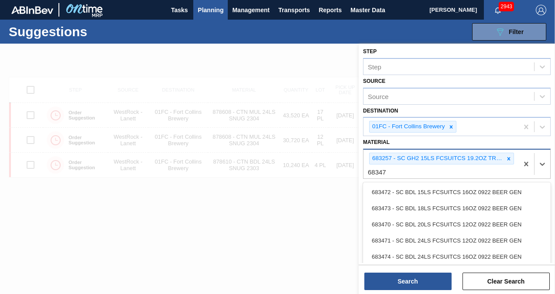
type input "683479"
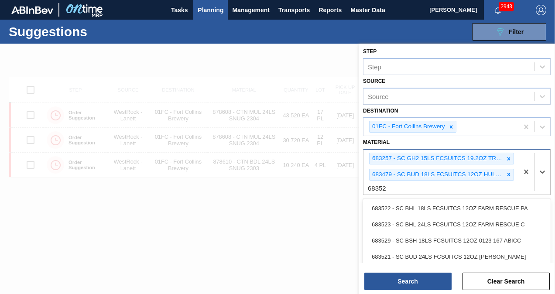
type input "683526"
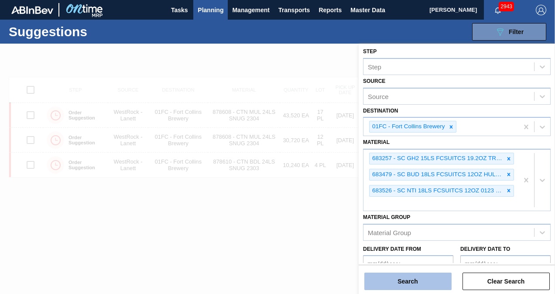
click at [423, 287] on button "Search" at bounding box center [408, 281] width 87 height 17
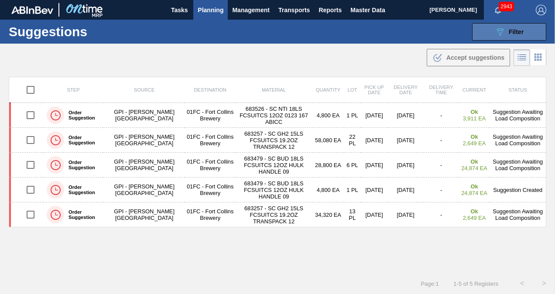
click at [483, 34] on button "089F7B8B-B2A5-4AFE-B5C0-19BA573D28AC Filter" at bounding box center [509, 31] width 74 height 17
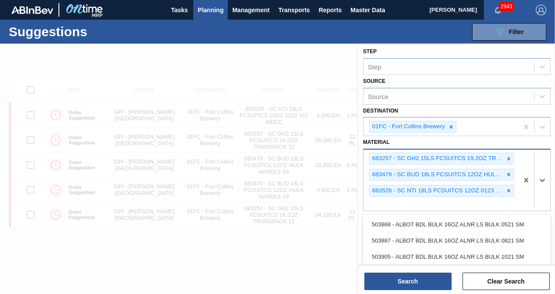
click at [403, 201] on div "683257 - SC GH2 15LS FCSUITCS 19.2OZ TRANSPACK 12 683479 - SC BUD 18LS FCSUITCS…" at bounding box center [441, 180] width 155 height 61
type input "683191"
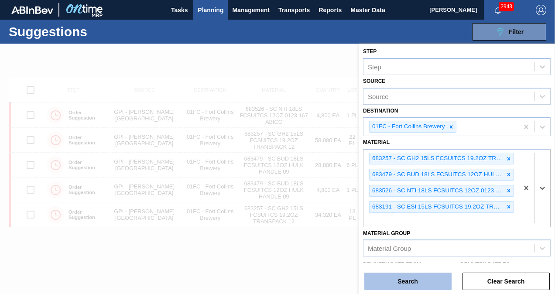
click at [408, 276] on button "Search" at bounding box center [408, 281] width 87 height 17
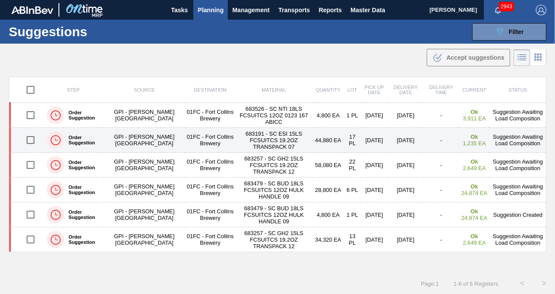
click at [34, 138] on input "checkbox" at bounding box center [30, 140] width 18 height 18
checkbox input "true"
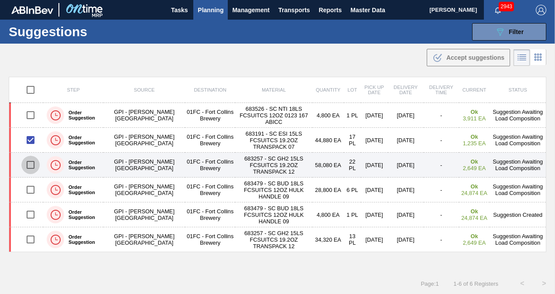
click at [34, 164] on input "checkbox" at bounding box center [30, 165] width 18 height 18
checkbox input "true"
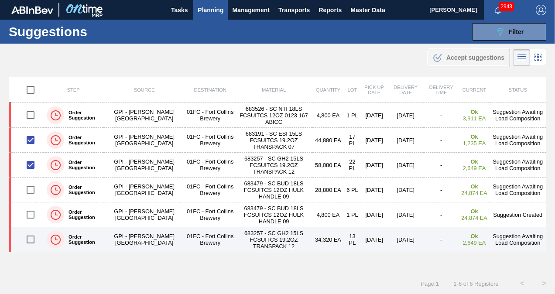
click at [30, 239] on input "checkbox" at bounding box center [30, 240] width 18 height 18
checkbox input "true"
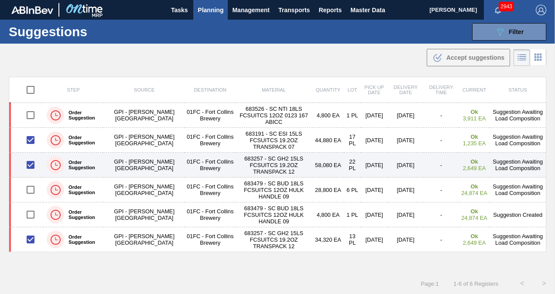
click at [33, 165] on input "checkbox" at bounding box center [30, 165] width 18 height 18
checkbox input "false"
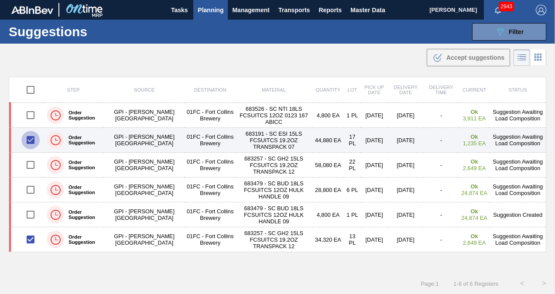
click at [29, 139] on input "checkbox" at bounding box center [30, 140] width 18 height 18
checkbox input "false"
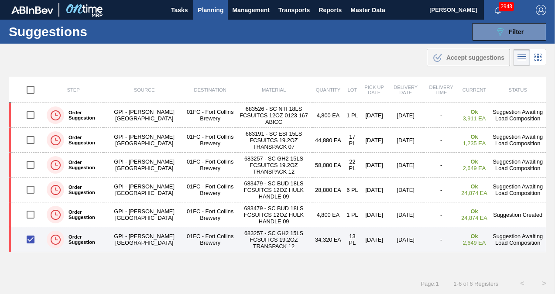
click at [31, 239] on input "checkbox" at bounding box center [30, 240] width 18 height 18
checkbox input "false"
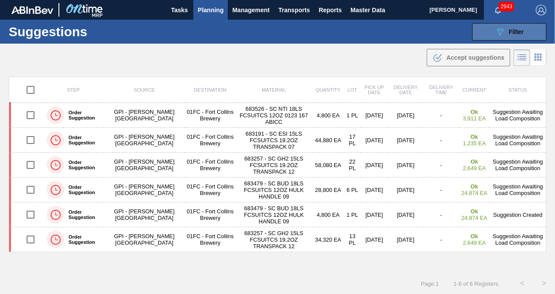
click at [489, 33] on button "089F7B8B-B2A5-4AFE-B5C0-19BA573D28AC Filter" at bounding box center [509, 31] width 74 height 17
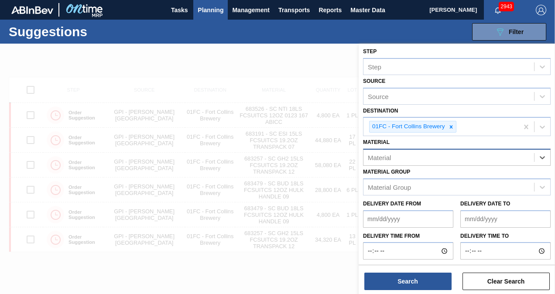
click at [445, 156] on div "Material" at bounding box center [449, 157] width 171 height 13
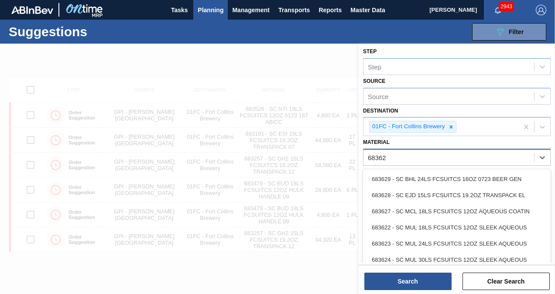
type input "683622"
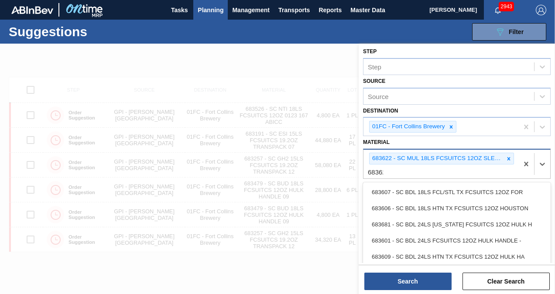
type input "683623"
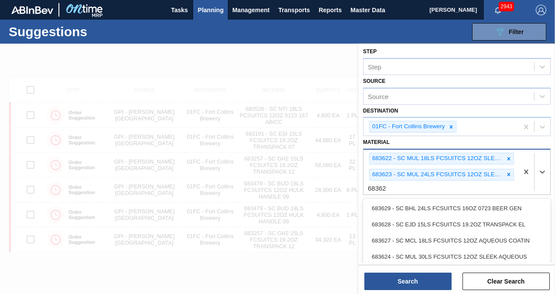
type input "683628"
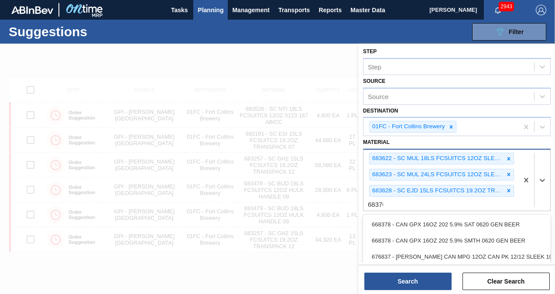
type input "683765"
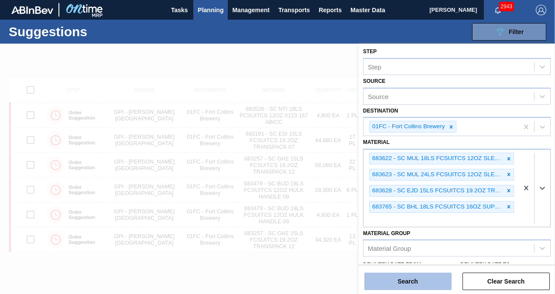
click at [404, 277] on button "Search" at bounding box center [408, 281] width 87 height 17
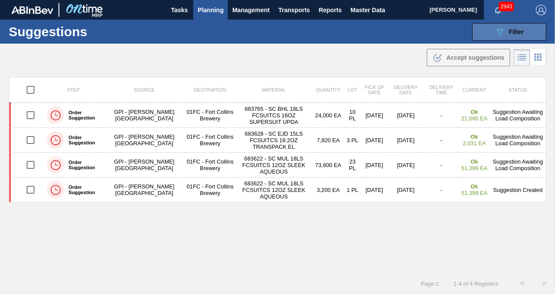
drag, startPoint x: 496, startPoint y: 27, endPoint x: 503, endPoint y: 28, distance: 6.7
click at [496, 27] on icon "089F7B8B-B2A5-4AFE-B5C0-19BA573D28AC" at bounding box center [500, 32] width 10 height 10
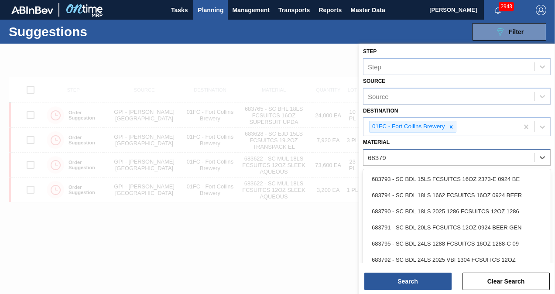
type input "683790"
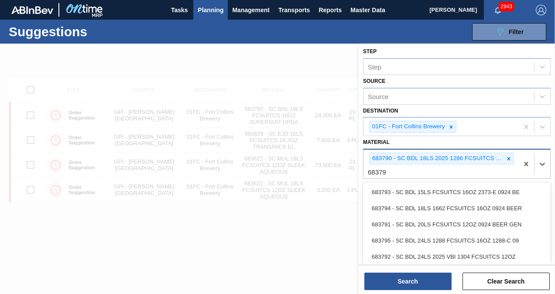
type input "683791"
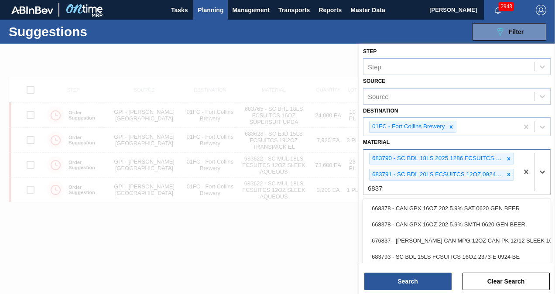
type input "683794"
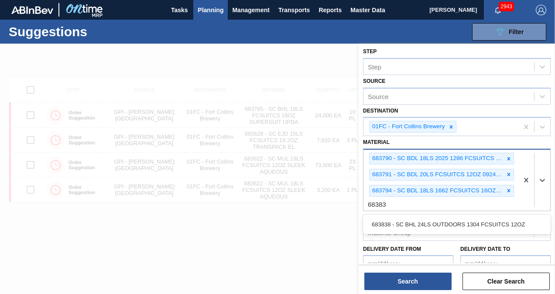
type input "683838"
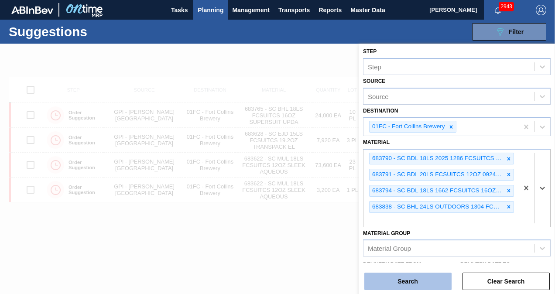
click at [413, 277] on button "Search" at bounding box center [408, 281] width 87 height 17
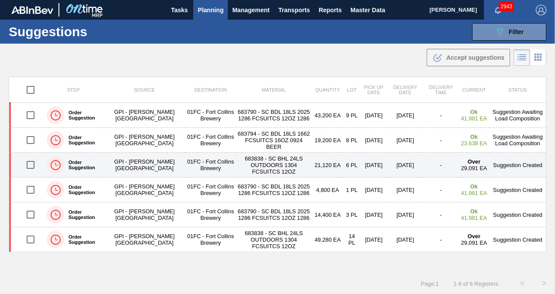
click at [29, 162] on input "checkbox" at bounding box center [30, 165] width 18 height 18
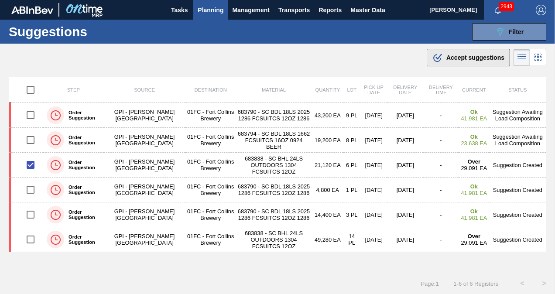
click at [456, 61] on div ".b{fill:var(--color-action-default)} Accept suggestions" at bounding box center [469, 57] width 72 height 10
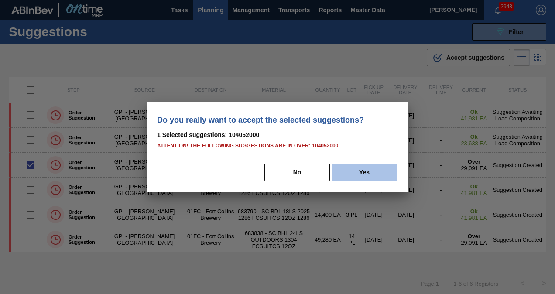
click at [360, 171] on button "Yes" at bounding box center [364, 172] width 65 height 17
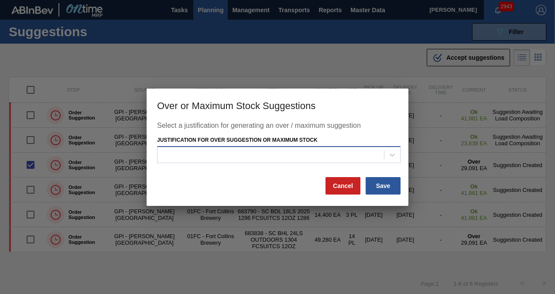
click at [334, 155] on div at bounding box center [271, 155] width 227 height 13
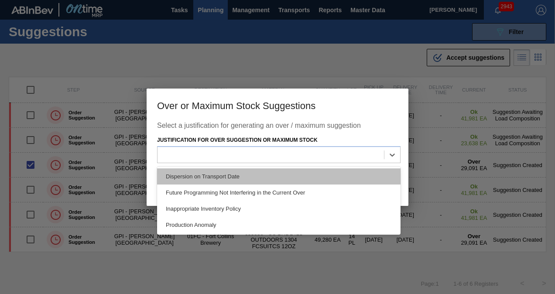
click at [268, 179] on div "Dispersion on Transport Date" at bounding box center [279, 177] width 244 height 16
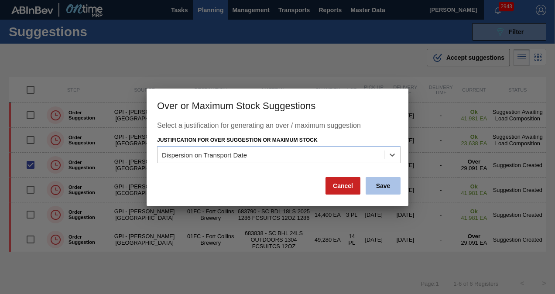
click at [378, 186] on button "Save" at bounding box center [383, 185] width 35 height 17
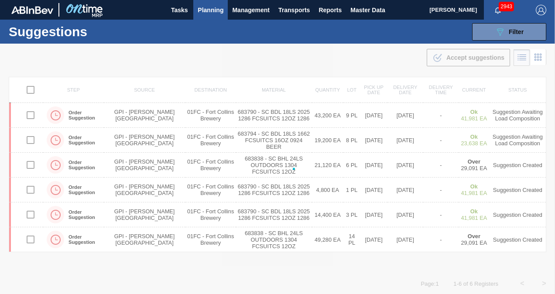
checkbox input "false"
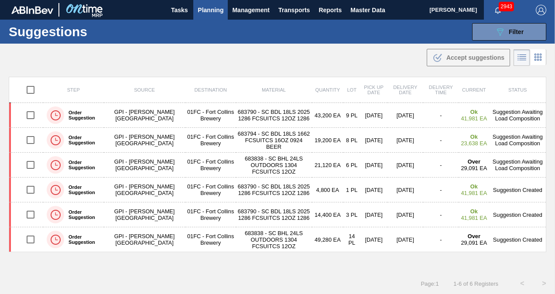
drag, startPoint x: 504, startPoint y: 30, endPoint x: 502, endPoint y: 45, distance: 15.0
click at [504, 30] on div "089F7B8B-B2A5-4AFE-B5C0-19BA573D28AC Filter" at bounding box center [509, 32] width 29 height 10
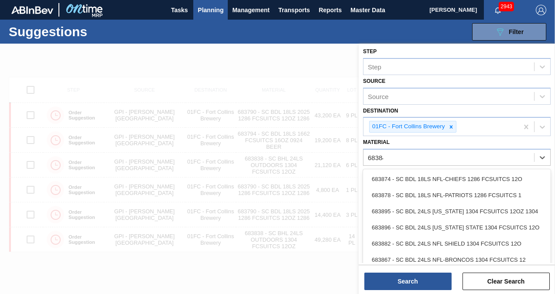
type input "683840"
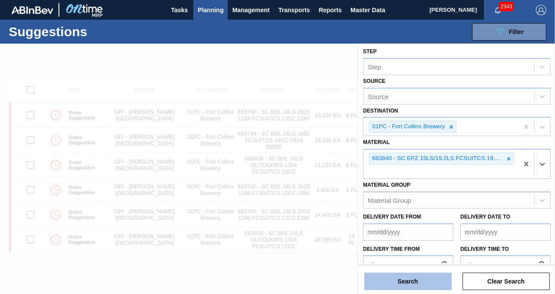
click at [403, 282] on button "Search" at bounding box center [408, 281] width 87 height 17
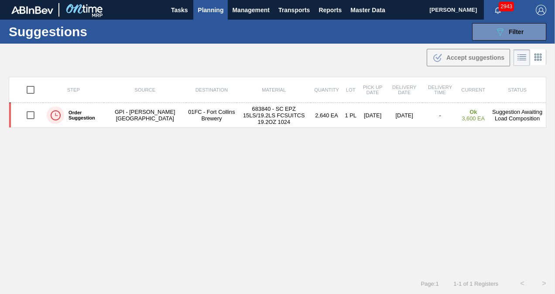
drag, startPoint x: 498, startPoint y: 34, endPoint x: 506, endPoint y: 79, distance: 45.7
click at [498, 34] on icon "089F7B8B-B2A5-4AFE-B5C0-19BA573D28AC" at bounding box center [500, 32] width 10 height 10
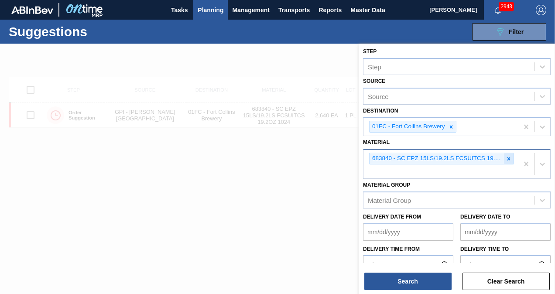
click at [509, 160] on icon at bounding box center [509, 159] width 6 height 6
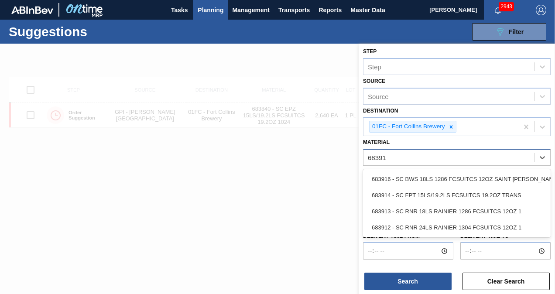
type input "683913"
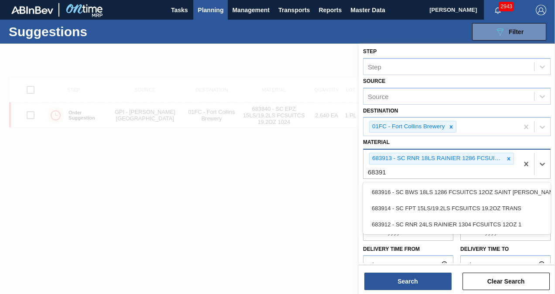
type input "683914"
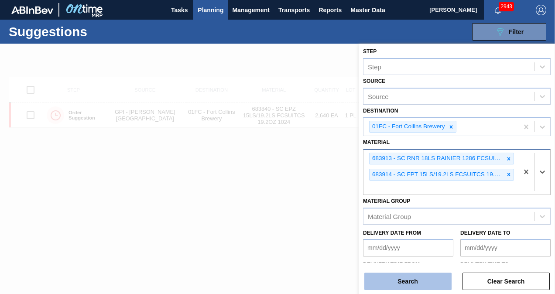
click at [403, 280] on button "Search" at bounding box center [408, 281] width 87 height 17
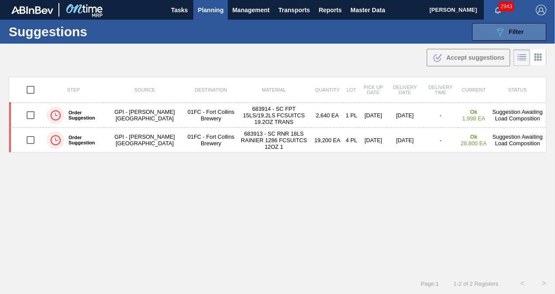
click at [497, 38] on button "089F7B8B-B2A5-4AFE-B5C0-19BA573D28AC Filter" at bounding box center [509, 31] width 74 height 17
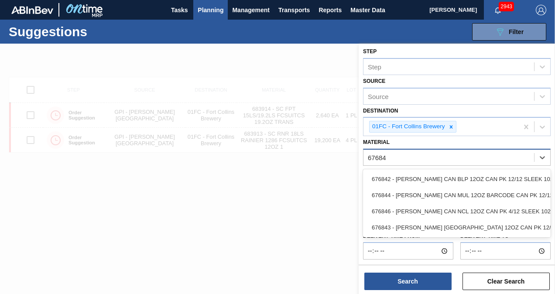
type input "676844"
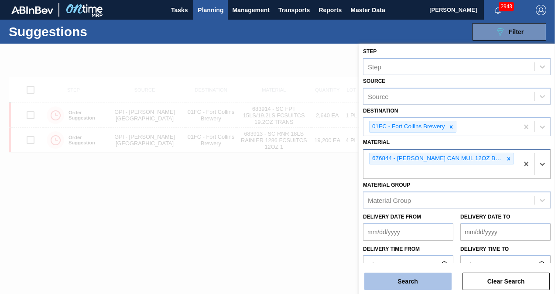
click at [399, 278] on button "Search" at bounding box center [408, 281] width 87 height 17
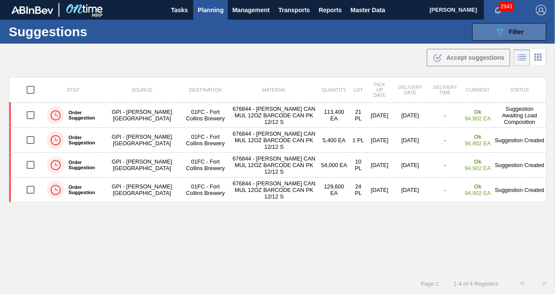
click at [505, 35] on div "089F7B8B-B2A5-4AFE-B5C0-19BA573D28AC Filter" at bounding box center [509, 32] width 29 height 10
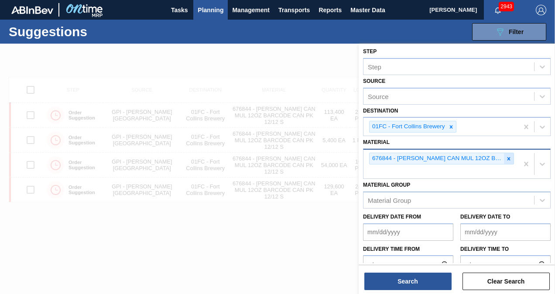
click at [506, 156] on icon at bounding box center [509, 159] width 6 height 6
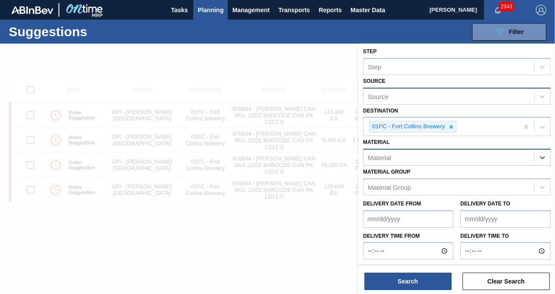
click at [418, 88] on div "Source" at bounding box center [457, 96] width 188 height 17
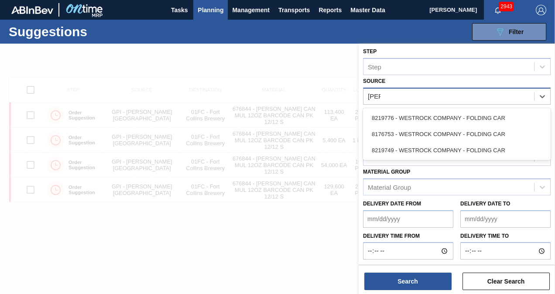
type input "west"
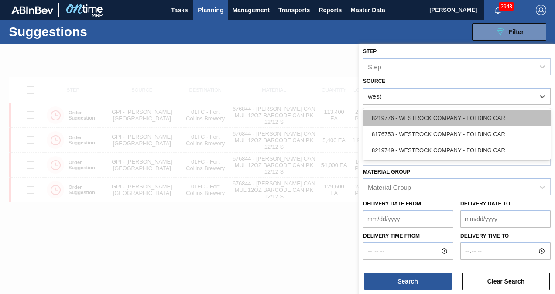
click at [417, 114] on div "8219776 - WESTROCK COMPANY - FOLDING CAR" at bounding box center [457, 118] width 188 height 16
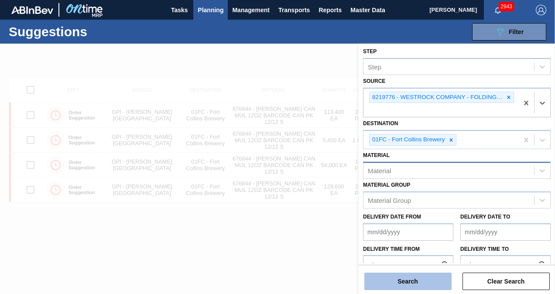
click at [407, 282] on button "Search" at bounding box center [408, 281] width 87 height 17
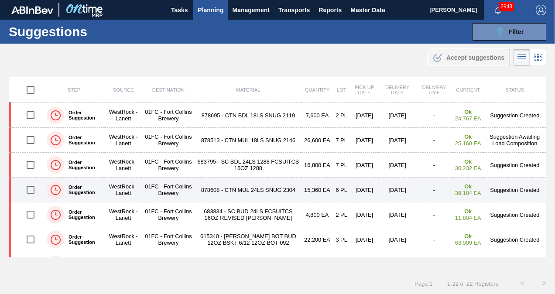
click at [30, 188] on input "checkbox" at bounding box center [30, 190] width 18 height 18
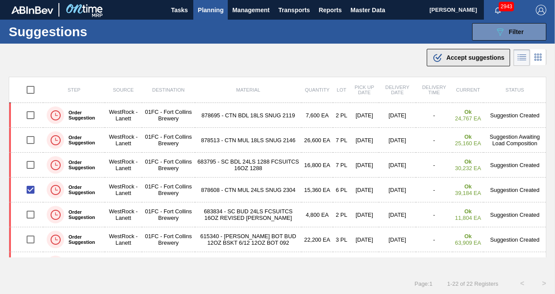
click at [458, 64] on button ".b{fill:var(--color-action-default)} Accept suggestions" at bounding box center [468, 57] width 83 height 17
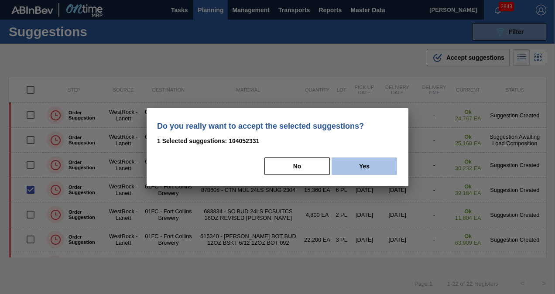
click at [369, 167] on button "Yes" at bounding box center [364, 166] width 65 height 17
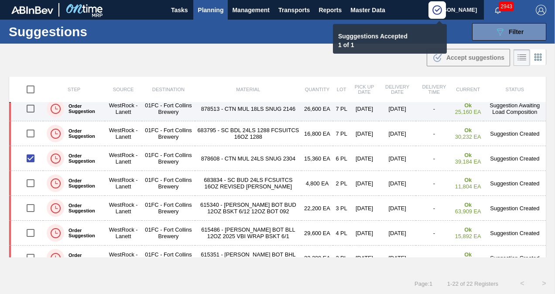
scroll to position [0, 0]
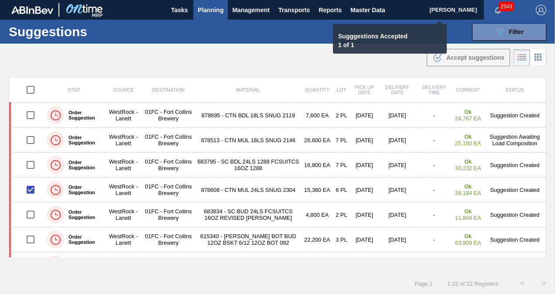
checkbox input "false"
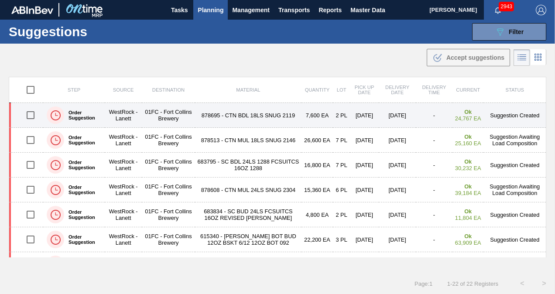
click at [31, 114] on input "checkbox" at bounding box center [30, 115] width 18 height 18
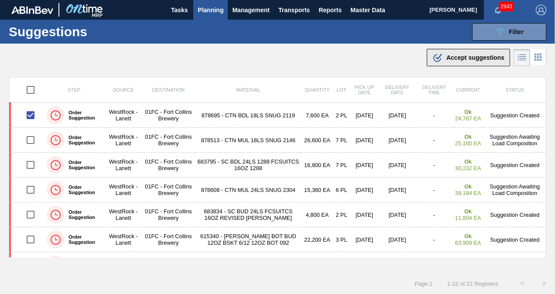
click at [455, 56] on span "Accept suggestions" at bounding box center [476, 57] width 58 height 7
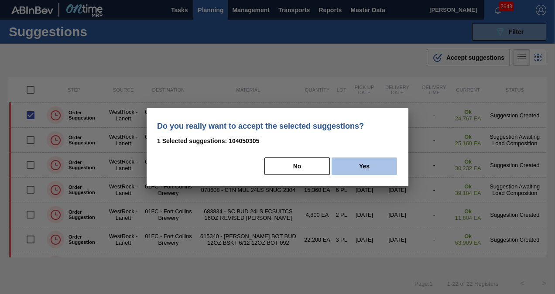
click at [359, 165] on button "Yes" at bounding box center [364, 166] width 65 height 17
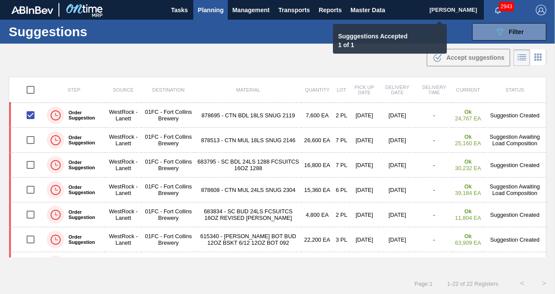
checkbox input "false"
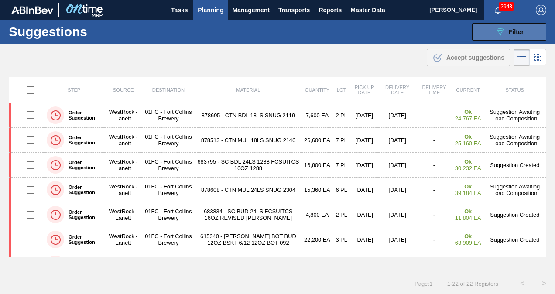
click at [518, 33] on span "Filter" at bounding box center [516, 31] width 15 height 7
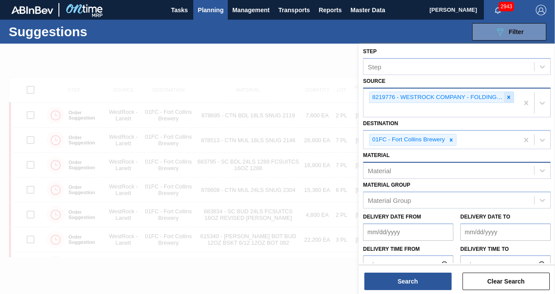
click at [506, 98] on icon at bounding box center [509, 97] width 6 height 6
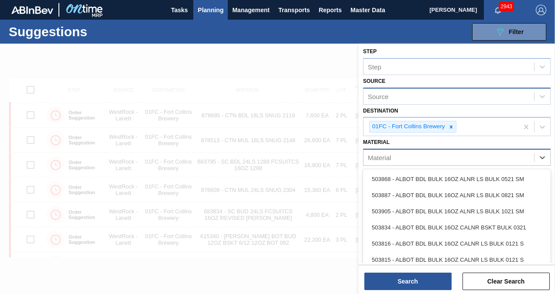
click at [447, 157] on div "Material" at bounding box center [449, 157] width 171 height 13
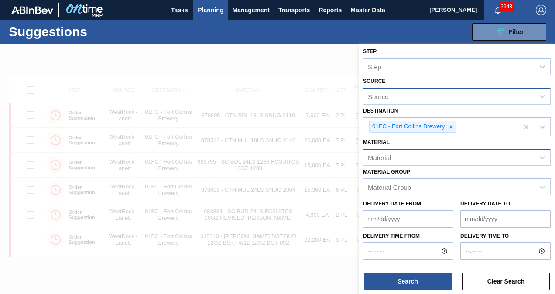
click at [451, 155] on div "Material" at bounding box center [449, 157] width 171 height 13
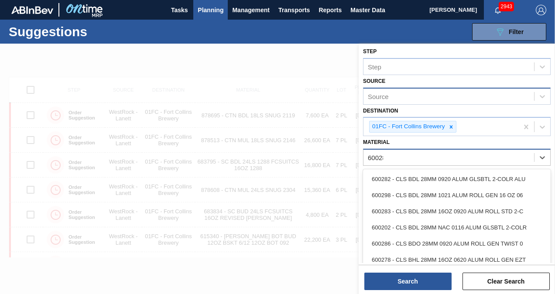
type input "600283"
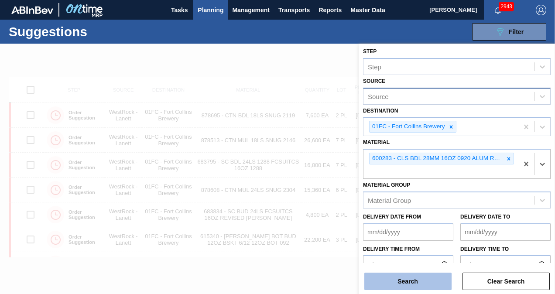
click at [399, 281] on button "Search" at bounding box center [408, 281] width 87 height 17
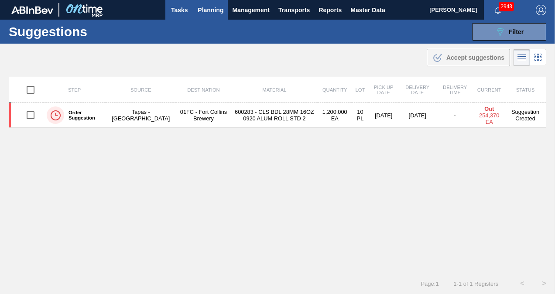
click at [181, 9] on span "Tasks" at bounding box center [179, 10] width 19 height 10
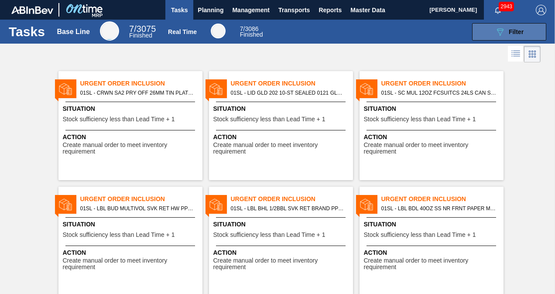
click at [487, 28] on button "089F7B8B-B2A5-4AFE-B5C0-19BA573D28AC Filter" at bounding box center [509, 31] width 74 height 17
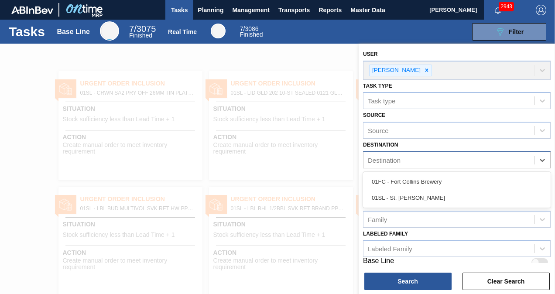
click at [464, 161] on div "Destination" at bounding box center [449, 160] width 171 height 13
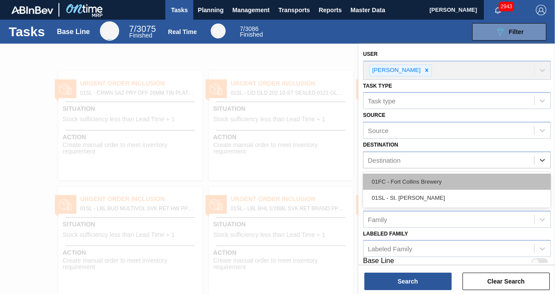
click at [427, 183] on div "01FC - Fort Collins Brewery" at bounding box center [457, 182] width 188 height 16
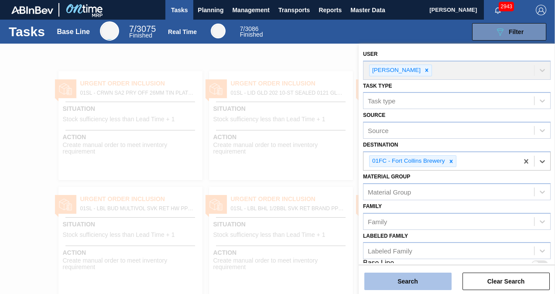
click at [413, 282] on button "Search" at bounding box center [408, 281] width 87 height 17
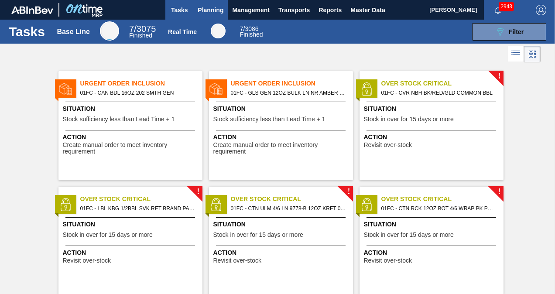
click at [222, 12] on span "Planning" at bounding box center [211, 10] width 26 height 10
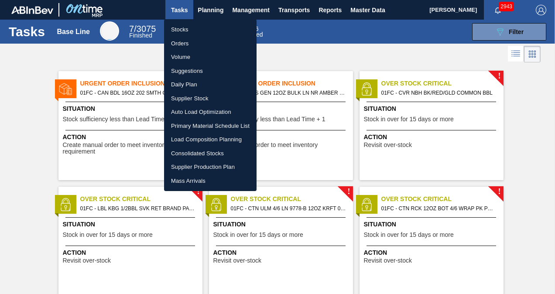
click at [190, 74] on li "Suggestions" at bounding box center [210, 71] width 93 height 14
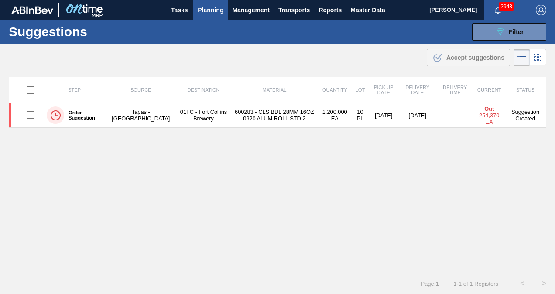
drag, startPoint x: 499, startPoint y: 37, endPoint x: 499, endPoint y: 46, distance: 9.2
click at [499, 37] on button "089F7B8B-B2A5-4AFE-B5C0-19BA573D28AC Filter" at bounding box center [509, 31] width 74 height 17
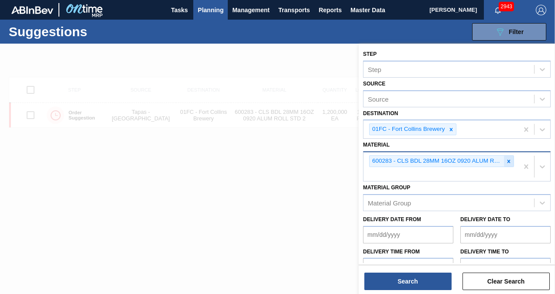
click at [508, 160] on icon at bounding box center [509, 161] width 3 height 3
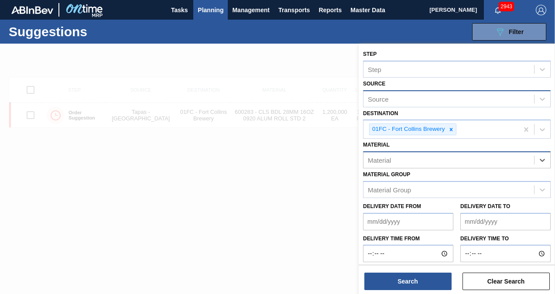
click at [484, 104] on div "Source" at bounding box center [449, 99] width 171 height 13
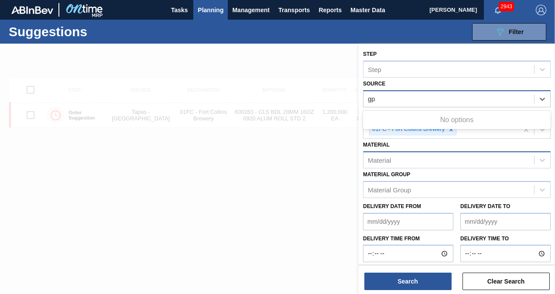
type input "g"
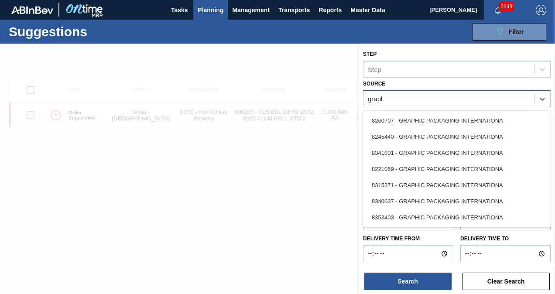
type input "graphi"
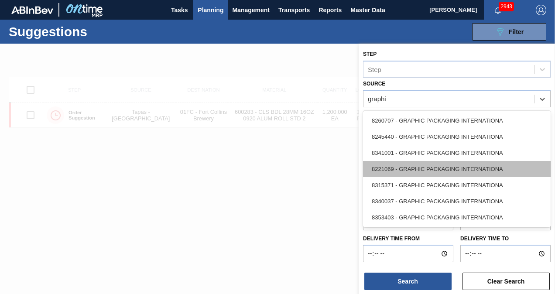
click at [452, 172] on div "8221069 - GRAPHIC PACKAGING INTERNATIONA" at bounding box center [457, 169] width 188 height 16
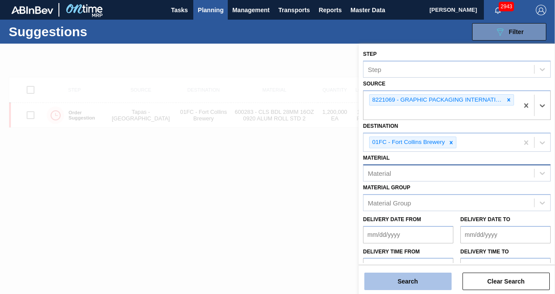
click at [415, 277] on button "Search" at bounding box center [408, 281] width 87 height 17
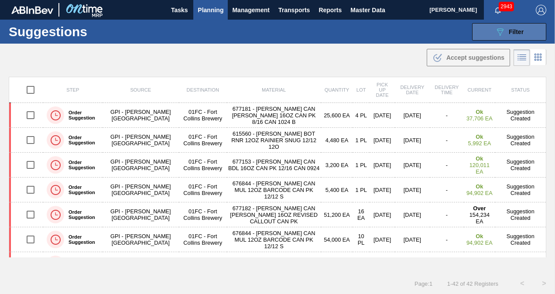
click at [502, 26] on button "089F7B8B-B2A5-4AFE-B5C0-19BA573D28AC Filter" at bounding box center [509, 31] width 74 height 17
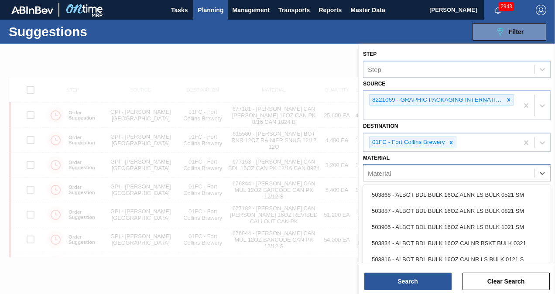
click at [438, 176] on div "Material" at bounding box center [449, 173] width 171 height 13
type input "615560"
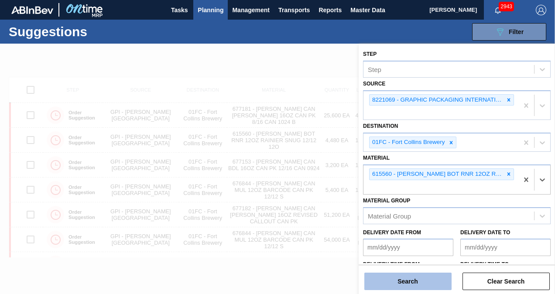
click at [414, 282] on button "Search" at bounding box center [408, 281] width 87 height 17
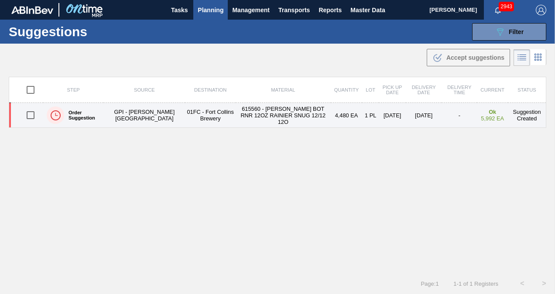
click at [30, 117] on input "checkbox" at bounding box center [30, 115] width 18 height 18
checkbox input "true"
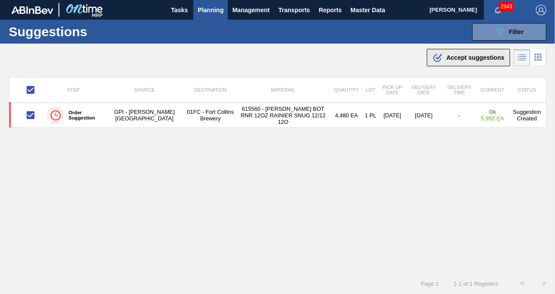
click at [477, 57] on span "Accept suggestions" at bounding box center [476, 57] width 58 height 7
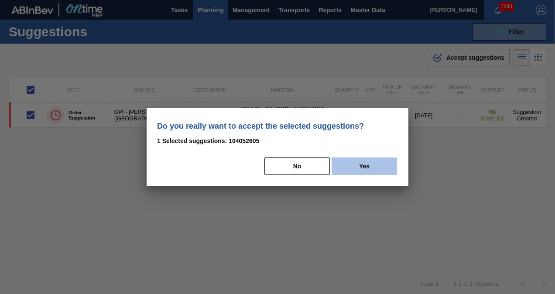
click at [366, 162] on button "Yes" at bounding box center [364, 166] width 65 height 17
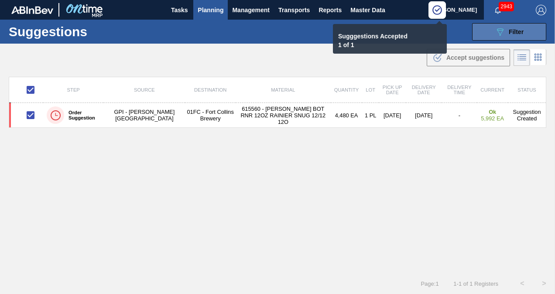
click at [498, 31] on icon "089F7B8B-B2A5-4AFE-B5C0-19BA573D28AC" at bounding box center [500, 32] width 10 height 10
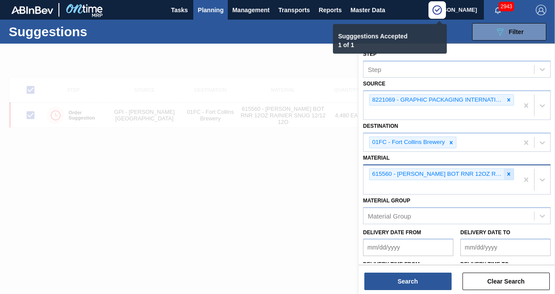
click at [504, 172] on div at bounding box center [509, 174] width 10 height 11
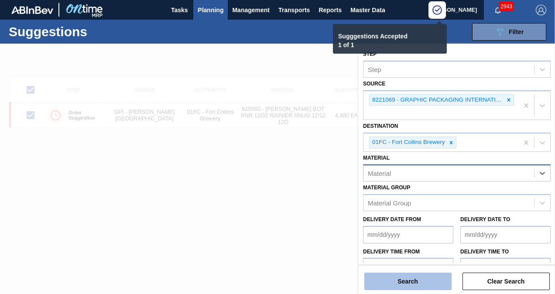
click at [415, 280] on button "Search" at bounding box center [408, 281] width 87 height 17
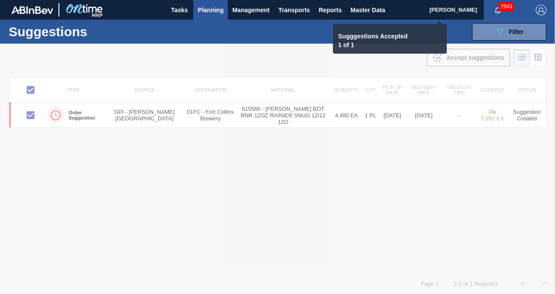
checkbox input "false"
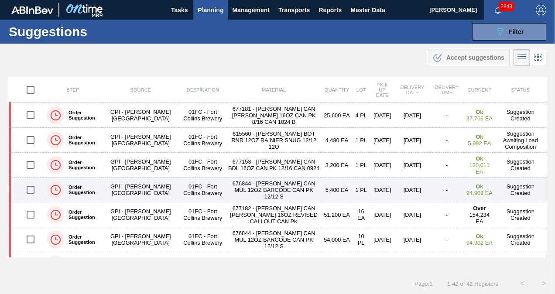
scroll to position [87, 0]
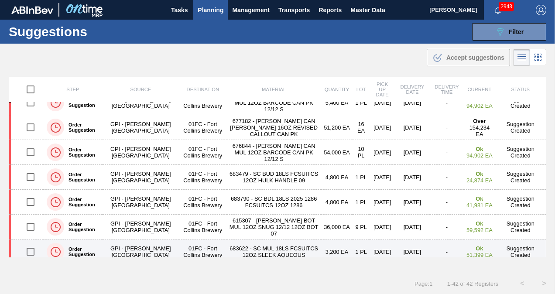
click at [31, 251] on input "checkbox" at bounding box center [30, 252] width 18 height 18
checkbox input "true"
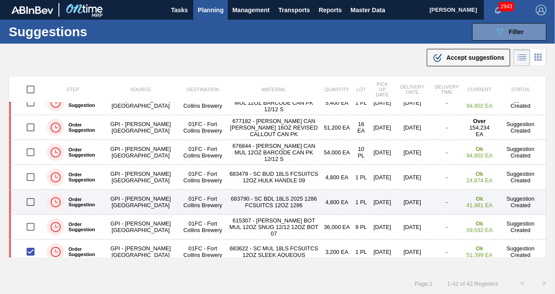
click at [29, 198] on input "checkbox" at bounding box center [30, 202] width 18 height 18
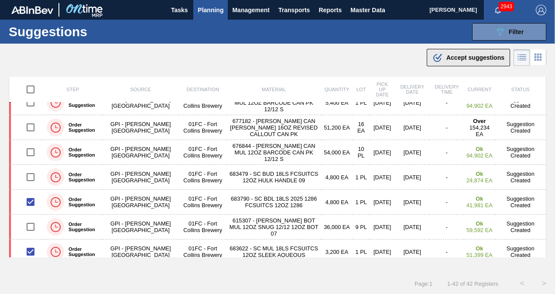
click at [461, 60] on span "Accept suggestions" at bounding box center [476, 57] width 58 height 7
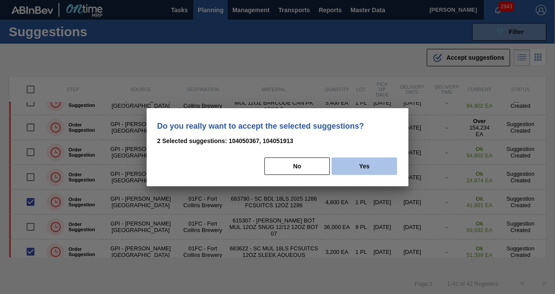
click at [354, 162] on button "Yes" at bounding box center [364, 166] width 65 height 17
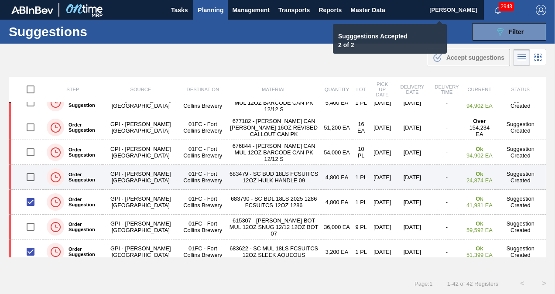
checkbox input "false"
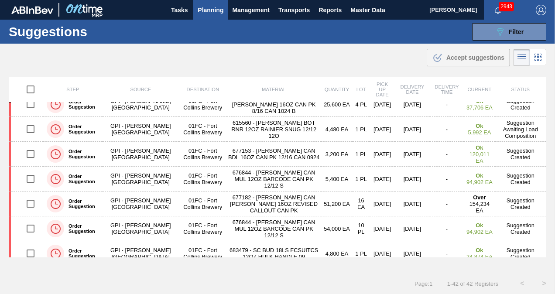
scroll to position [0, 0]
